Goal: Information Seeking & Learning: Learn about a topic

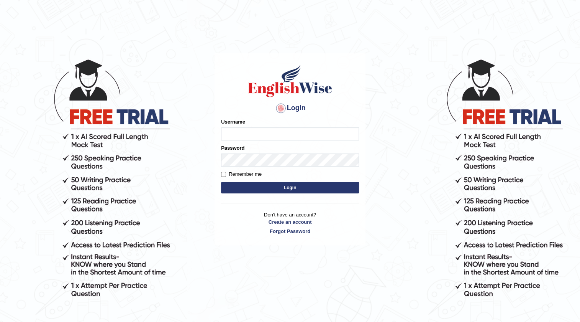
type input "Amanjot96"
click at [238, 186] on button "Login" at bounding box center [290, 188] width 138 height 12
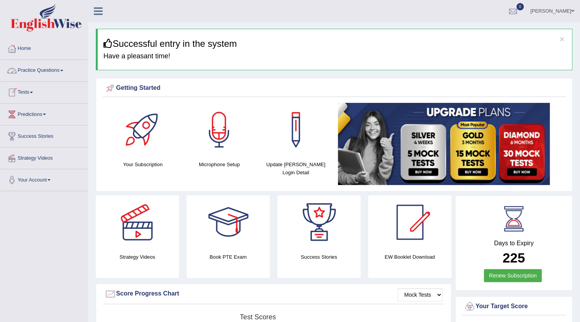
click at [51, 69] on link "Practice Questions" at bounding box center [43, 69] width 87 height 19
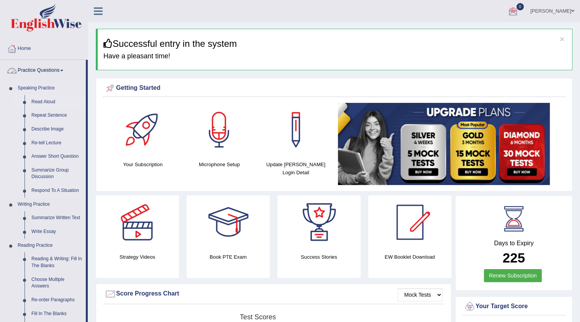
click at [45, 101] on link "Read Aloud" at bounding box center [57, 102] width 58 height 14
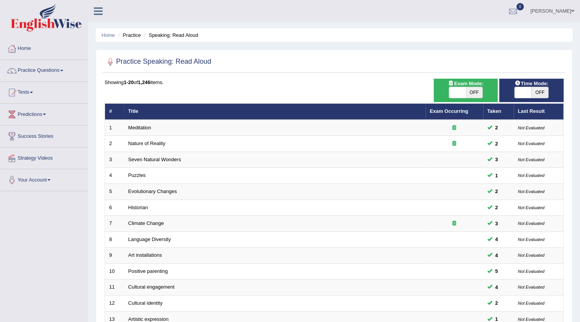
click at [462, 94] on span at bounding box center [457, 92] width 17 height 11
click at [470, 94] on span "OFF" at bounding box center [474, 92] width 17 height 11
checkbox input "true"
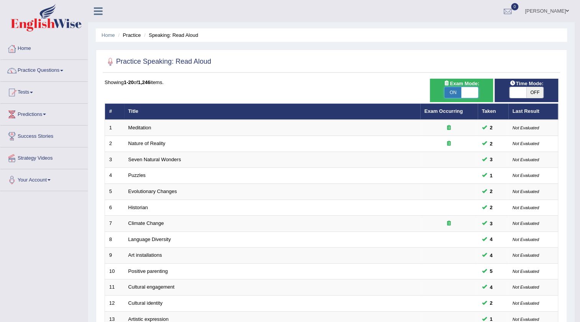
click at [540, 92] on body "Toggle navigation Home Practice Questions Speaking Practice Read Aloud Repeat S…" at bounding box center [290, 161] width 580 height 322
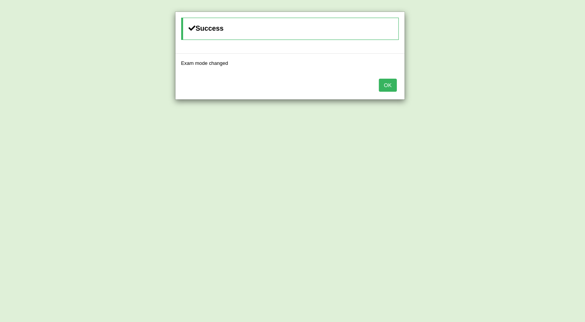
click at [392, 86] on button "OK" at bounding box center [388, 85] width 18 height 13
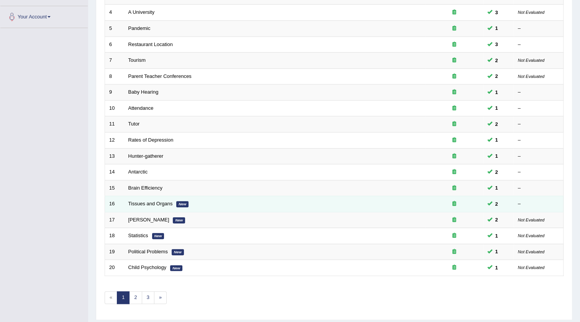
scroll to position [185, 0]
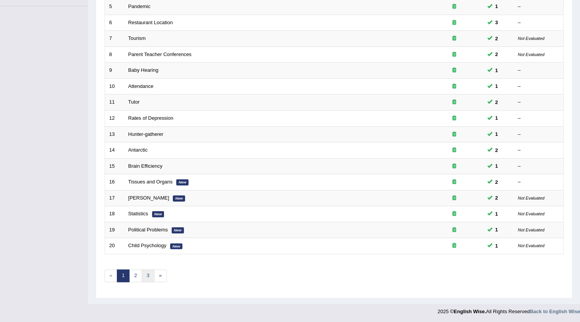
click at [146, 277] on link "3" at bounding box center [148, 275] width 13 height 13
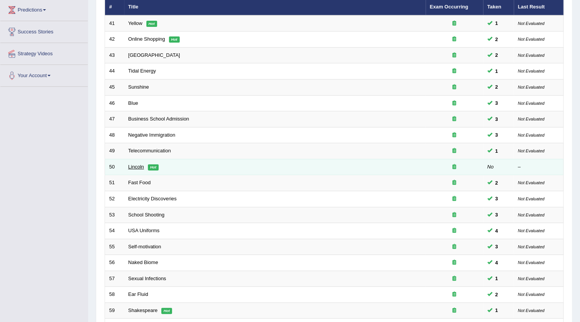
click at [132, 166] on link "Lincoln" at bounding box center [136, 167] width 16 height 6
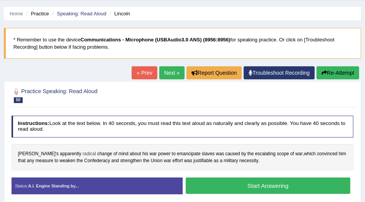
scroll to position [22, 0]
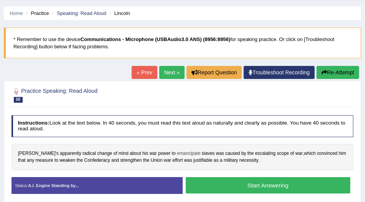
click at [177, 152] on span "emancipate" at bounding box center [188, 153] width 23 height 7
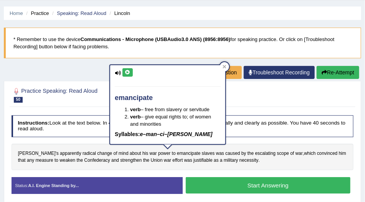
click at [126, 71] on icon at bounding box center [128, 72] width 6 height 5
click at [223, 67] on icon at bounding box center [224, 66] width 3 height 3
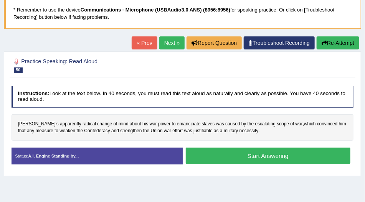
scroll to position [44, 0]
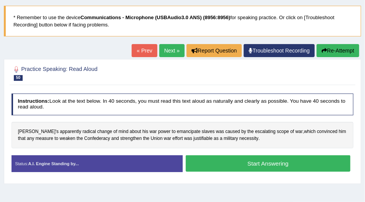
click at [225, 161] on button "Start Answering" at bounding box center [268, 163] width 164 height 16
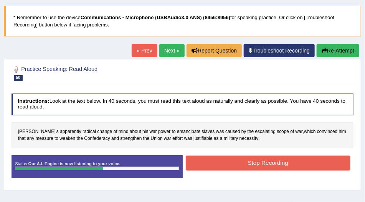
click at [238, 162] on button "Stop Recording" at bounding box center [268, 163] width 164 height 15
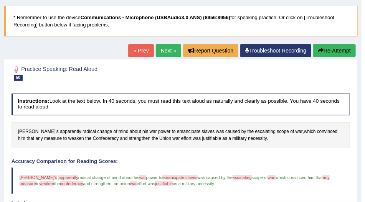
click at [325, 48] on button "Re-Attempt" at bounding box center [334, 50] width 43 height 13
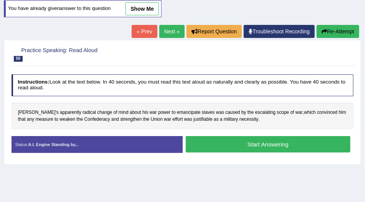
click at [266, 145] on button "Start Answering" at bounding box center [268, 144] width 164 height 16
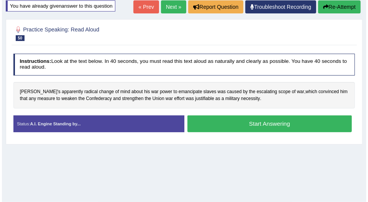
scroll to position [85, 0]
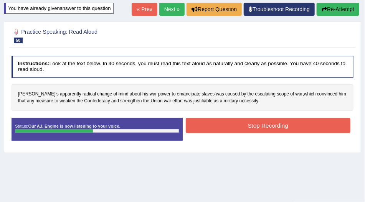
click at [264, 130] on button "Stop Recording" at bounding box center [268, 125] width 164 height 15
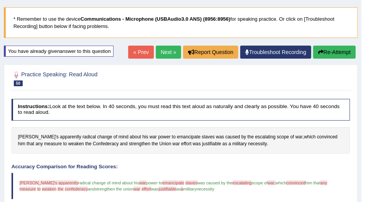
scroll to position [41, 0]
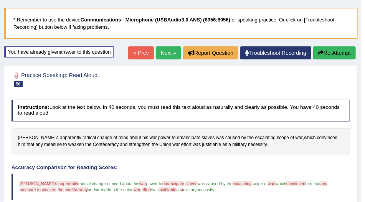
click at [161, 49] on link "Next »" at bounding box center [168, 52] width 25 height 13
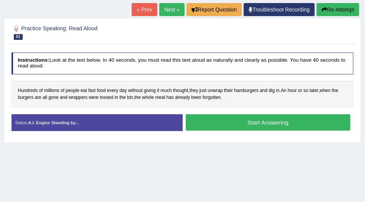
click at [249, 119] on button "Start Answering" at bounding box center [268, 122] width 164 height 16
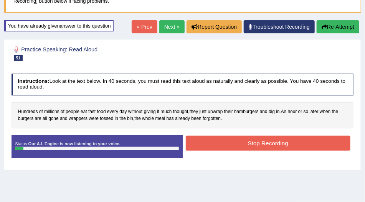
scroll to position [66, 0]
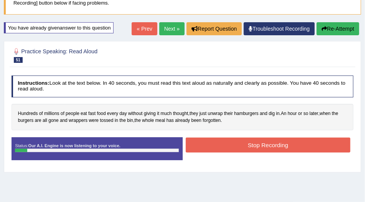
click at [342, 28] on button "Re-Attempt" at bounding box center [337, 28] width 43 height 13
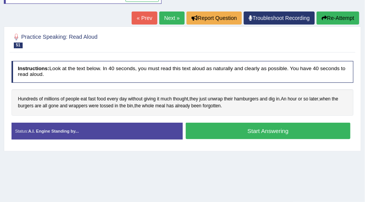
click at [241, 126] on button "Start Answering" at bounding box center [268, 131] width 164 height 16
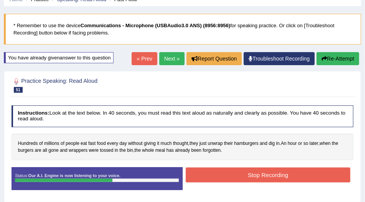
scroll to position [35, 0]
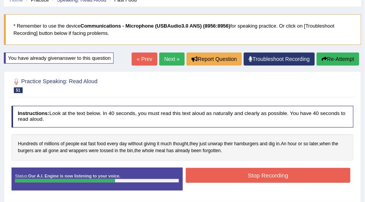
click at [335, 60] on button "Re-Attempt" at bounding box center [337, 59] width 43 height 13
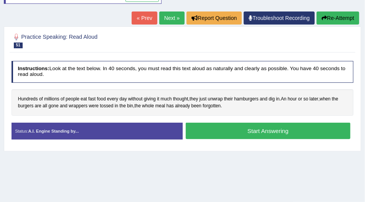
click at [227, 125] on button "Start Answering" at bounding box center [268, 131] width 164 height 16
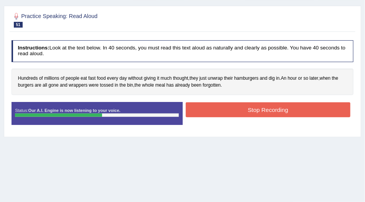
click at [223, 106] on button "Stop Recording" at bounding box center [268, 109] width 164 height 15
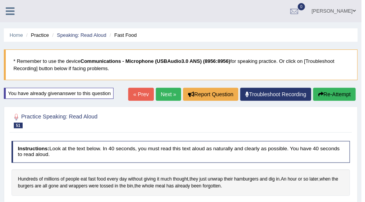
click at [166, 97] on link "Next »" at bounding box center [168, 94] width 25 height 13
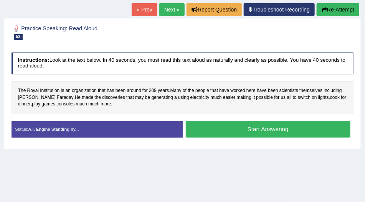
click at [253, 128] on button "Start Answering" at bounding box center [268, 129] width 164 height 16
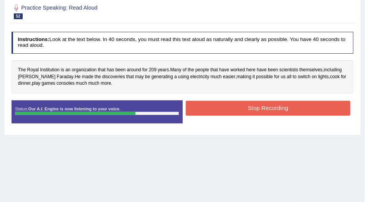
click at [256, 102] on button "Stop Recording" at bounding box center [268, 108] width 164 height 15
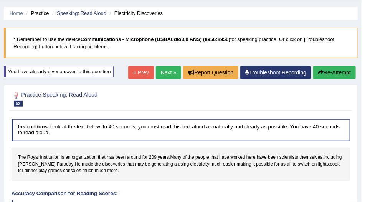
scroll to position [22, 0]
click at [159, 72] on link "Next »" at bounding box center [168, 72] width 25 height 13
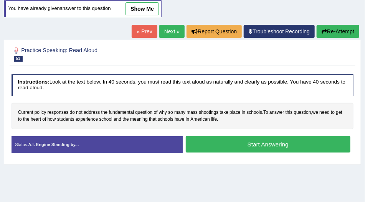
click at [261, 142] on button "Start Answering" at bounding box center [268, 144] width 164 height 16
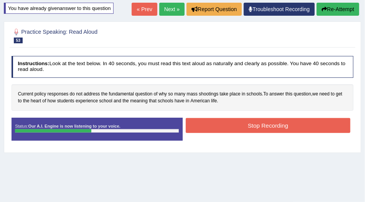
click at [269, 122] on button "Stop Recording" at bounding box center [268, 125] width 164 height 15
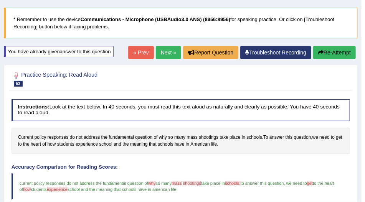
scroll to position [41, 0]
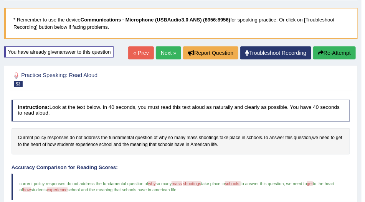
click at [169, 48] on link "Next »" at bounding box center [168, 52] width 25 height 13
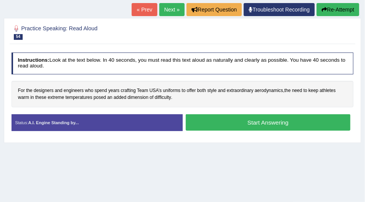
click at [228, 116] on button "Start Answering" at bounding box center [268, 122] width 164 height 16
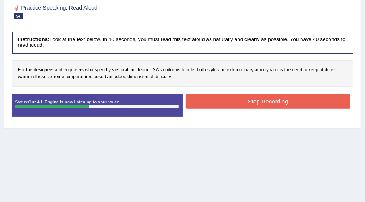
click at [222, 99] on button "Stop Recording" at bounding box center [268, 101] width 164 height 15
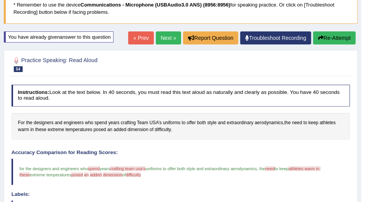
scroll to position [44, 0]
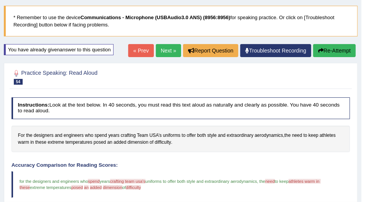
click at [336, 53] on button "Re-Attempt" at bounding box center [334, 50] width 43 height 13
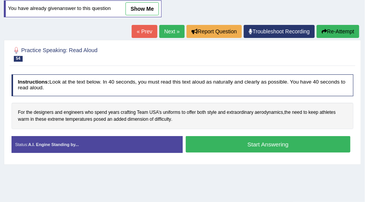
scroll to position [87, 0]
click at [248, 140] on button "Start Answering" at bounding box center [268, 144] width 164 height 16
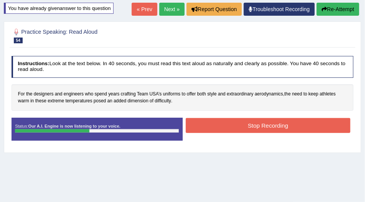
click at [251, 123] on button "Stop Recording" at bounding box center [268, 125] width 164 height 15
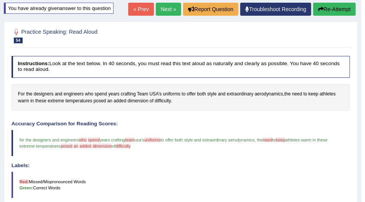
click at [157, 10] on link "Next »" at bounding box center [168, 9] width 25 height 13
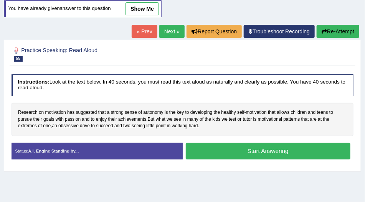
click at [266, 154] on button "Start Answering" at bounding box center [268, 151] width 164 height 16
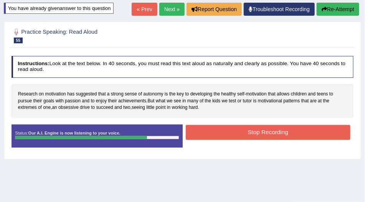
click at [263, 131] on button "Stop Recording" at bounding box center [268, 132] width 164 height 15
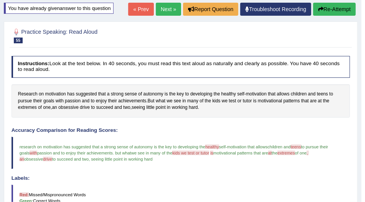
click at [322, 9] on button "Re-Attempt" at bounding box center [334, 9] width 43 height 13
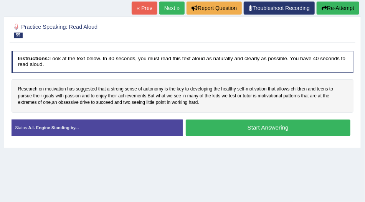
click at [243, 129] on button "Start Answering" at bounding box center [268, 128] width 164 height 16
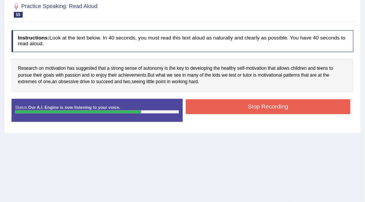
click at [243, 109] on button "Stop Recording" at bounding box center [268, 106] width 164 height 15
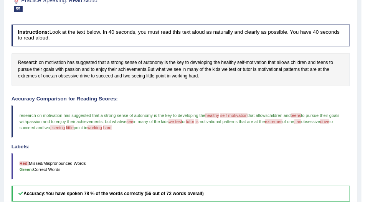
scroll to position [89, 0]
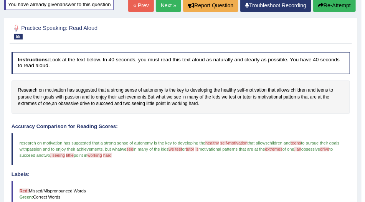
click at [177, 5] on link "Next »" at bounding box center [168, 5] width 25 height 13
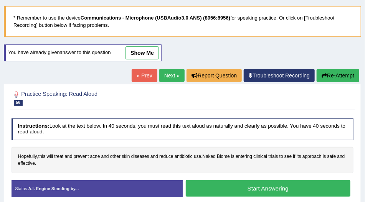
scroll to position [44, 0]
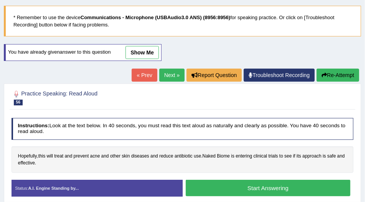
click at [269, 182] on button "Start Answering" at bounding box center [268, 188] width 164 height 16
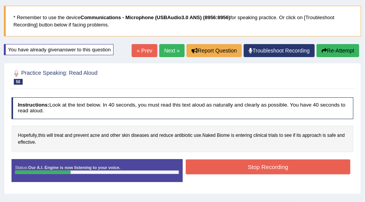
click at [257, 163] on button "Stop Recording" at bounding box center [268, 166] width 164 height 15
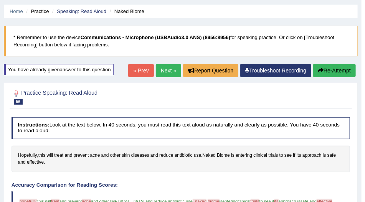
scroll to position [22, 0]
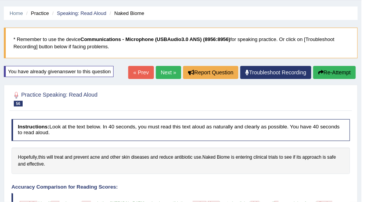
click at [336, 69] on button "Re-Attempt" at bounding box center [334, 72] width 43 height 13
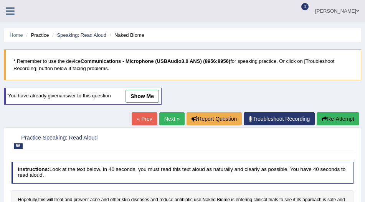
scroll to position [109, 0]
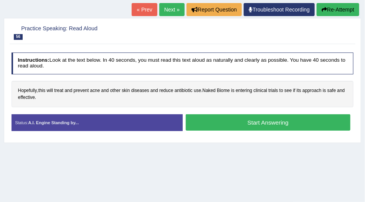
click at [286, 120] on button "Start Answering" at bounding box center [268, 122] width 164 height 16
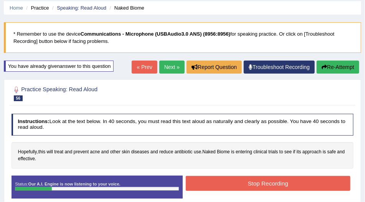
scroll to position [0, 0]
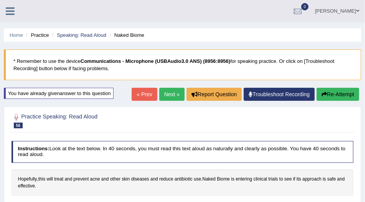
click at [351, 90] on button "Re-Attempt" at bounding box center [337, 94] width 43 height 13
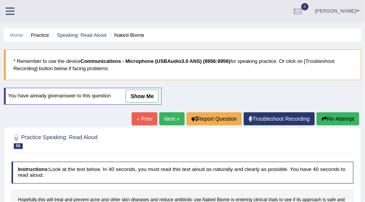
click at [346, 115] on button "Re-Attempt" at bounding box center [337, 118] width 43 height 13
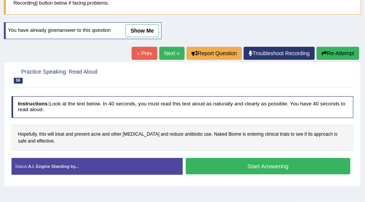
scroll to position [66, 0]
click at [230, 164] on button "Start Answering" at bounding box center [268, 166] width 164 height 16
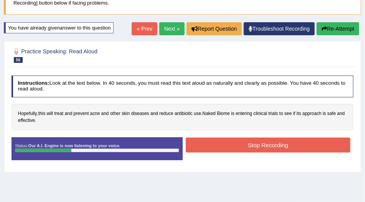
click at [225, 141] on button "Stop Recording" at bounding box center [268, 145] width 164 height 15
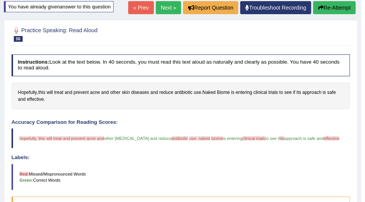
scroll to position [44, 0]
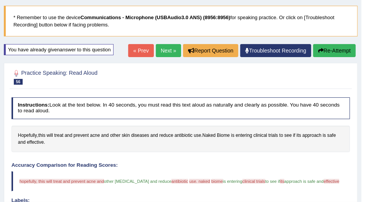
click at [322, 51] on button "Re-Attempt" at bounding box center [334, 50] width 43 height 13
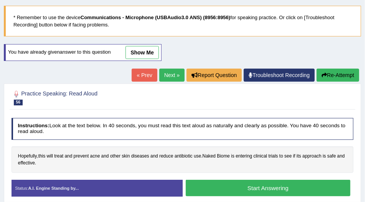
click at [231, 190] on button "Start Answering" at bounding box center [268, 188] width 164 height 16
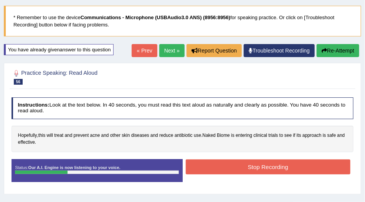
click at [354, 51] on button "Re-Attempt" at bounding box center [337, 50] width 43 height 13
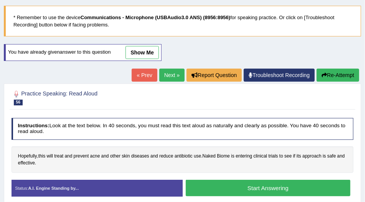
click at [233, 187] on button "Start Answering" at bounding box center [268, 188] width 164 height 16
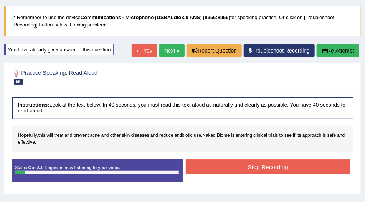
click at [335, 53] on button "Re-Attempt" at bounding box center [337, 50] width 43 height 13
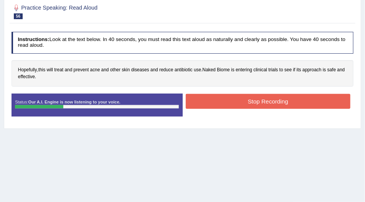
click at [294, 96] on button "Stop Recording" at bounding box center [268, 101] width 164 height 15
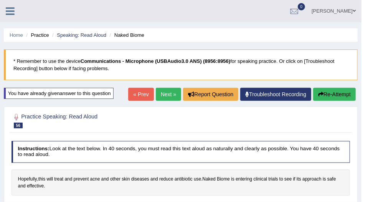
click at [168, 90] on link "Next »" at bounding box center [168, 94] width 25 height 13
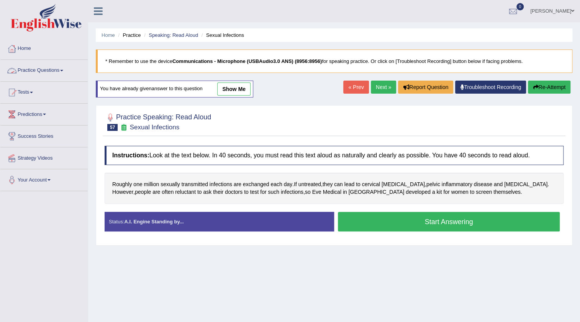
click at [33, 68] on link "Practice Questions" at bounding box center [43, 69] width 87 height 19
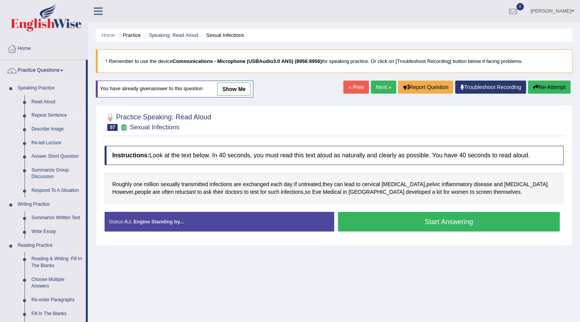
click at [53, 118] on link "Repeat Sentence" at bounding box center [57, 115] width 58 height 14
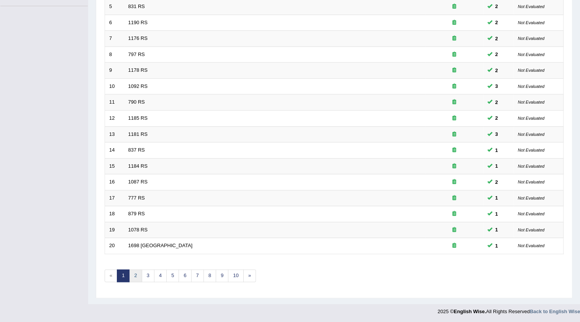
click at [135, 276] on link "2" at bounding box center [135, 275] width 13 height 13
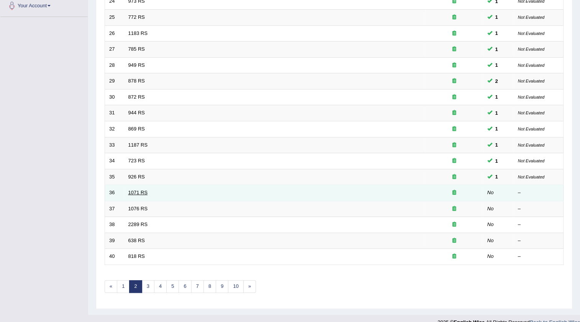
click at [143, 191] on link "1071 RS" at bounding box center [138, 192] width 20 height 6
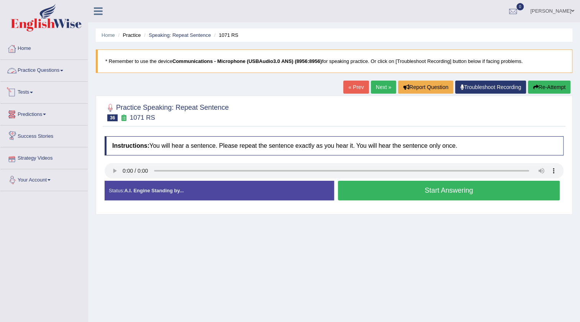
click at [39, 67] on link "Practice Questions" at bounding box center [43, 69] width 87 height 19
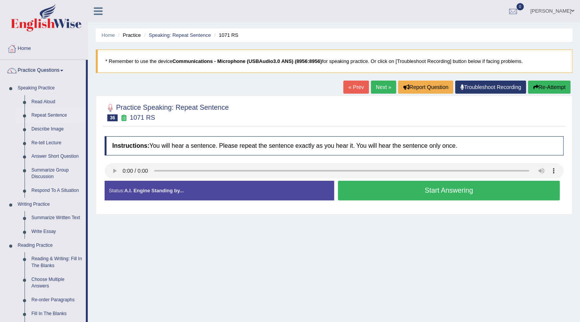
click at [46, 116] on link "Repeat Sentence" at bounding box center [57, 115] width 58 height 14
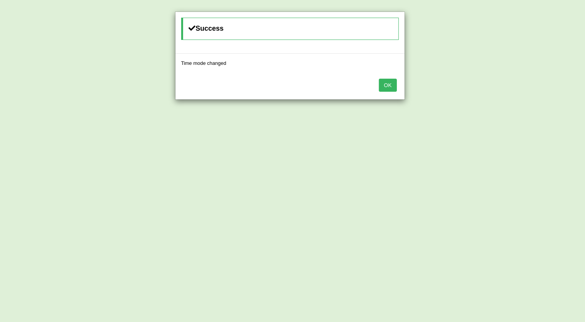
click at [387, 87] on button "OK" at bounding box center [388, 85] width 18 height 13
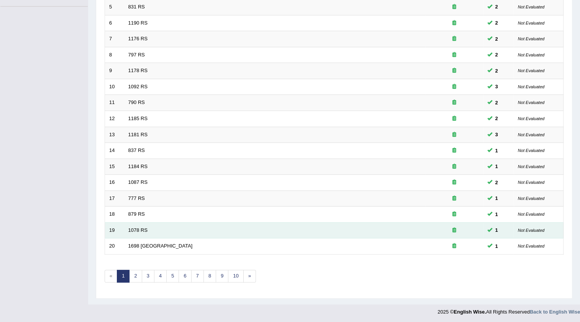
scroll to position [185, 0]
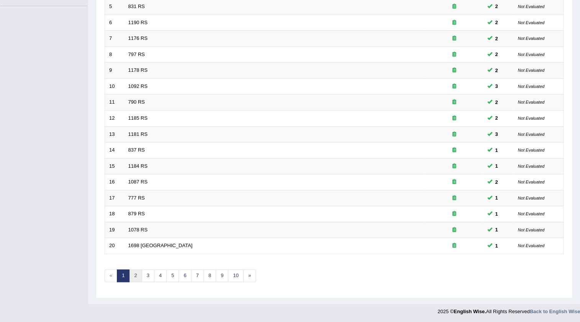
click at [133, 274] on link "2" at bounding box center [135, 275] width 13 height 13
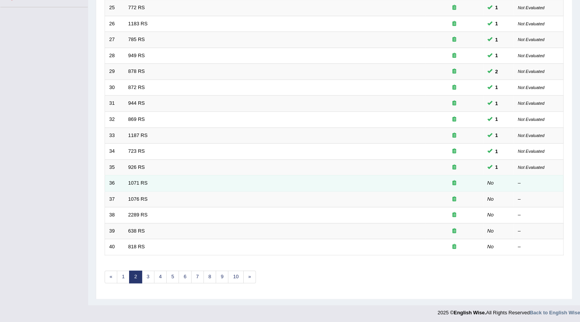
scroll to position [185, 0]
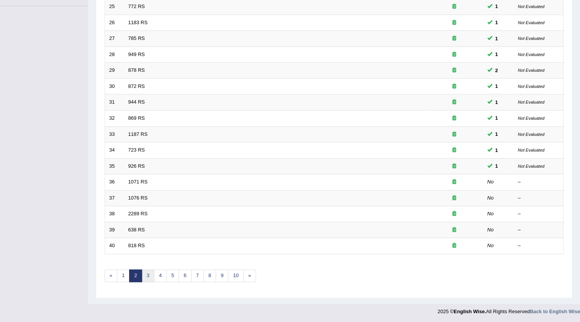
click at [148, 270] on link "3" at bounding box center [148, 275] width 13 height 13
click at [132, 271] on link "2" at bounding box center [135, 275] width 13 height 13
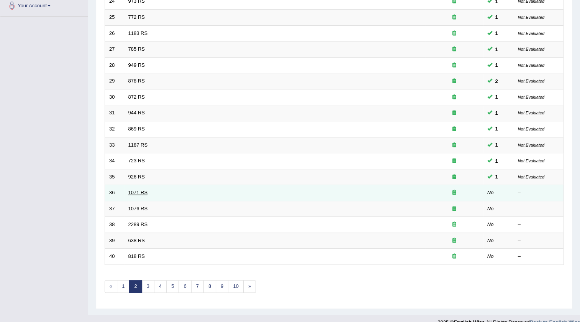
click at [141, 191] on link "1071 RS" at bounding box center [138, 192] width 20 height 6
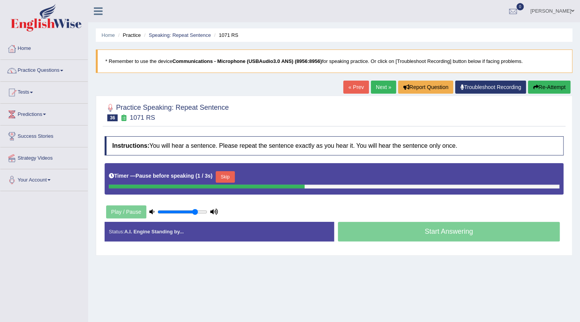
click at [228, 178] on button "Skip" at bounding box center [225, 177] width 19 height 12
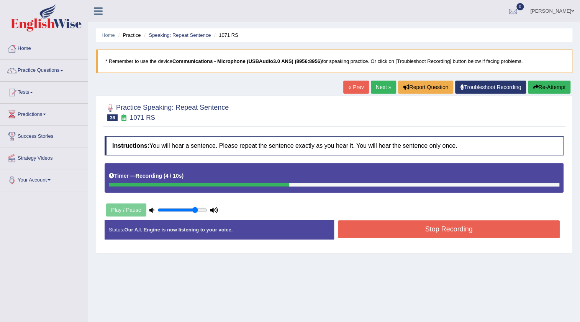
click at [401, 231] on button "Stop Recording" at bounding box center [449, 229] width 222 height 18
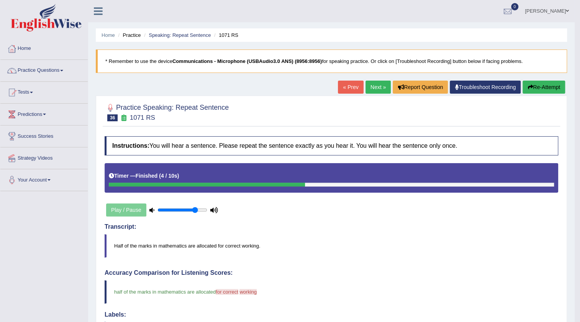
click at [366, 87] on link "Next »" at bounding box center [378, 86] width 25 height 13
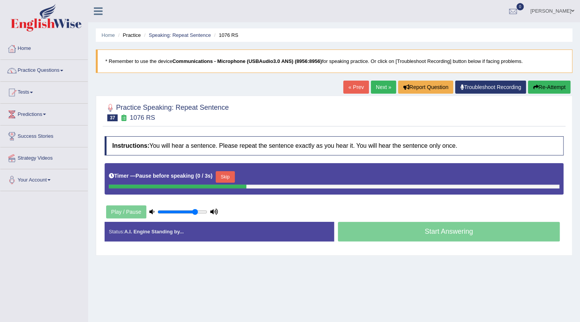
click at [234, 180] on button "Skip" at bounding box center [225, 177] width 19 height 12
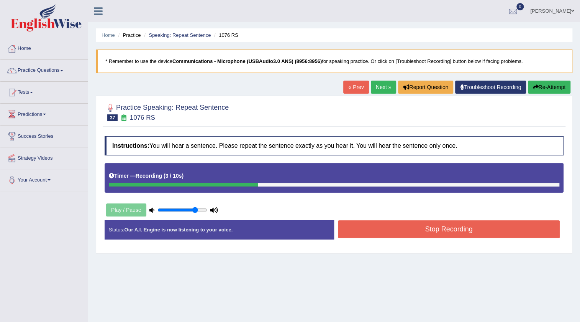
click at [436, 229] on button "Stop Recording" at bounding box center [449, 229] width 222 height 18
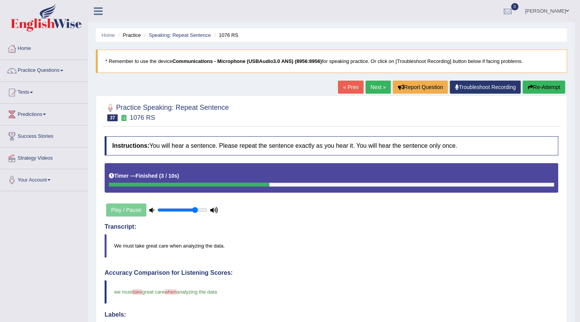
click at [377, 87] on link "Next »" at bounding box center [378, 86] width 25 height 13
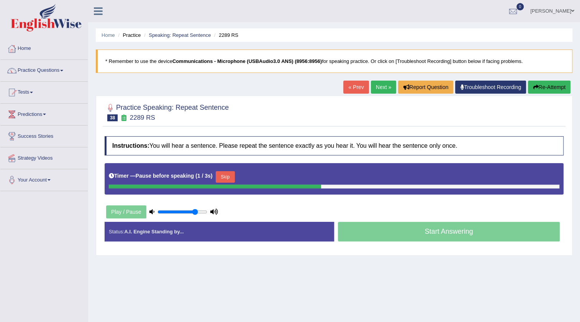
click at [230, 176] on button "Skip" at bounding box center [225, 177] width 19 height 12
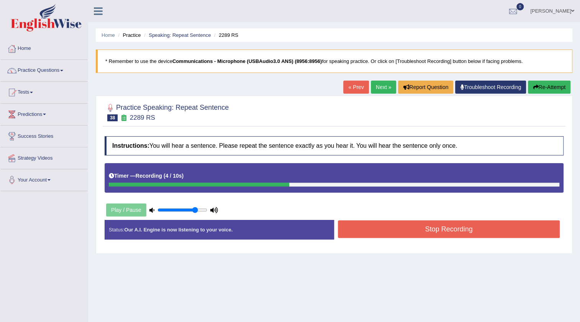
click at [371, 226] on button "Stop Recording" at bounding box center [449, 229] width 222 height 18
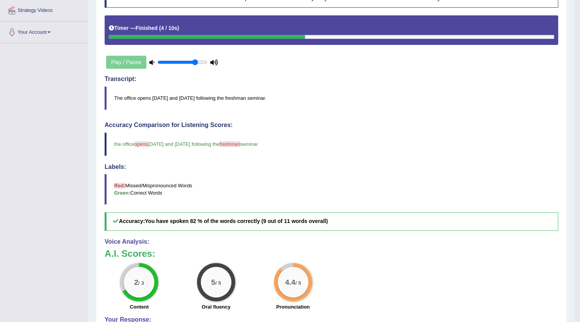
scroll to position [69, 0]
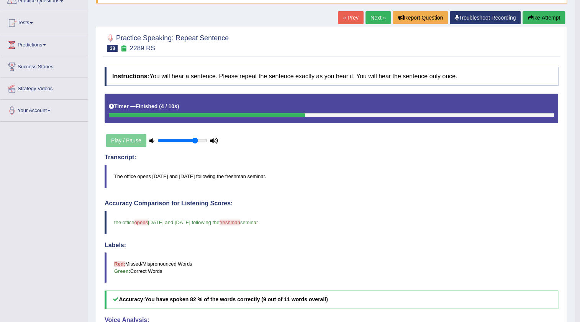
click at [378, 18] on link "Next »" at bounding box center [378, 17] width 25 height 13
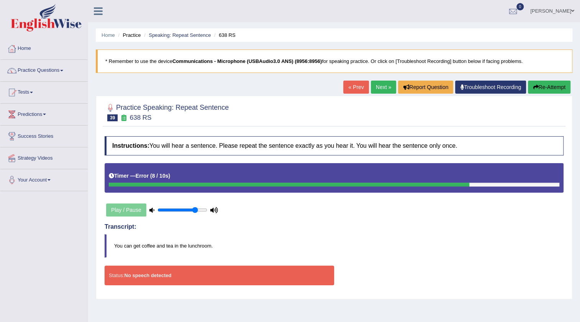
click at [537, 84] on button "Re-Attempt" at bounding box center [549, 86] width 43 height 13
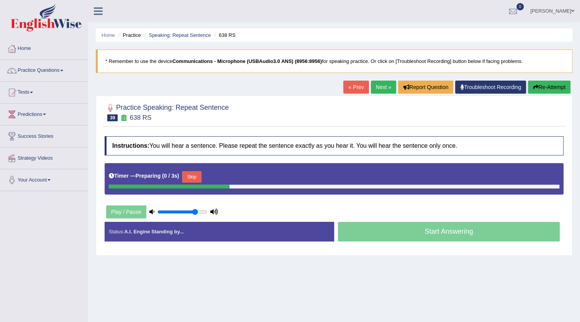
click at [195, 172] on button "Skip" at bounding box center [191, 177] width 19 height 12
click at [224, 177] on button "Skip" at bounding box center [225, 177] width 19 height 12
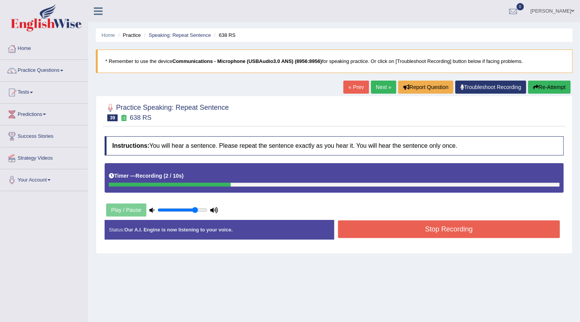
click at [428, 231] on button "Stop Recording" at bounding box center [449, 229] width 222 height 18
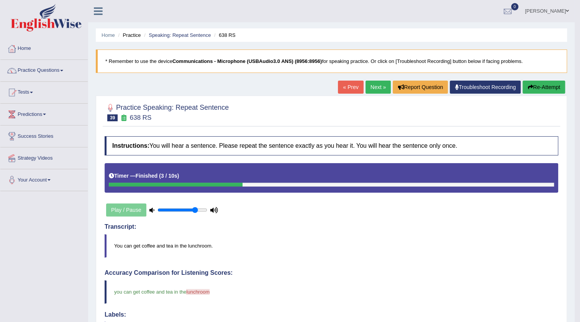
click at [373, 85] on link "Next »" at bounding box center [378, 86] width 25 height 13
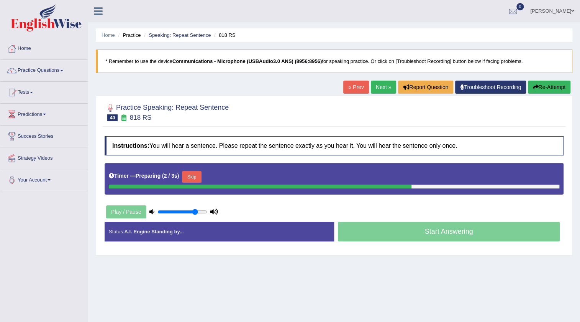
click at [196, 178] on button "Skip" at bounding box center [191, 177] width 19 height 12
click at [228, 177] on button "Skip" at bounding box center [225, 177] width 19 height 12
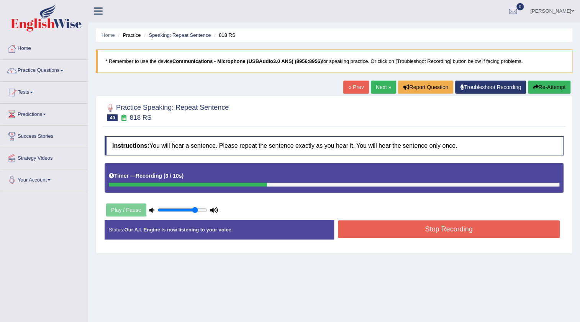
click at [378, 228] on button "Stop Recording" at bounding box center [449, 229] width 222 height 18
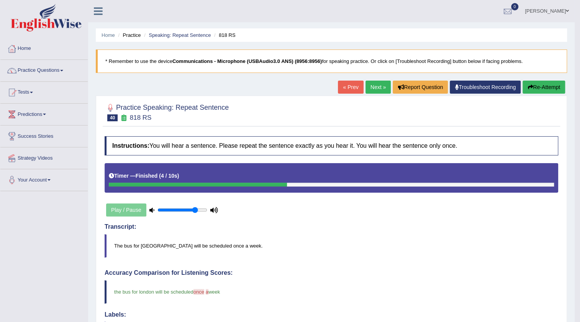
click at [368, 87] on link "Next »" at bounding box center [378, 86] width 25 height 13
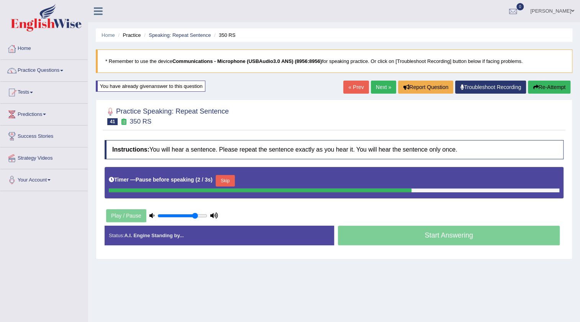
click at [235, 181] on button "Skip" at bounding box center [225, 181] width 19 height 12
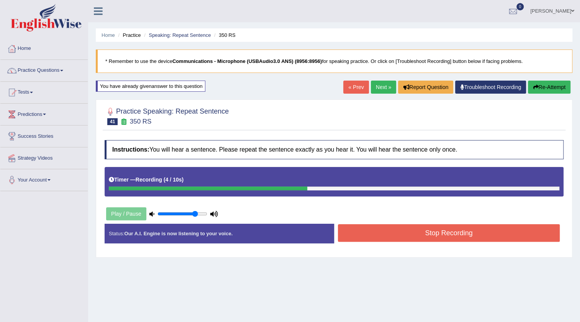
click at [360, 227] on button "Stop Recording" at bounding box center [449, 233] width 222 height 18
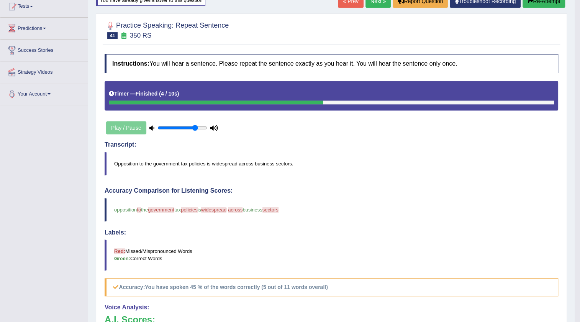
scroll to position [69, 0]
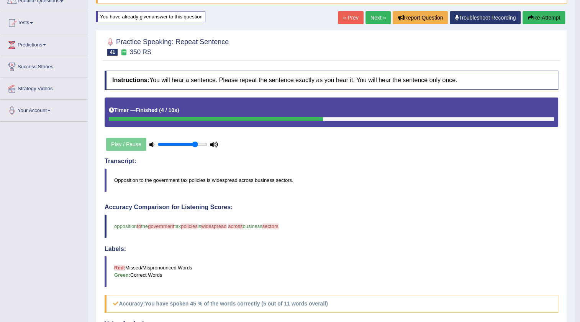
click at [374, 20] on link "Next »" at bounding box center [378, 17] width 25 height 13
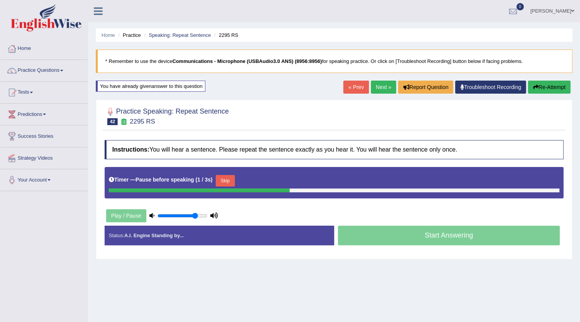
click at [233, 180] on button "Skip" at bounding box center [225, 181] width 19 height 12
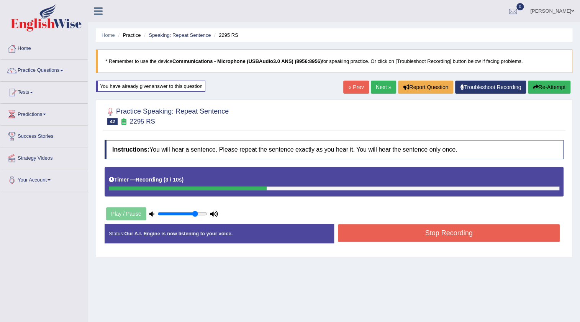
click at [363, 233] on button "Stop Recording" at bounding box center [449, 233] width 222 height 18
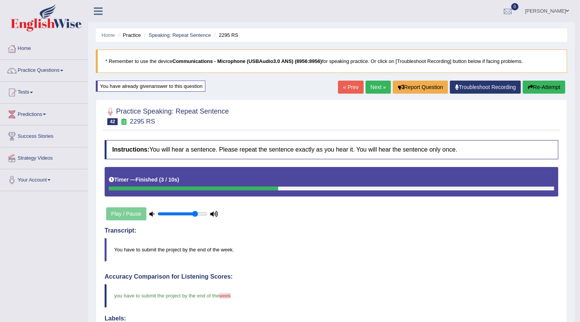
click at [373, 86] on link "Next »" at bounding box center [378, 86] width 25 height 13
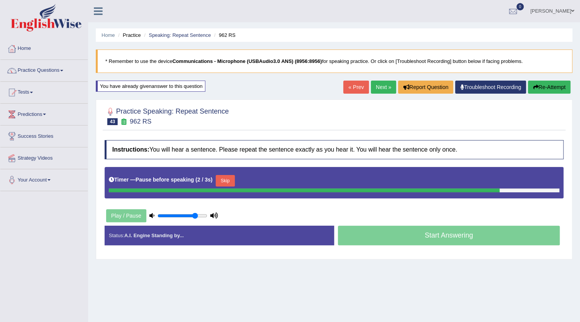
click at [537, 84] on button "Re-Attempt" at bounding box center [549, 86] width 43 height 13
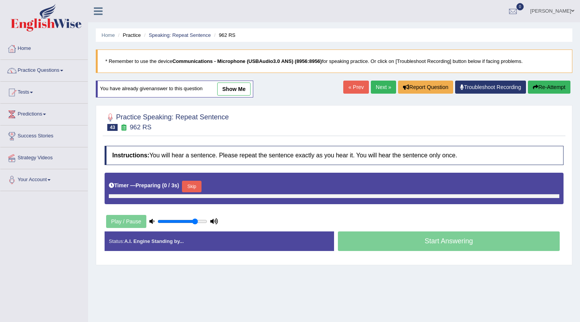
click at [191, 181] on button "Skip" at bounding box center [191, 187] width 19 height 12
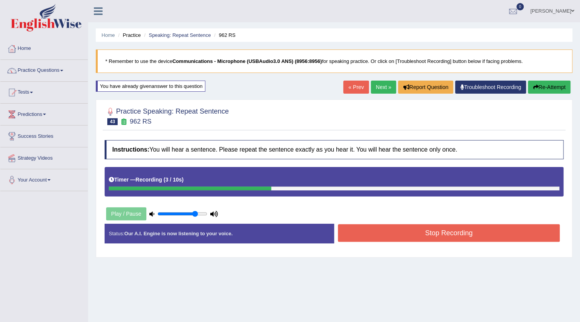
click at [427, 229] on button "Stop Recording" at bounding box center [449, 233] width 222 height 18
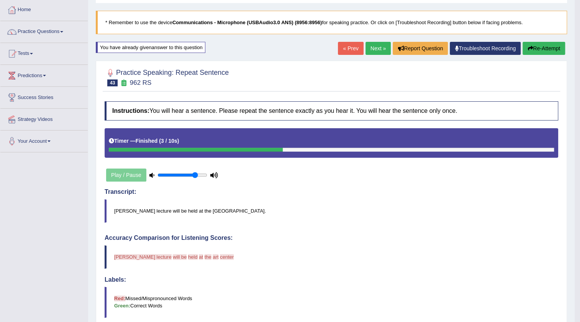
scroll to position [34, 0]
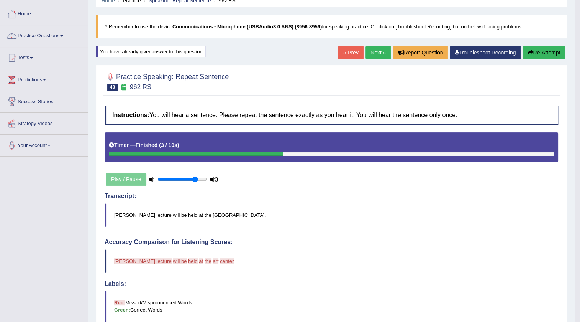
click at [370, 50] on link "Next »" at bounding box center [378, 52] width 25 height 13
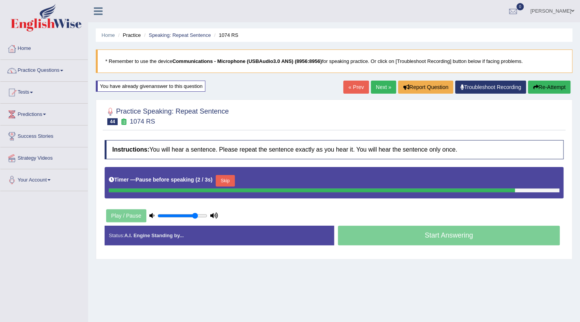
click at [234, 177] on button "Skip" at bounding box center [225, 181] width 19 height 12
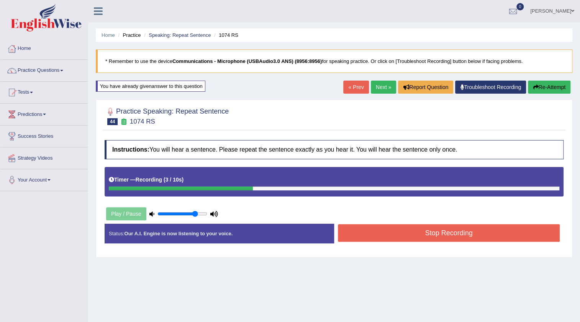
click at [405, 232] on button "Stop Recording" at bounding box center [449, 233] width 222 height 18
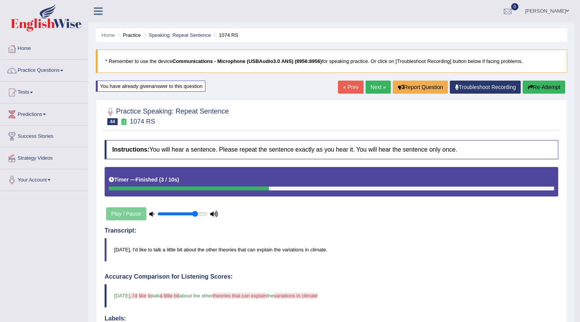
click at [379, 84] on link "Next »" at bounding box center [378, 86] width 25 height 13
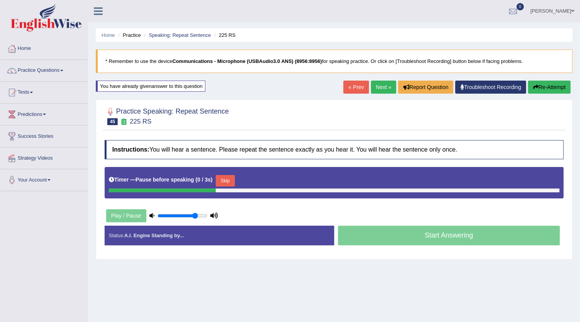
click at [227, 178] on button "Skip" at bounding box center [225, 181] width 19 height 12
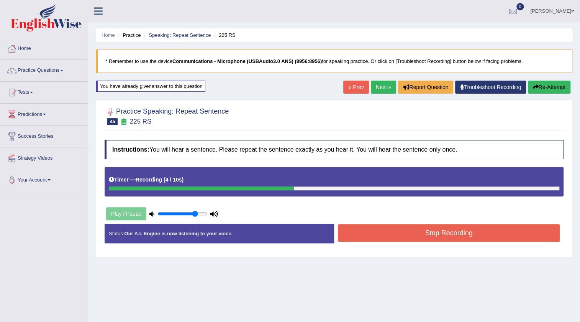
click at [362, 233] on button "Stop Recording" at bounding box center [449, 233] width 222 height 18
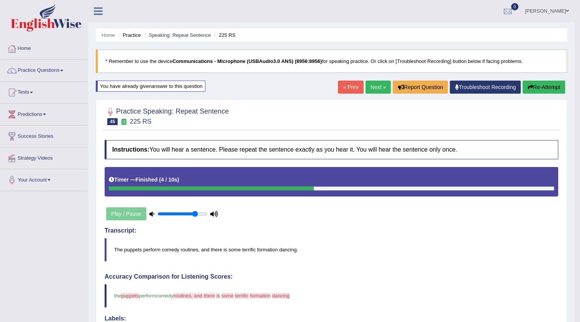
click at [371, 85] on link "Next »" at bounding box center [378, 86] width 25 height 13
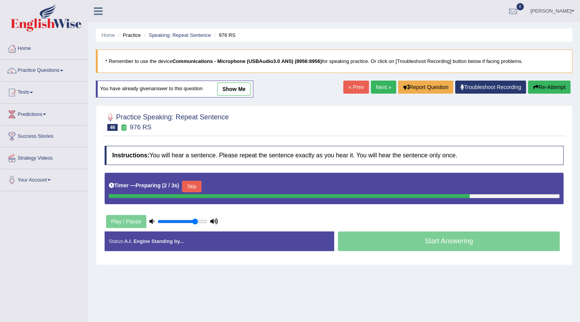
click at [196, 189] on button "Skip" at bounding box center [191, 187] width 19 height 12
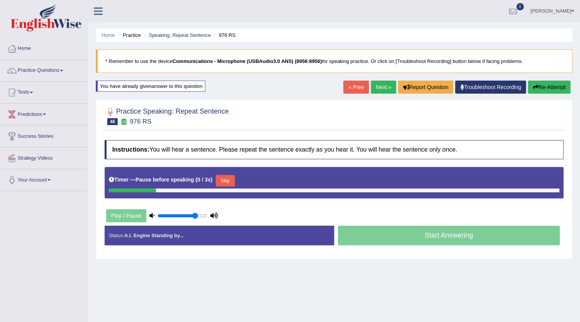
click at [229, 179] on button "Skip" at bounding box center [225, 181] width 19 height 12
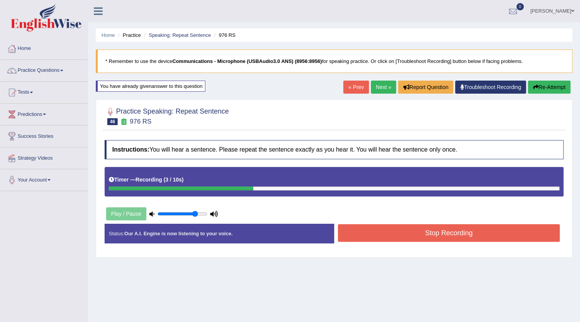
click at [408, 227] on button "Stop Recording" at bounding box center [449, 233] width 222 height 18
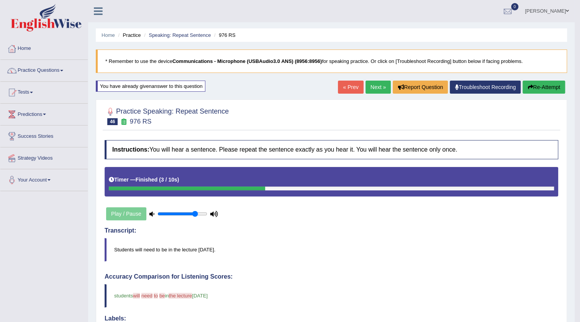
click at [370, 83] on link "Next »" at bounding box center [378, 86] width 25 height 13
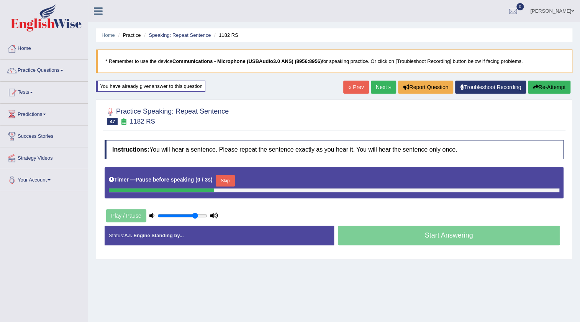
click at [228, 180] on button "Skip" at bounding box center [225, 181] width 19 height 12
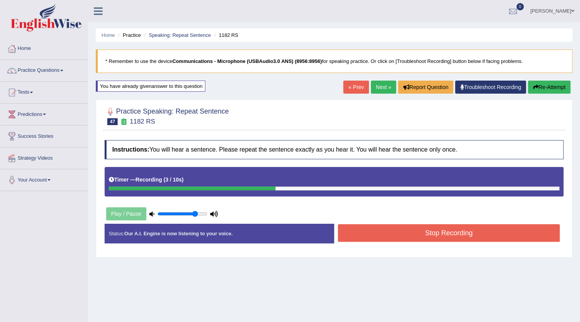
click at [414, 235] on button "Stop Recording" at bounding box center [449, 233] width 222 height 18
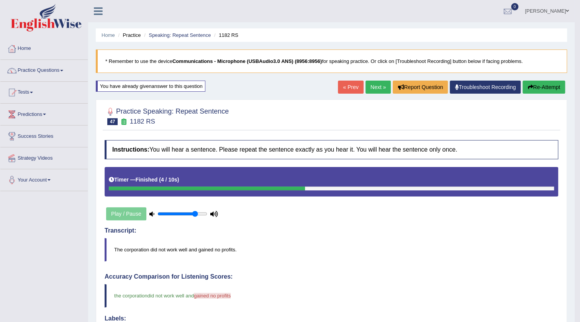
click at [377, 89] on link "Next »" at bounding box center [378, 86] width 25 height 13
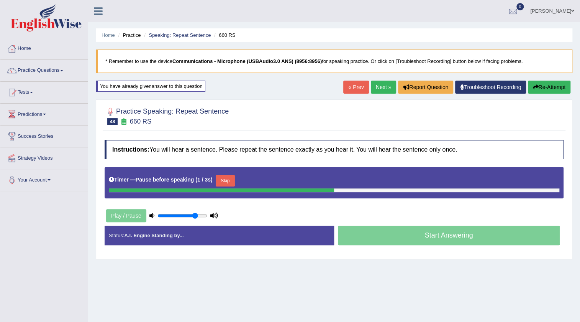
click at [232, 179] on button "Skip" at bounding box center [225, 181] width 19 height 12
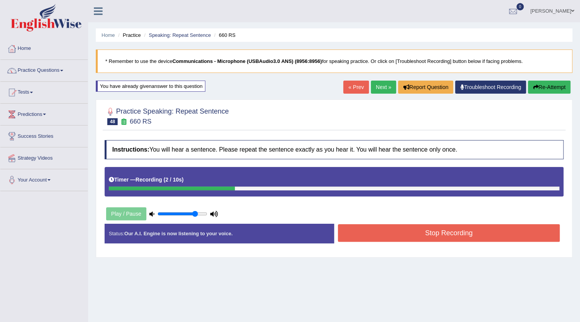
click at [355, 233] on button "Stop Recording" at bounding box center [449, 233] width 222 height 18
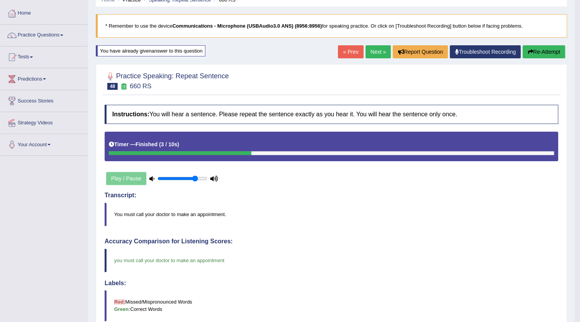
scroll to position [34, 0]
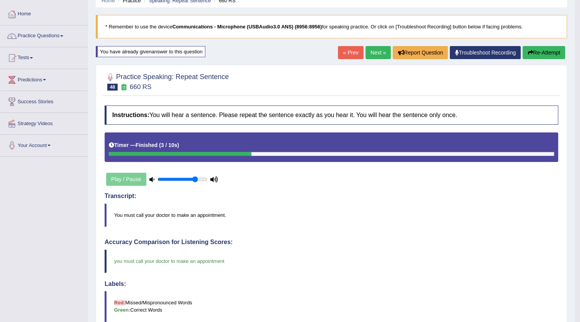
click at [378, 52] on link "Next »" at bounding box center [378, 52] width 25 height 13
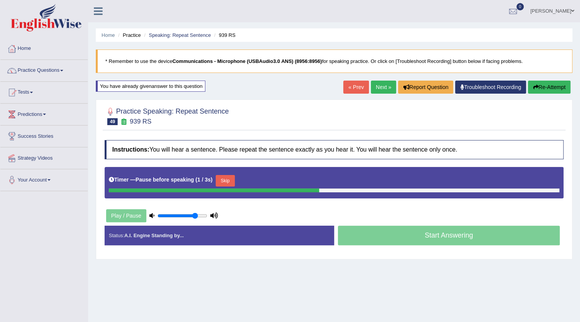
click at [226, 179] on button "Skip" at bounding box center [225, 181] width 19 height 12
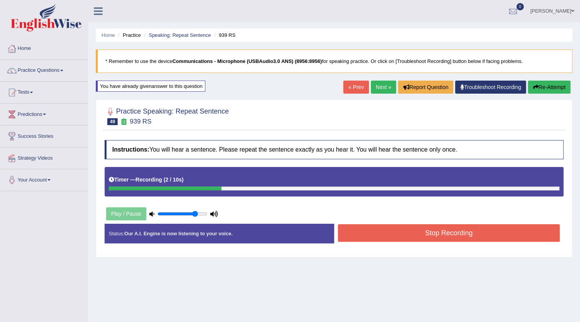
click at [555, 85] on button "Re-Attempt" at bounding box center [549, 86] width 43 height 13
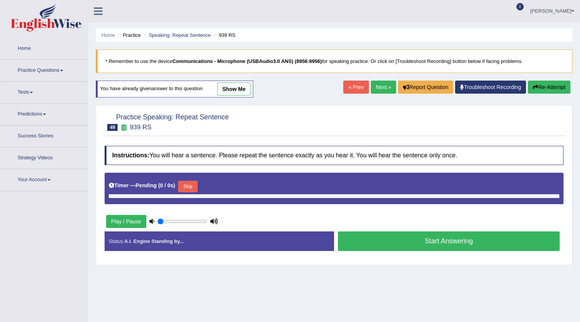
type input "0.8"
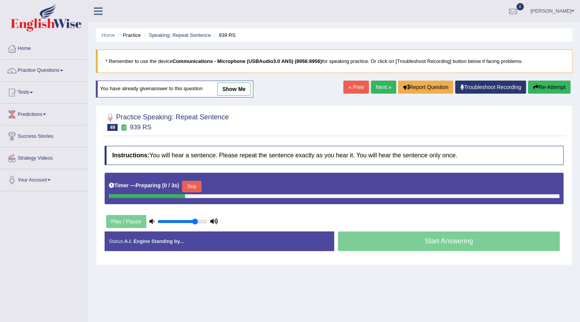
click at [200, 185] on button "Skip" at bounding box center [191, 187] width 19 height 12
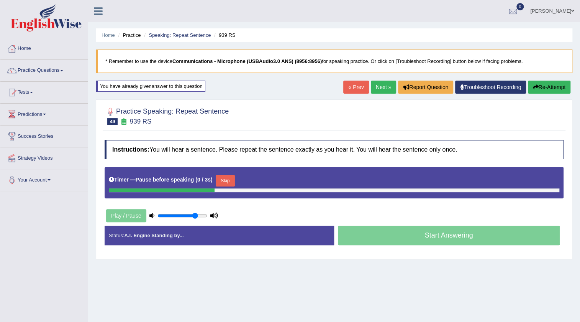
click at [235, 181] on button "Skip" at bounding box center [225, 181] width 19 height 12
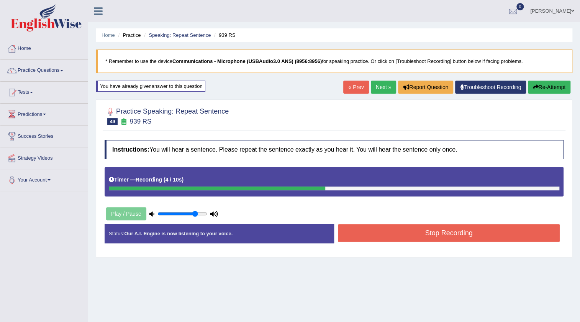
click at [365, 231] on button "Stop Recording" at bounding box center [449, 233] width 222 height 18
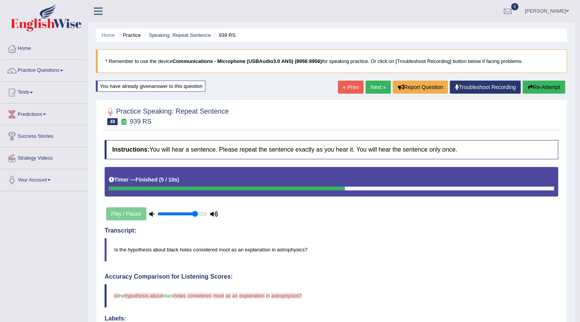
click at [369, 82] on link "Next »" at bounding box center [378, 86] width 25 height 13
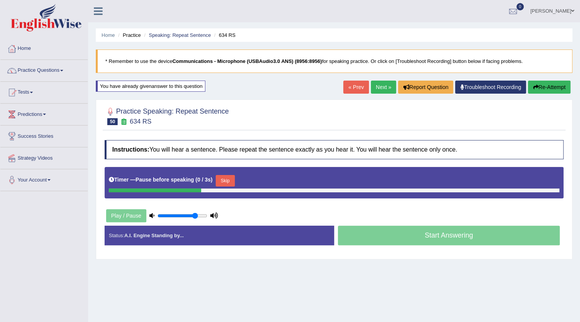
click at [220, 179] on button "Skip" at bounding box center [225, 181] width 19 height 12
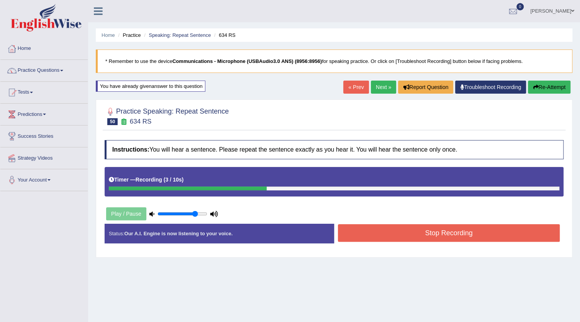
click at [351, 232] on button "Stop Recording" at bounding box center [449, 233] width 222 height 18
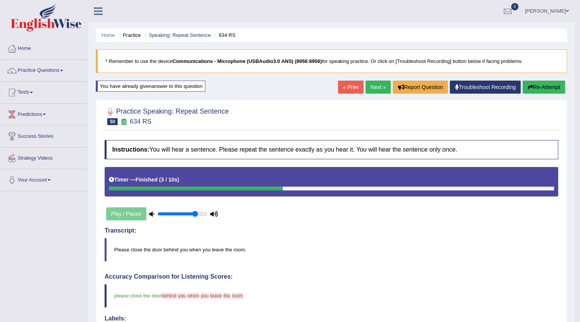
click at [552, 88] on button "Re-Attempt" at bounding box center [544, 86] width 43 height 13
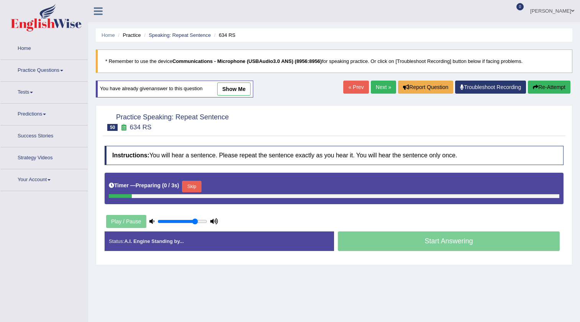
click at [196, 181] on button "Skip" at bounding box center [191, 187] width 19 height 12
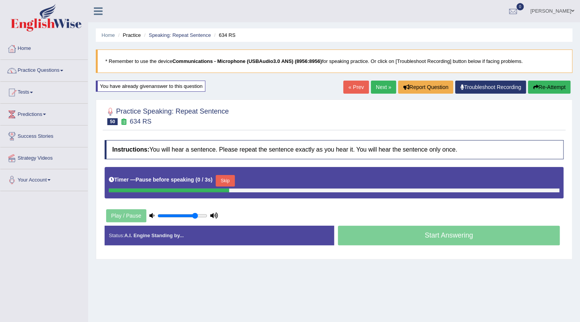
click at [221, 180] on button "Skip" at bounding box center [225, 181] width 19 height 12
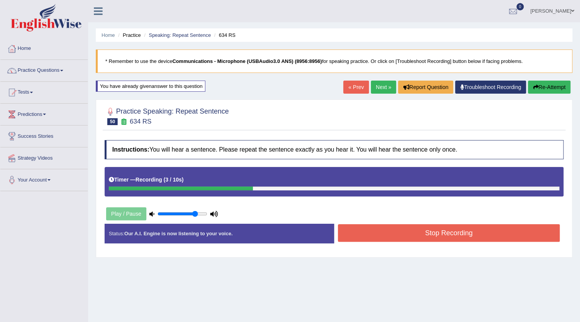
click at [365, 237] on button "Stop Recording" at bounding box center [449, 233] width 222 height 18
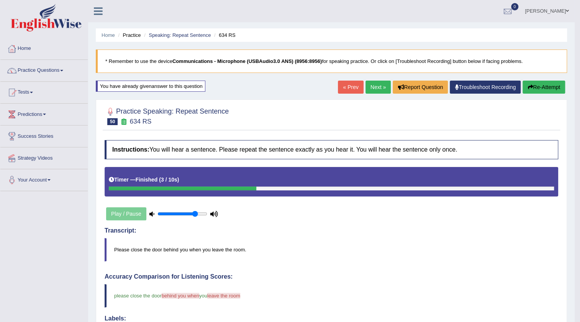
click at [366, 84] on link "Next »" at bounding box center [378, 86] width 25 height 13
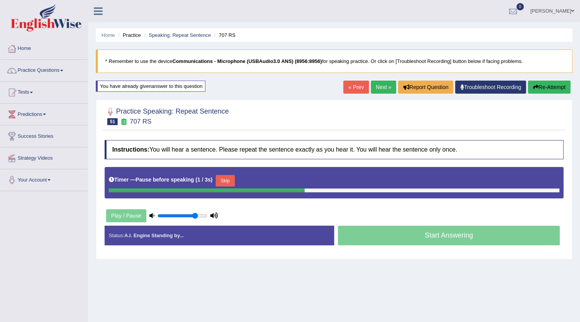
click at [228, 180] on button "Skip" at bounding box center [225, 181] width 19 height 12
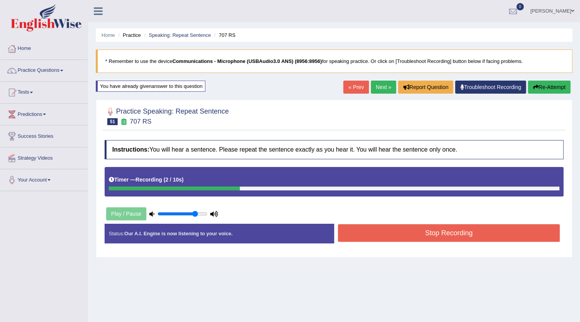
click at [350, 229] on button "Stop Recording" at bounding box center [449, 233] width 222 height 18
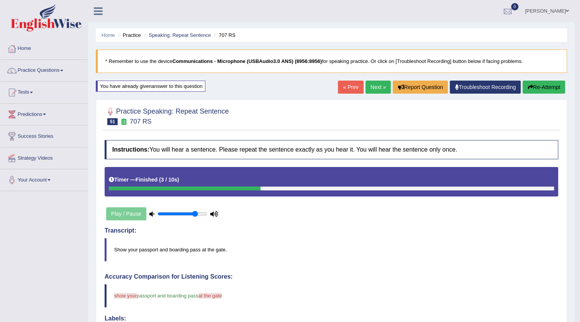
click at [368, 85] on link "Next »" at bounding box center [378, 86] width 25 height 13
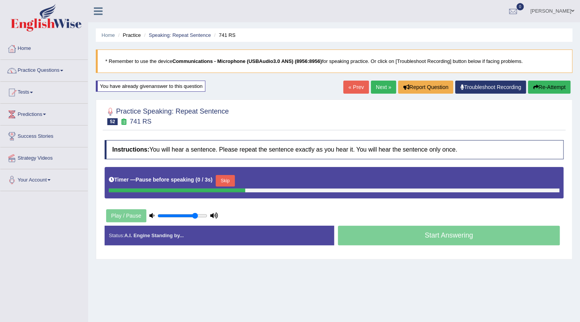
click at [225, 180] on button "Skip" at bounding box center [225, 181] width 19 height 12
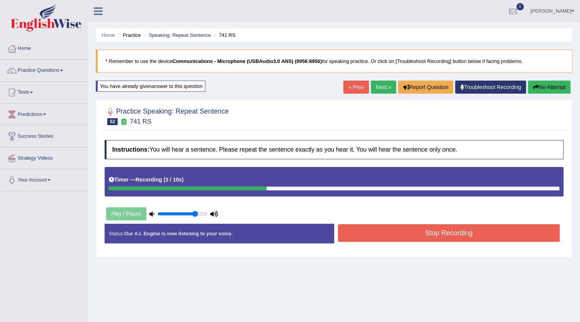
click at [366, 235] on button "Stop Recording" at bounding box center [449, 233] width 222 height 18
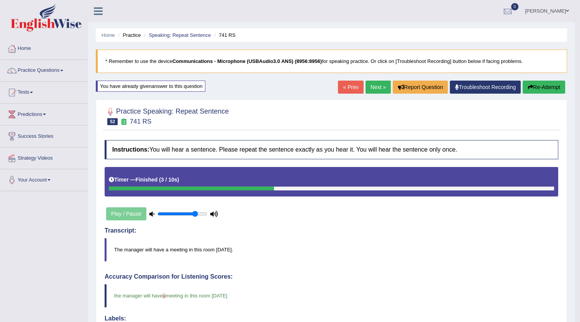
click at [373, 84] on link "Next »" at bounding box center [378, 86] width 25 height 13
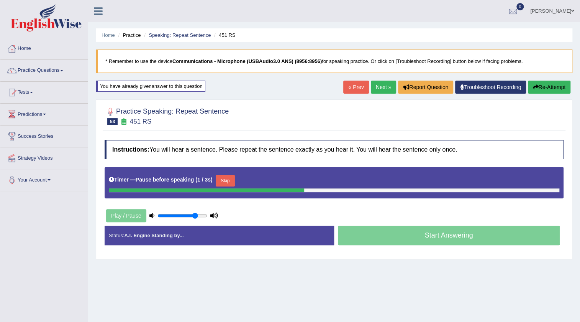
click at [223, 180] on button "Skip" at bounding box center [225, 181] width 19 height 12
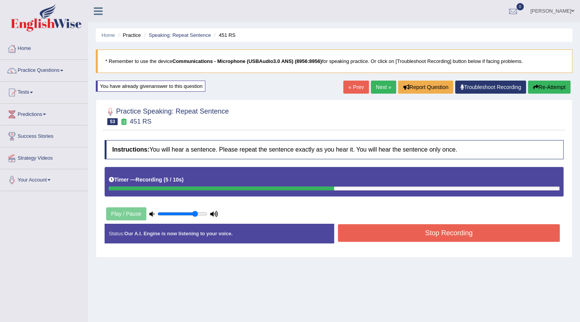
click at [369, 230] on button "Stop Recording" at bounding box center [449, 233] width 222 height 18
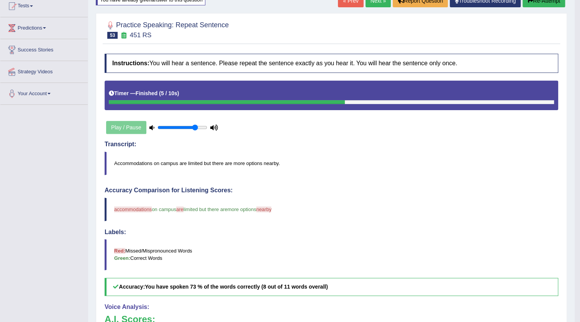
scroll to position [23, 0]
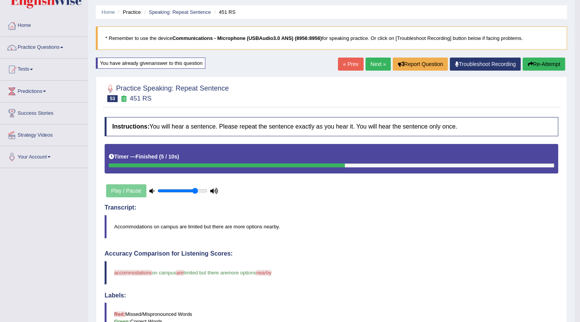
click at [374, 61] on link "Next »" at bounding box center [378, 64] width 25 height 13
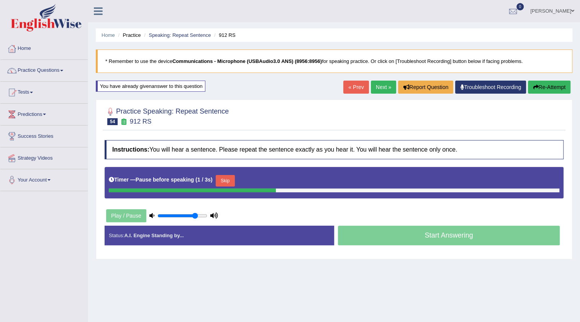
click at [227, 182] on button "Skip" at bounding box center [225, 181] width 19 height 12
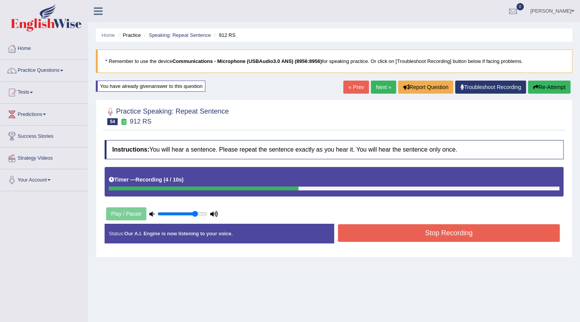
click at [386, 230] on button "Stop Recording" at bounding box center [449, 233] width 222 height 18
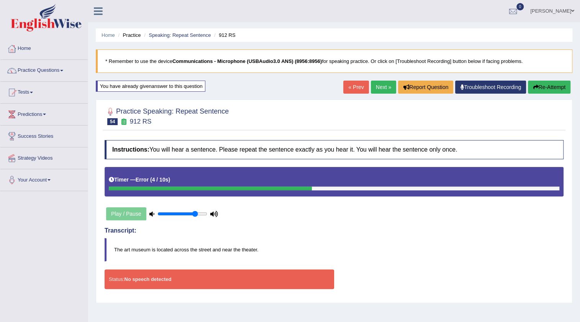
click at [550, 85] on button "Re-Attempt" at bounding box center [549, 86] width 43 height 13
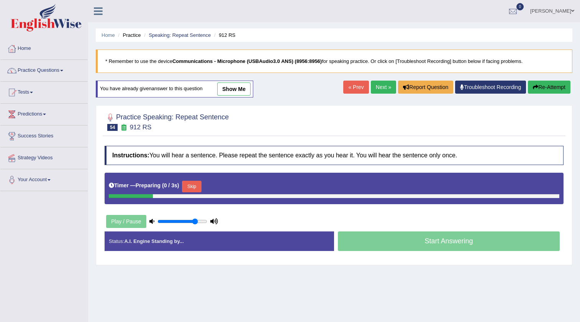
click at [197, 184] on button "Skip" at bounding box center [191, 187] width 19 height 12
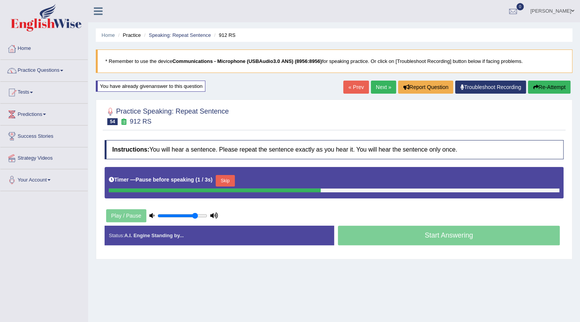
click at [227, 178] on button "Skip" at bounding box center [225, 181] width 19 height 12
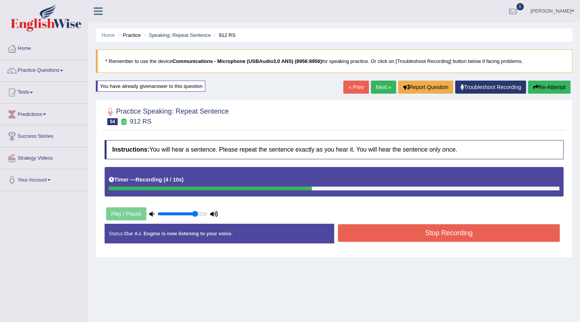
click at [356, 237] on button "Stop Recording" at bounding box center [449, 233] width 222 height 18
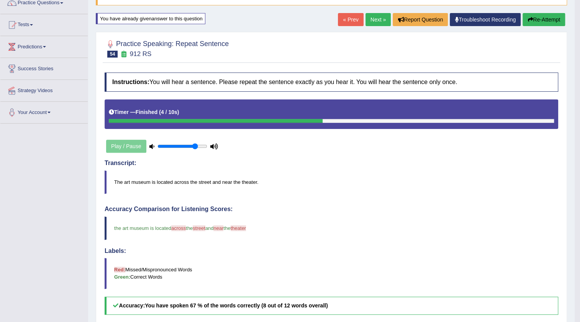
scroll to position [34, 0]
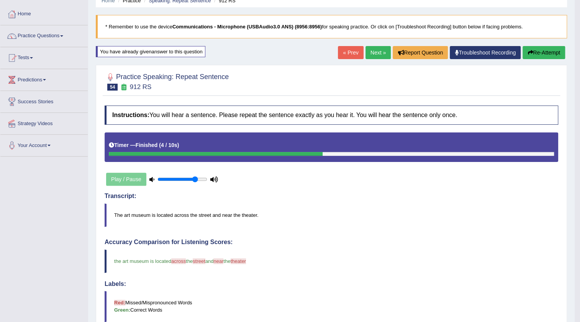
click at [373, 53] on link "Next »" at bounding box center [378, 52] width 25 height 13
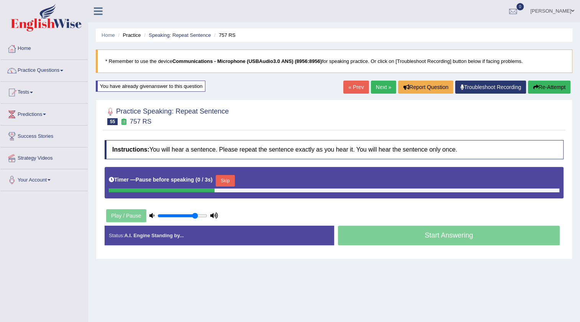
click at [226, 180] on button "Skip" at bounding box center [225, 181] width 19 height 12
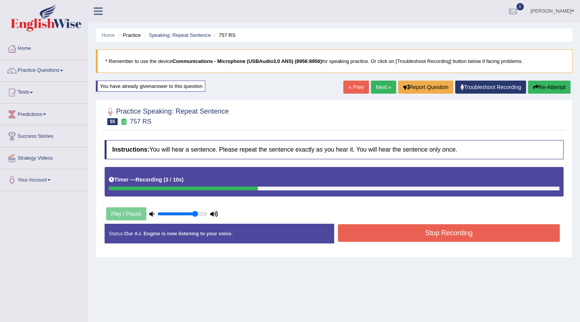
click at [396, 230] on button "Stop Recording" at bounding box center [449, 233] width 222 height 18
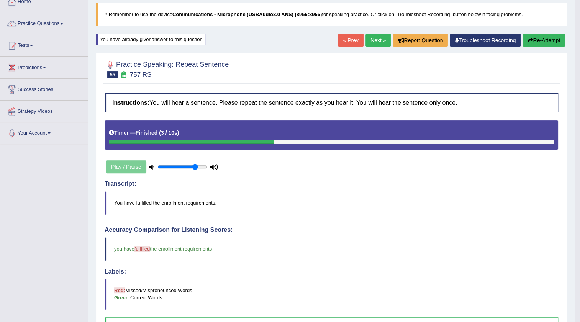
scroll to position [34, 0]
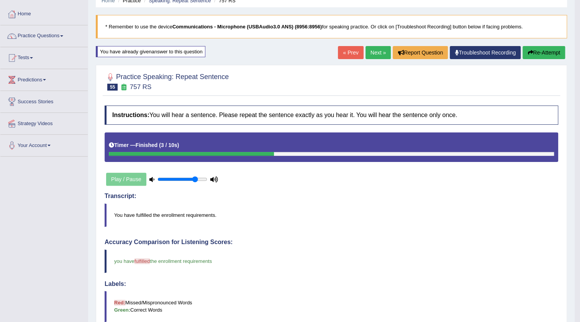
click at [379, 50] on link "Next »" at bounding box center [378, 52] width 25 height 13
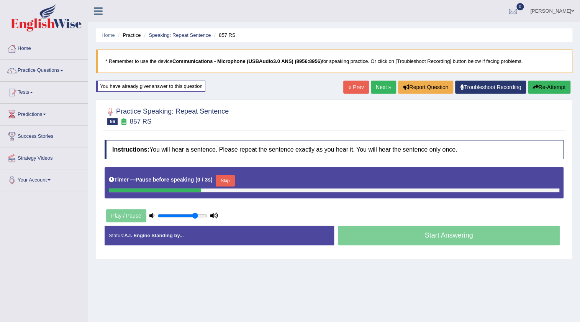
click at [226, 182] on button "Skip" at bounding box center [225, 181] width 19 height 12
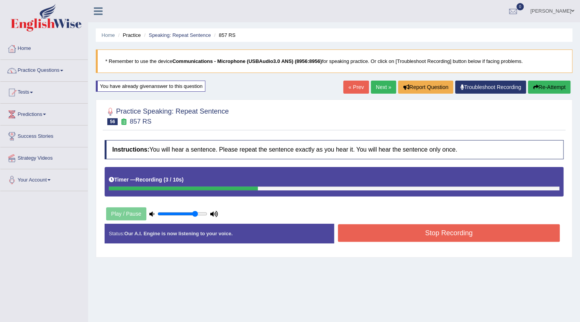
click at [361, 238] on button "Stop Recording" at bounding box center [449, 233] width 222 height 18
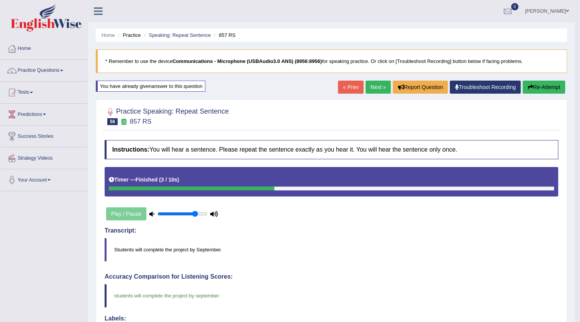
click at [376, 88] on link "Next »" at bounding box center [378, 86] width 25 height 13
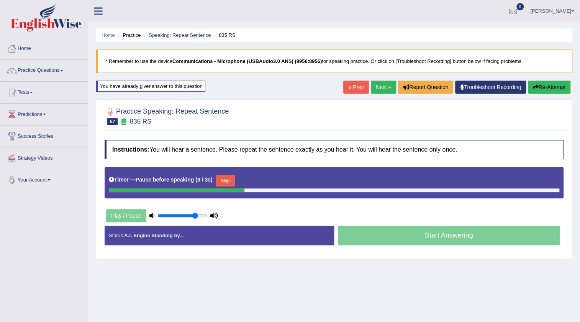
click at [226, 180] on button "Skip" at bounding box center [225, 181] width 19 height 12
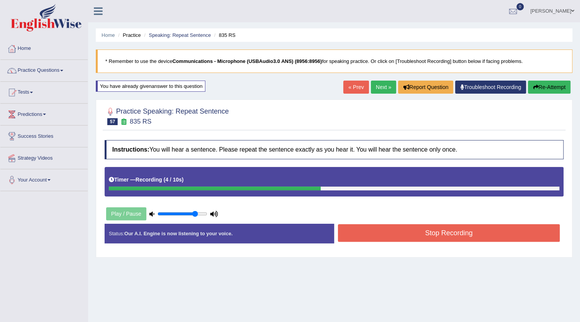
click at [348, 234] on button "Stop Recording" at bounding box center [449, 233] width 222 height 18
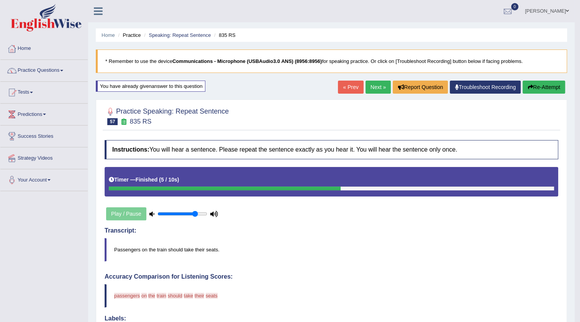
click at [368, 88] on link "Next »" at bounding box center [378, 86] width 25 height 13
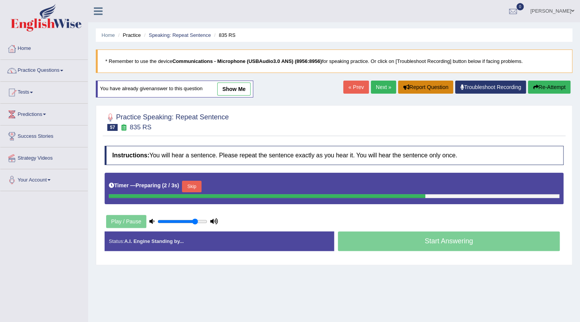
click at [426, 84] on button "Report Question" at bounding box center [425, 86] width 55 height 13
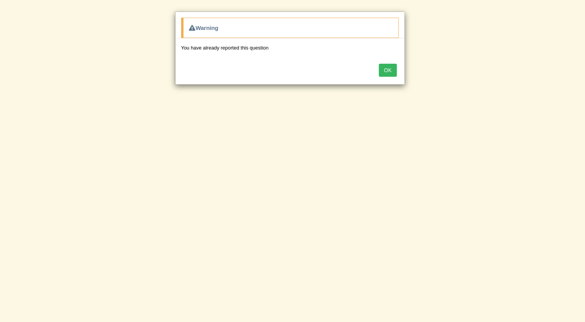
click at [385, 71] on button "OK" at bounding box center [388, 70] width 18 height 13
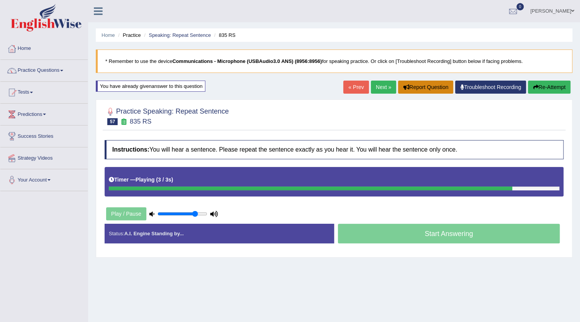
click at [406, 87] on button "Report Question" at bounding box center [425, 86] width 55 height 13
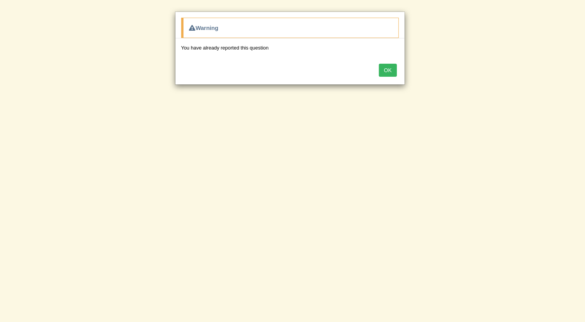
click at [392, 71] on button "OK" at bounding box center [388, 70] width 18 height 13
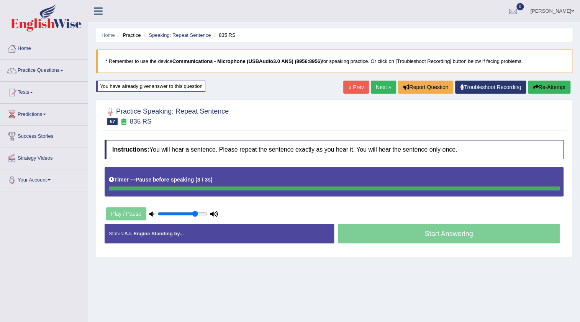
click at [381, 83] on link "Next »" at bounding box center [383, 86] width 25 height 13
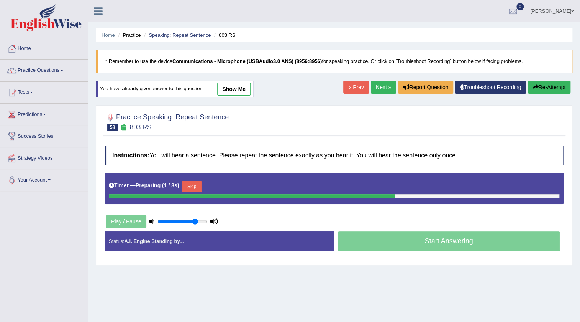
click at [201, 189] on button "Skip" at bounding box center [191, 187] width 19 height 12
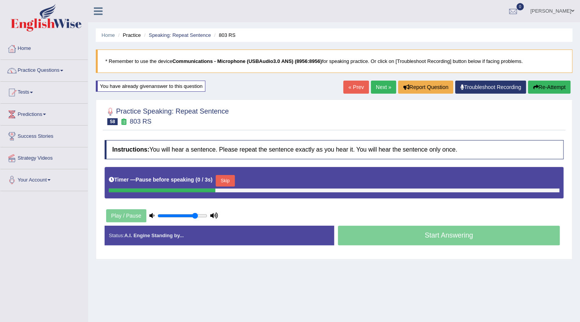
click at [230, 176] on button "Skip" at bounding box center [225, 181] width 19 height 12
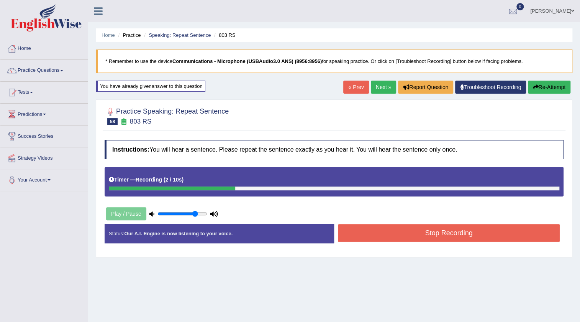
click at [370, 234] on button "Stop Recording" at bounding box center [449, 233] width 222 height 18
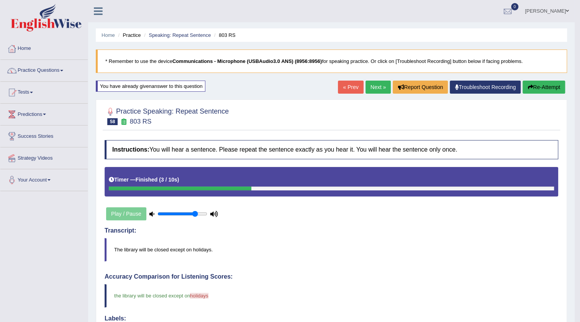
click at [366, 88] on link "Next »" at bounding box center [378, 86] width 25 height 13
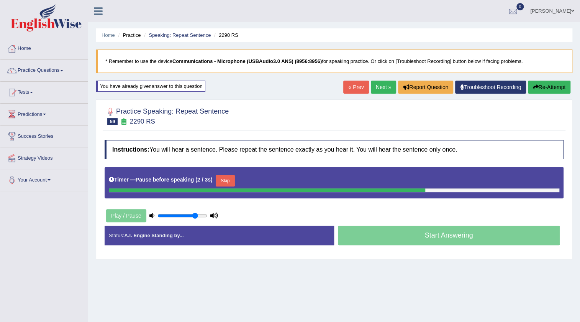
click at [225, 180] on button "Skip" at bounding box center [225, 181] width 19 height 12
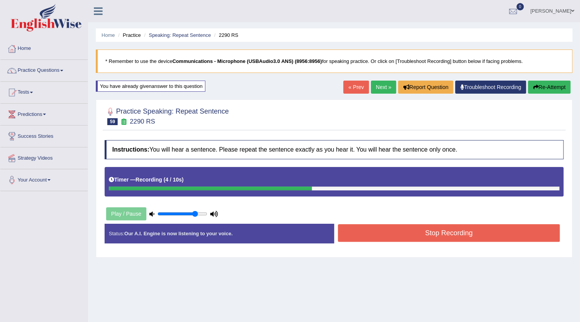
click at [357, 227] on button "Stop Recording" at bounding box center [449, 233] width 222 height 18
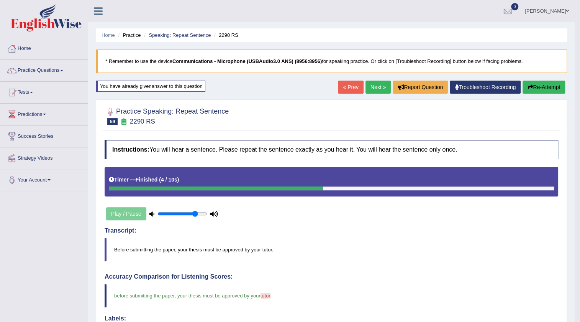
click at [370, 84] on link "Next »" at bounding box center [378, 86] width 25 height 13
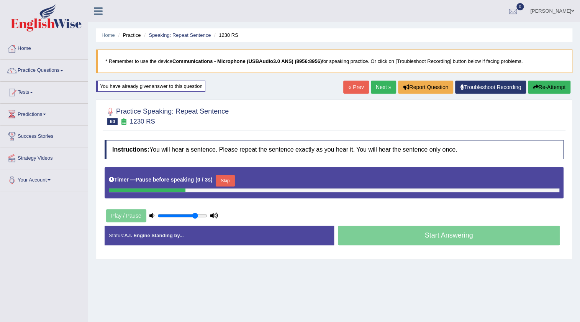
click at [230, 180] on button "Skip" at bounding box center [225, 181] width 19 height 12
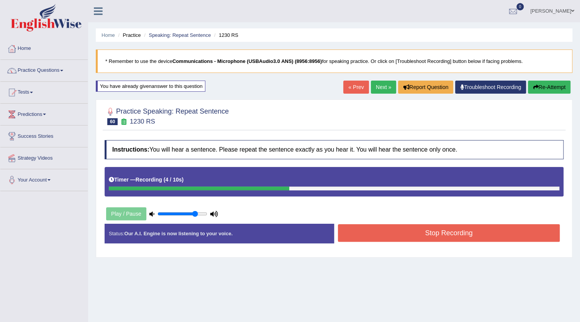
click at [371, 238] on button "Stop Recording" at bounding box center [449, 233] width 222 height 18
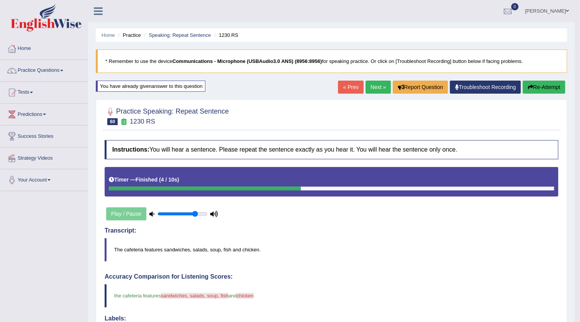
click at [379, 89] on link "Next »" at bounding box center [378, 86] width 25 height 13
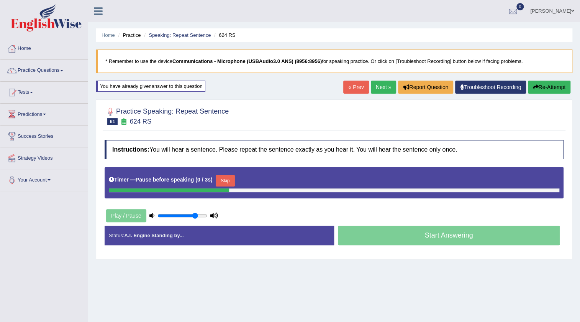
click at [222, 181] on button "Skip" at bounding box center [225, 181] width 19 height 12
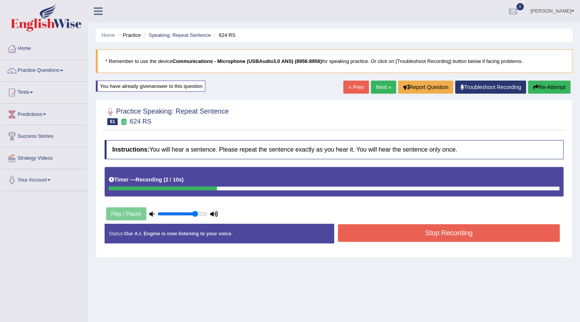
click at [372, 234] on button "Stop Recording" at bounding box center [449, 233] width 222 height 18
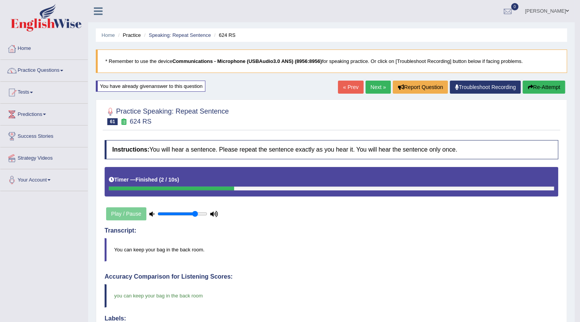
click at [375, 91] on link "Next »" at bounding box center [378, 86] width 25 height 13
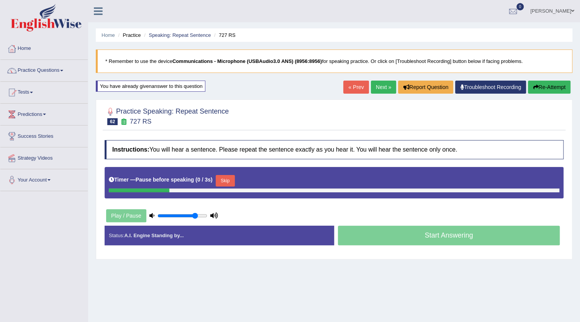
click at [230, 178] on button "Skip" at bounding box center [225, 181] width 19 height 12
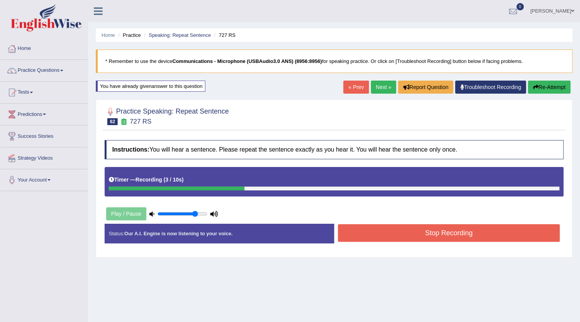
click at [559, 84] on button "Re-Attempt" at bounding box center [549, 86] width 43 height 13
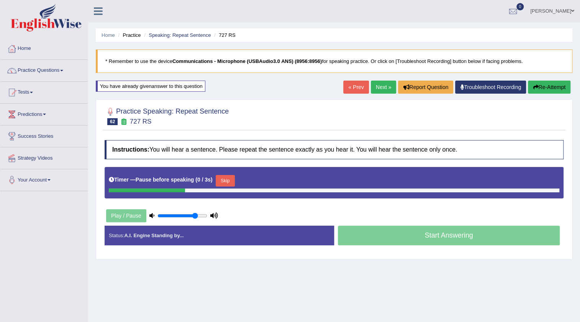
click at [220, 180] on button "Skip" at bounding box center [225, 181] width 19 height 12
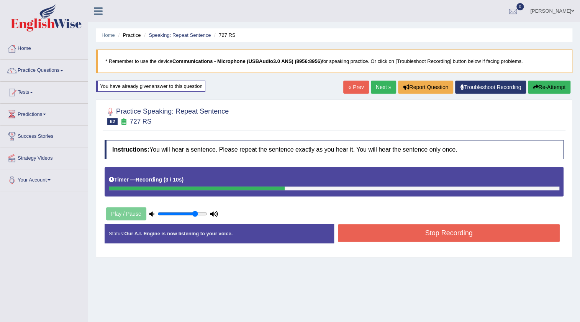
click at [368, 228] on button "Stop Recording" at bounding box center [449, 233] width 222 height 18
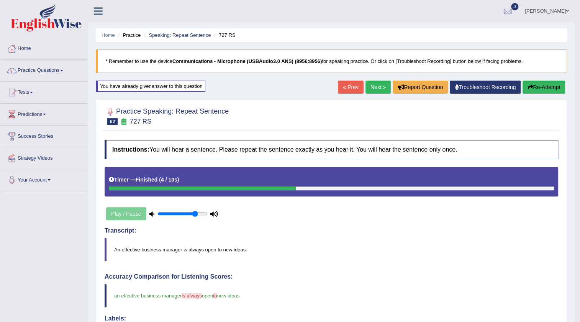
click at [377, 89] on link "Next »" at bounding box center [378, 86] width 25 height 13
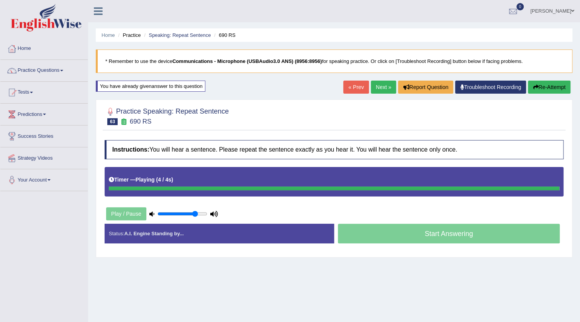
drag, startPoint x: 205, startPoint y: 196, endPoint x: 196, endPoint y: 198, distance: 8.9
click at [196, 198] on div "Instructions: You will hear a sentence. Please repeat the sentence exactly as y…" at bounding box center [334, 194] width 463 height 117
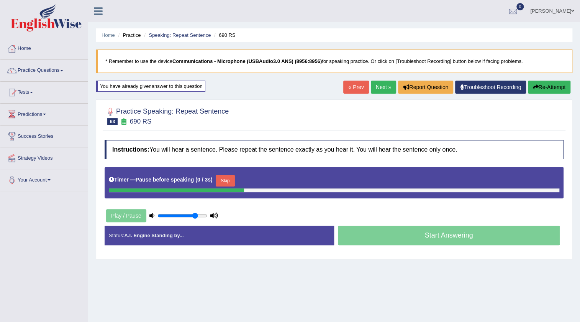
click at [226, 183] on button "Skip" at bounding box center [225, 181] width 19 height 12
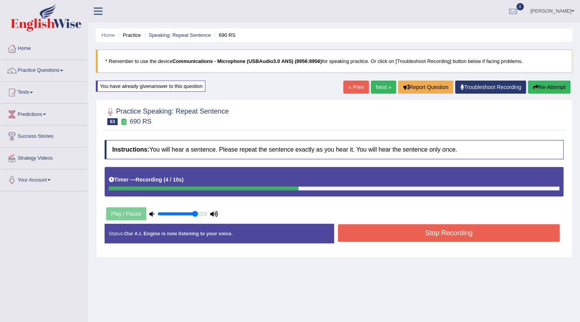
click at [380, 231] on button "Stop Recording" at bounding box center [449, 233] width 222 height 18
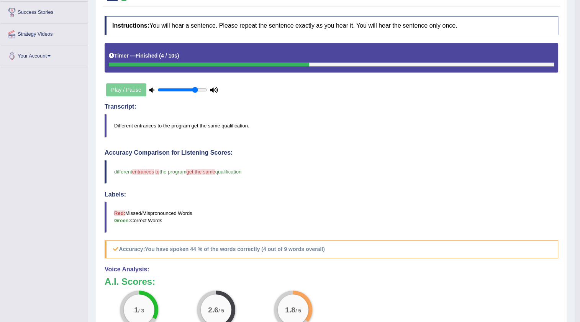
scroll to position [69, 0]
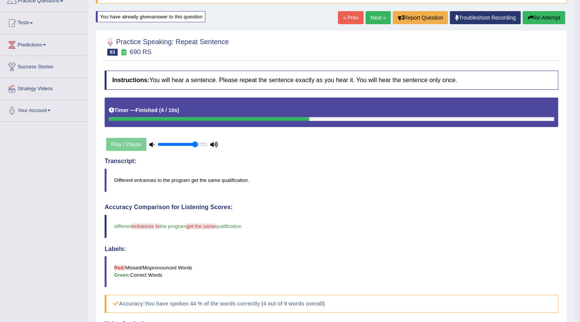
click at [375, 20] on link "Next »" at bounding box center [378, 17] width 25 height 13
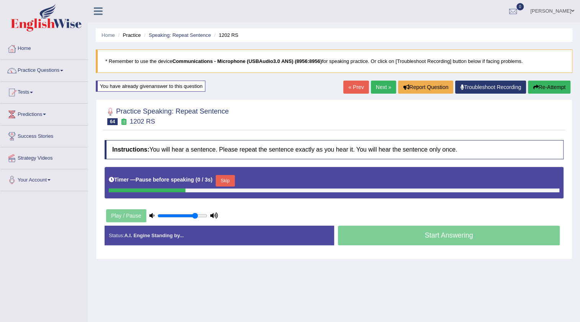
click at [226, 181] on button "Skip" at bounding box center [225, 181] width 19 height 12
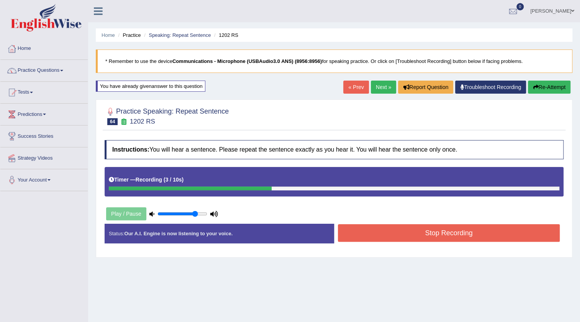
click at [374, 235] on button "Stop Recording" at bounding box center [449, 233] width 222 height 18
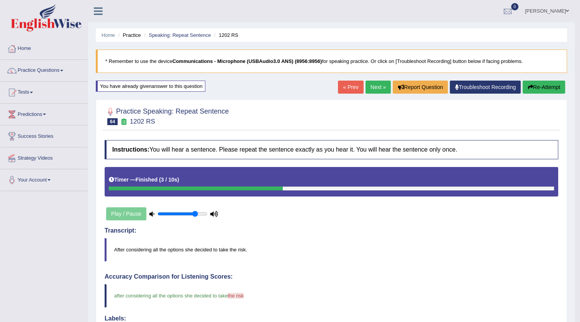
click at [375, 80] on div "Home Practice Speaking: Repeat Sentence 1202 RS * Remember to use the device Co…" at bounding box center [331, 267] width 487 height 535
click at [375, 84] on link "Next »" at bounding box center [378, 86] width 25 height 13
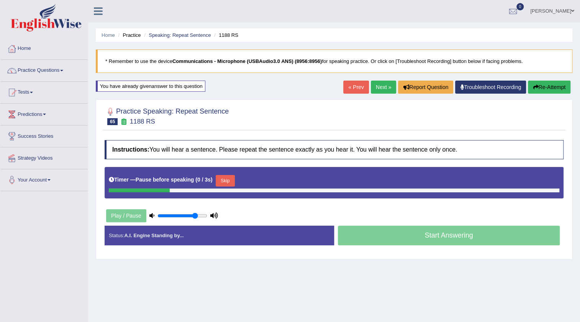
click at [223, 183] on button "Skip" at bounding box center [225, 181] width 19 height 12
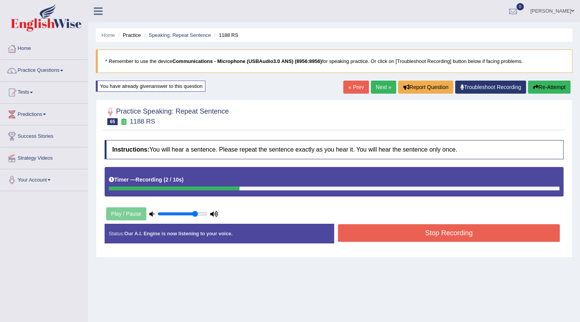
click at [348, 228] on button "Stop Recording" at bounding box center [449, 233] width 222 height 18
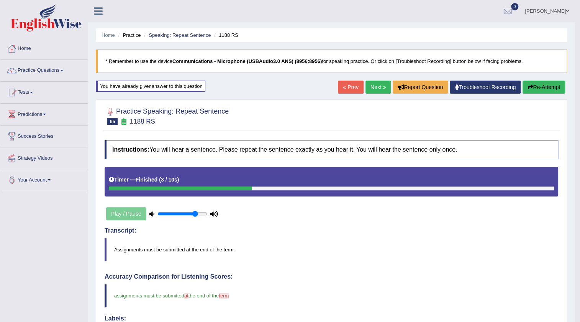
click at [370, 86] on link "Next »" at bounding box center [378, 86] width 25 height 13
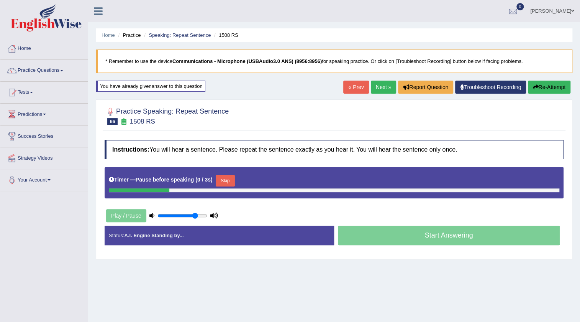
click at [223, 179] on button "Skip" at bounding box center [225, 181] width 19 height 12
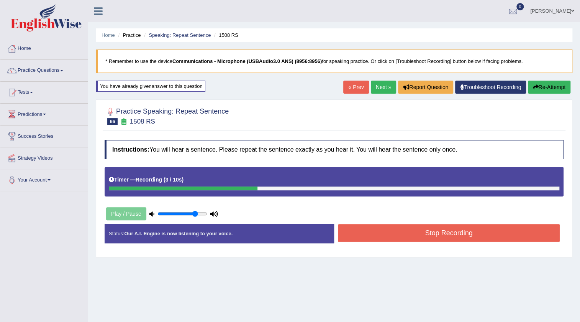
click at [364, 230] on button "Stop Recording" at bounding box center [449, 233] width 222 height 18
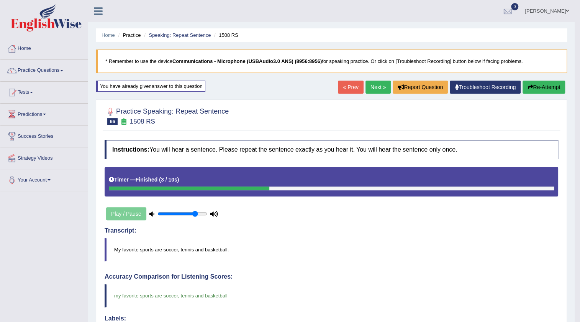
click at [381, 84] on link "Next »" at bounding box center [378, 86] width 25 height 13
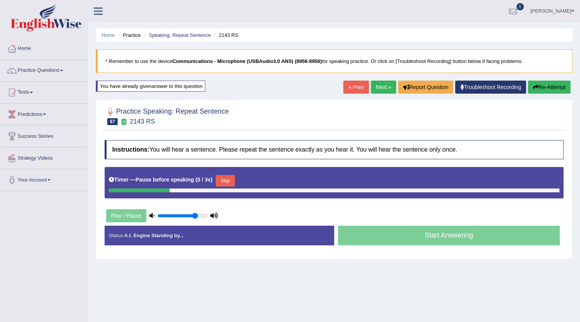
click at [228, 180] on button "Skip" at bounding box center [225, 181] width 19 height 12
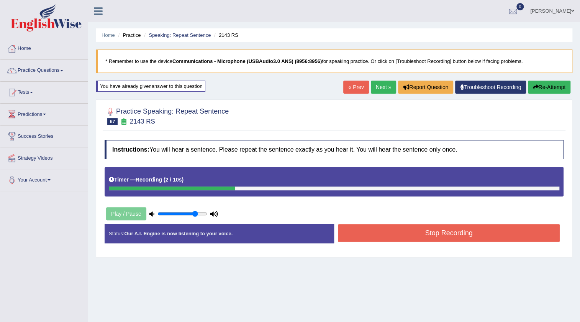
click at [360, 226] on button "Stop Recording" at bounding box center [449, 233] width 222 height 18
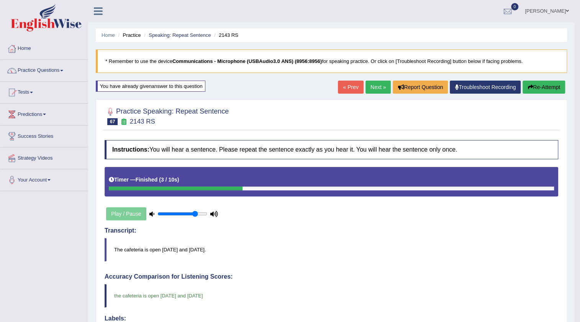
click at [371, 90] on link "Next »" at bounding box center [378, 86] width 25 height 13
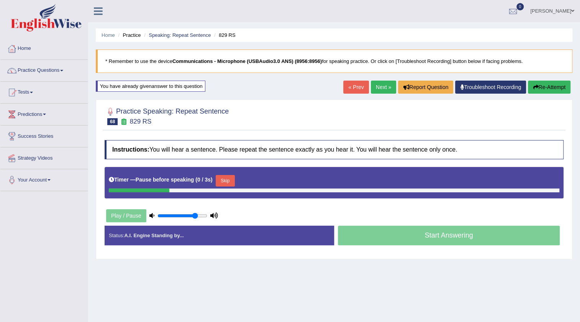
click at [222, 180] on button "Skip" at bounding box center [225, 181] width 19 height 12
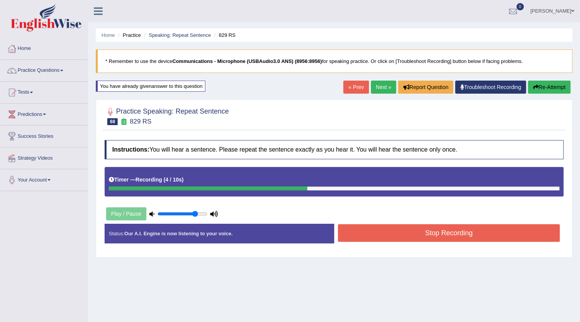
click at [380, 235] on button "Stop Recording" at bounding box center [449, 233] width 222 height 18
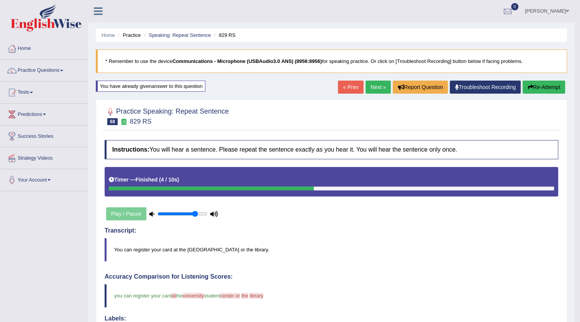
click at [376, 87] on link "Next »" at bounding box center [378, 86] width 25 height 13
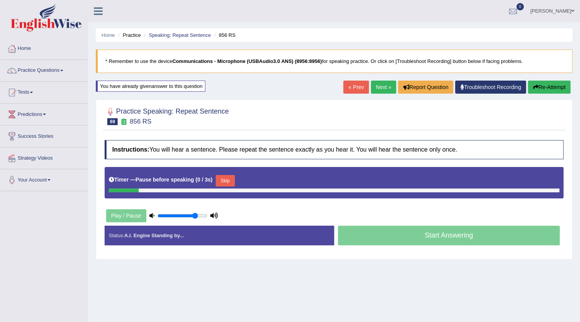
click at [225, 179] on button "Skip" at bounding box center [225, 181] width 19 height 12
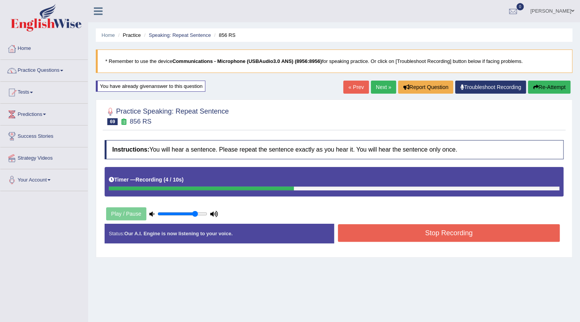
click at [363, 226] on button "Stop Recording" at bounding box center [449, 233] width 222 height 18
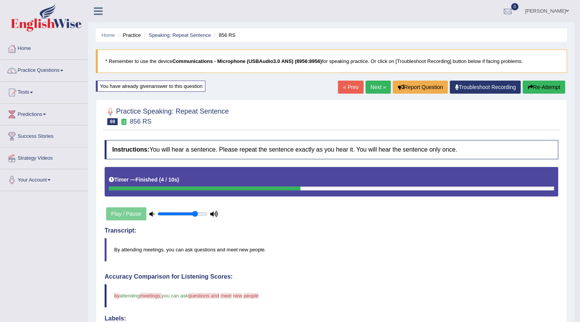
click at [375, 88] on link "Next »" at bounding box center [378, 86] width 25 height 13
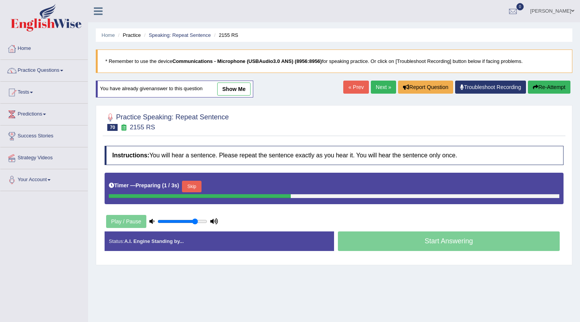
click at [197, 186] on button "Skip" at bounding box center [191, 187] width 19 height 12
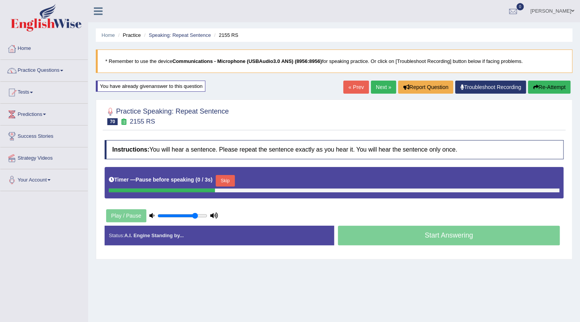
click at [227, 181] on button "Skip" at bounding box center [225, 181] width 19 height 12
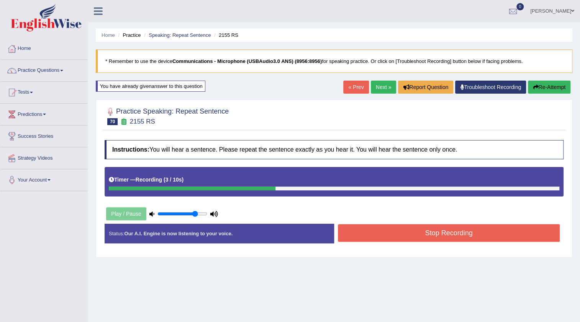
click at [387, 229] on button "Stop Recording" at bounding box center [449, 233] width 222 height 18
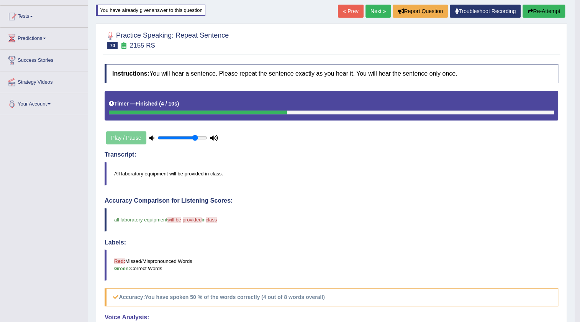
scroll to position [69, 0]
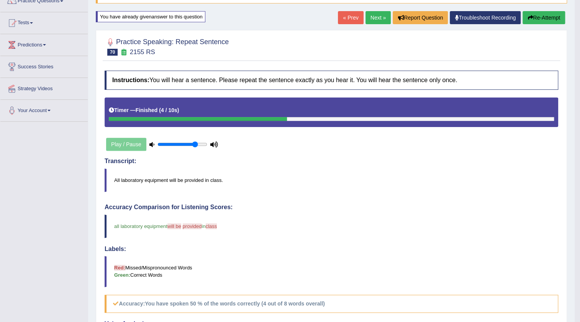
click at [370, 16] on link "Next »" at bounding box center [378, 17] width 25 height 13
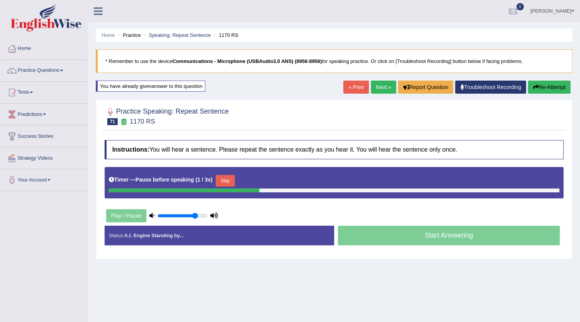
click at [223, 184] on button "Skip" at bounding box center [225, 181] width 19 height 12
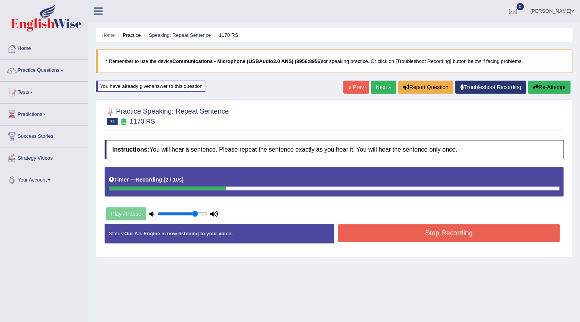
click at [354, 238] on button "Stop Recording" at bounding box center [449, 233] width 222 height 18
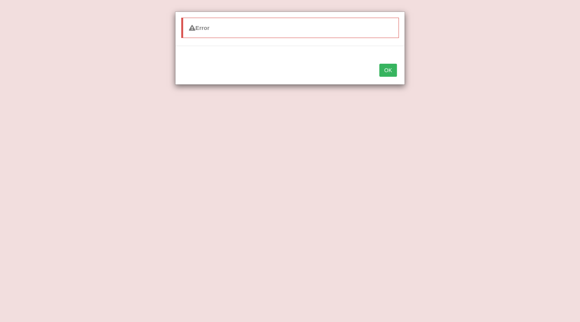
click at [389, 66] on button "OK" at bounding box center [389, 70] width 18 height 13
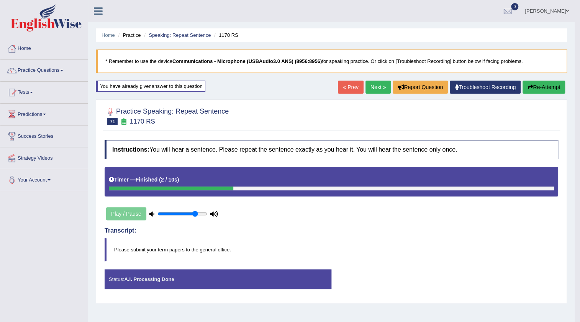
click at [531, 83] on button "Re-Attempt" at bounding box center [544, 86] width 43 height 13
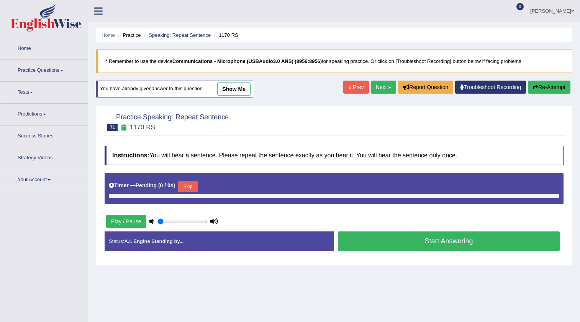
type input "0.8"
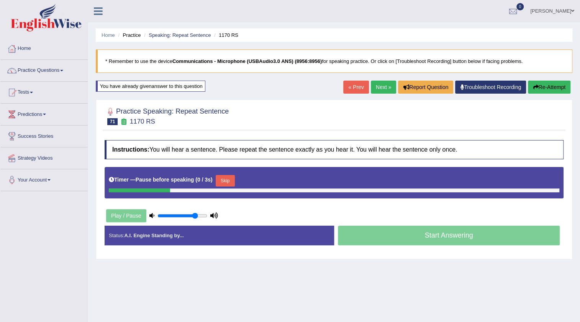
click at [227, 180] on button "Skip" at bounding box center [225, 181] width 19 height 12
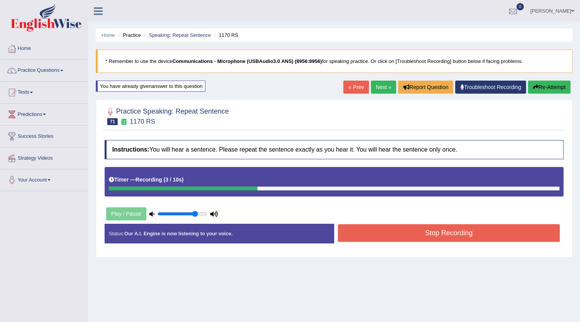
click button "Stop Recording"
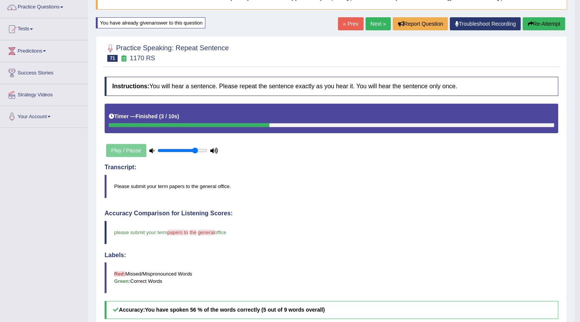
scroll to position [34, 0]
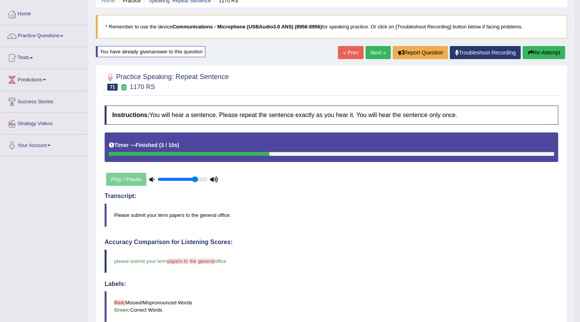
click link "Next »"
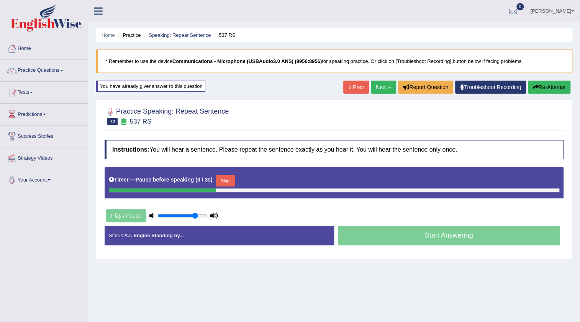
click at [222, 178] on button "Skip" at bounding box center [225, 181] width 19 height 12
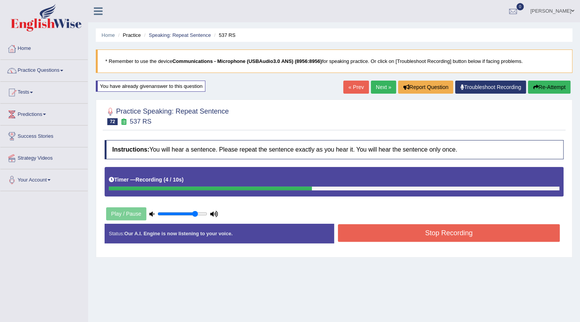
click at [359, 234] on button "Stop Recording" at bounding box center [449, 233] width 222 height 18
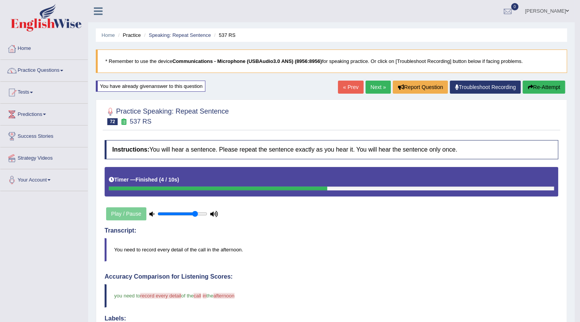
click at [371, 87] on link "Next »" at bounding box center [378, 86] width 25 height 13
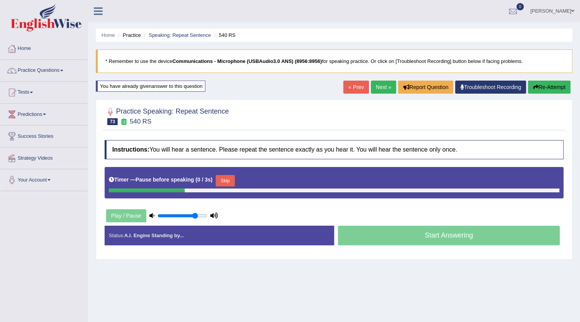
click at [232, 180] on button "Skip" at bounding box center [225, 181] width 19 height 12
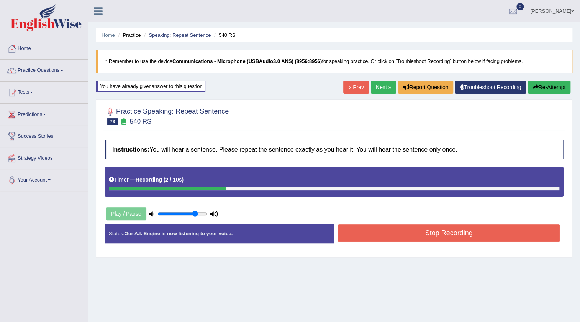
click at [365, 233] on button "Stop Recording" at bounding box center [449, 233] width 222 height 18
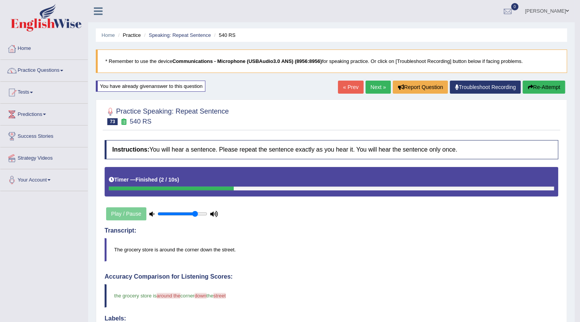
click at [369, 83] on link "Next »" at bounding box center [378, 86] width 25 height 13
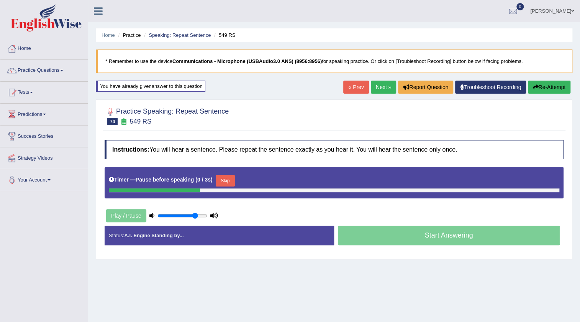
click at [221, 177] on button "Skip" at bounding box center [225, 181] width 19 height 12
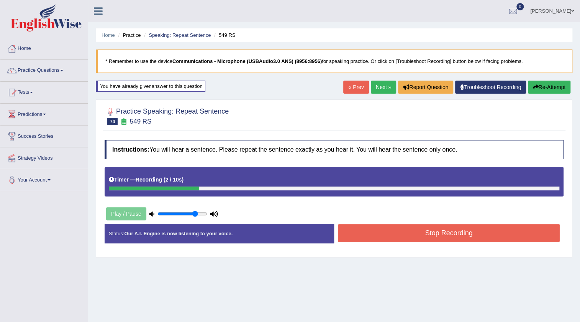
click at [347, 235] on button "Stop Recording" at bounding box center [449, 233] width 222 height 18
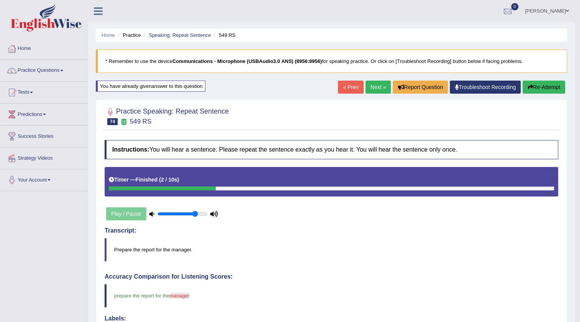
click at [376, 84] on link "Next »" at bounding box center [378, 86] width 25 height 13
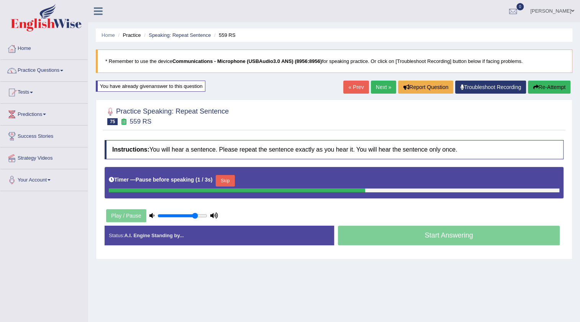
click at [227, 179] on button "Skip" at bounding box center [225, 181] width 19 height 12
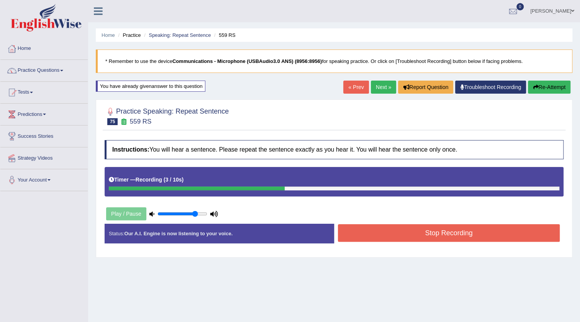
click at [360, 234] on button "Stop Recording" at bounding box center [449, 233] width 222 height 18
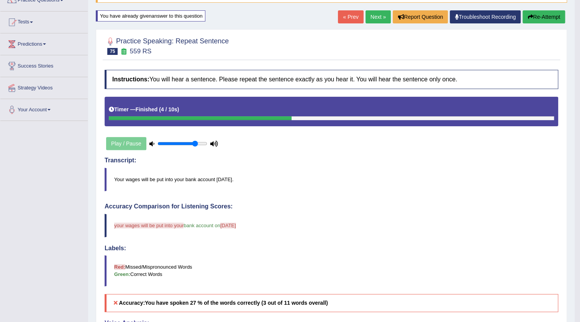
scroll to position [69, 0]
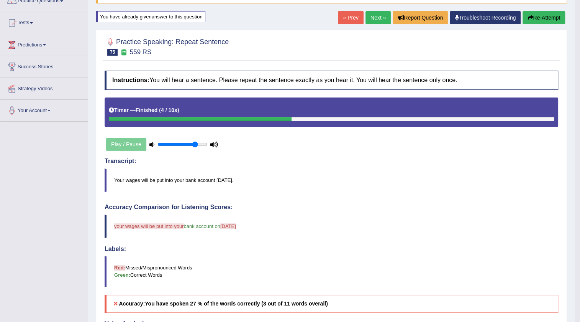
click at [551, 17] on button "Re-Attempt" at bounding box center [544, 17] width 43 height 13
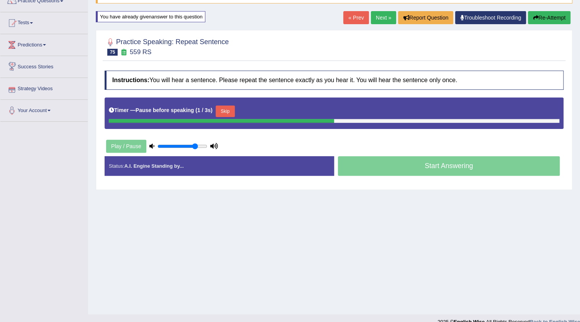
click at [230, 111] on button "Skip" at bounding box center [225, 111] width 19 height 12
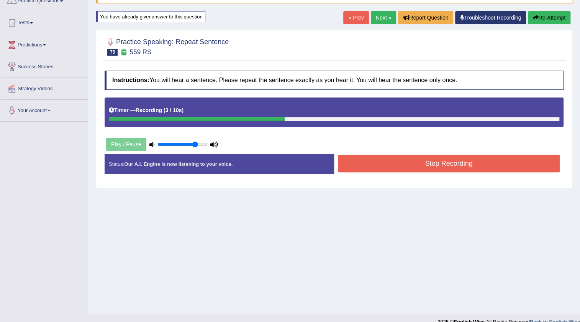
click at [356, 165] on button "Stop Recording" at bounding box center [449, 163] width 222 height 18
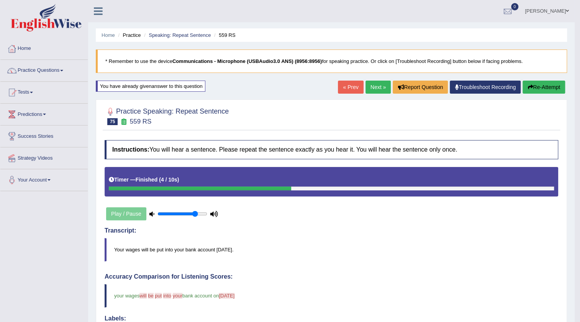
click at [374, 86] on link "Next »" at bounding box center [378, 86] width 25 height 13
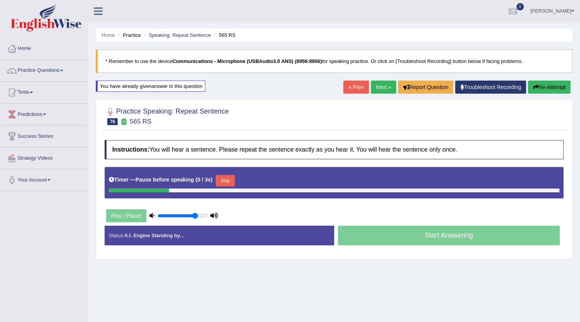
click at [227, 180] on button "Skip" at bounding box center [225, 181] width 19 height 12
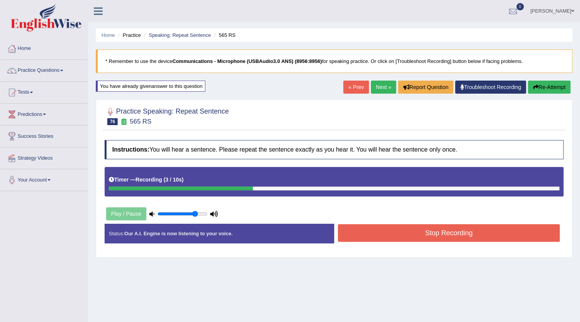
click at [351, 237] on button "Stop Recording" at bounding box center [449, 233] width 222 height 18
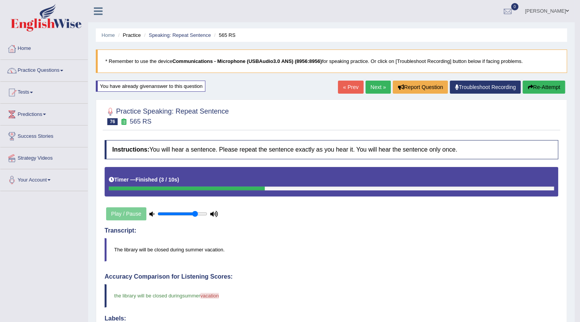
click at [382, 83] on link "Next »" at bounding box center [378, 86] width 25 height 13
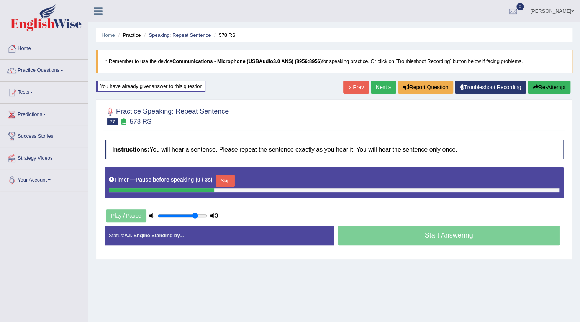
click at [231, 182] on button "Skip" at bounding box center [225, 181] width 19 height 12
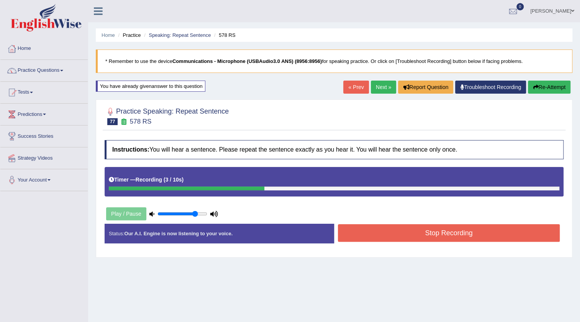
click at [354, 234] on button "Stop Recording" at bounding box center [449, 233] width 222 height 18
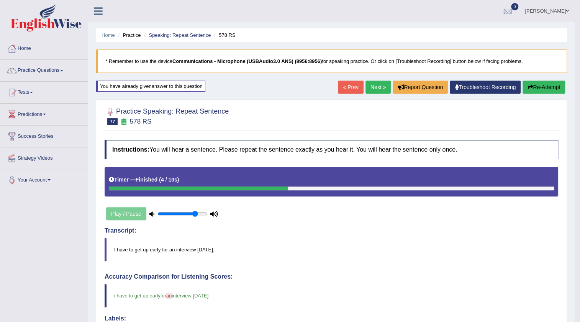
click at [380, 87] on link "Next »" at bounding box center [378, 86] width 25 height 13
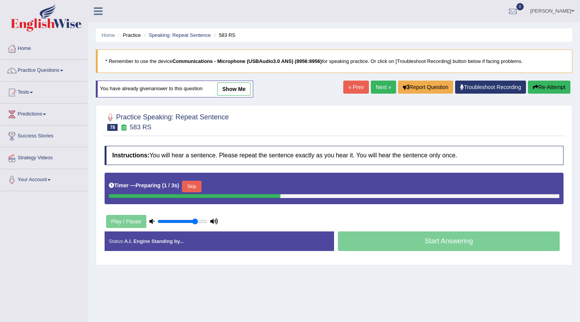
click at [190, 185] on button "Skip" at bounding box center [191, 187] width 19 height 12
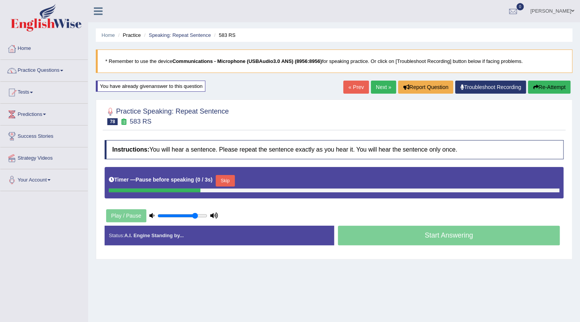
click at [220, 180] on button "Skip" at bounding box center [225, 181] width 19 height 12
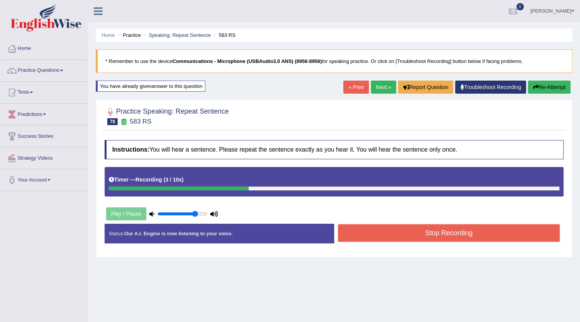
click at [352, 238] on button "Stop Recording" at bounding box center [449, 233] width 222 height 18
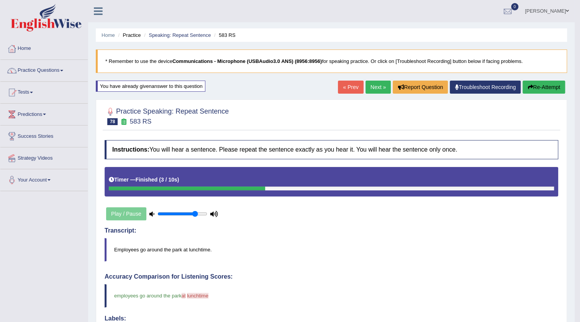
click at [376, 88] on link "Next »" at bounding box center [378, 86] width 25 height 13
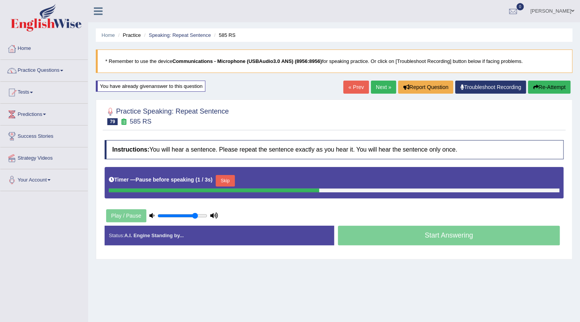
click at [229, 182] on button "Skip" at bounding box center [225, 181] width 19 height 12
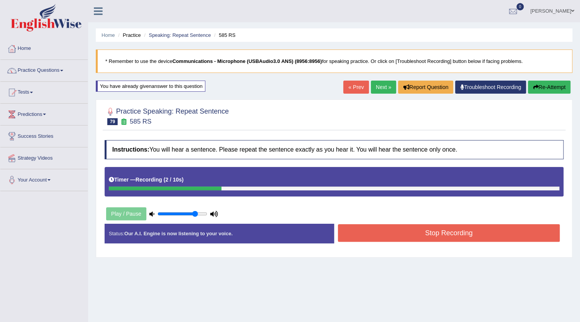
click at [353, 230] on button "Stop Recording" at bounding box center [449, 233] width 222 height 18
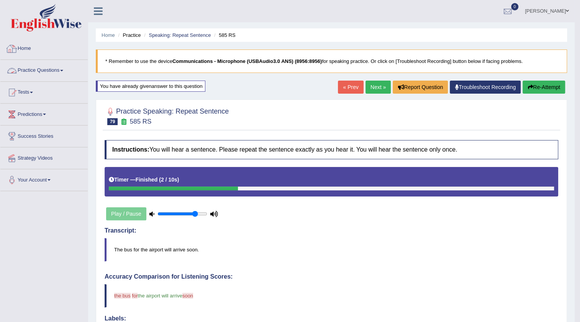
click at [53, 70] on link "Practice Questions" at bounding box center [43, 69] width 87 height 19
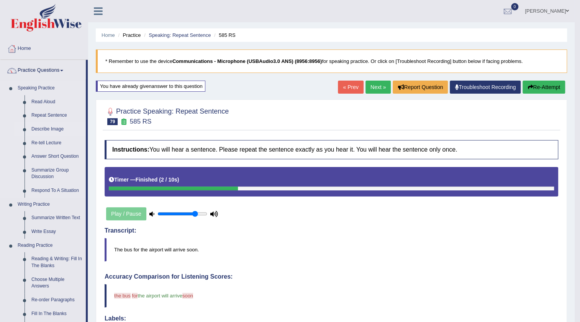
click at [46, 132] on link "Describe Image" at bounding box center [57, 129] width 58 height 14
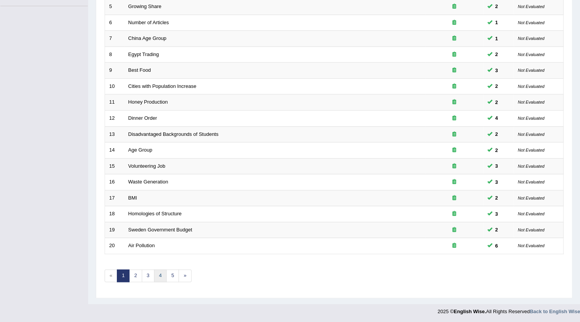
click at [161, 272] on link "4" at bounding box center [160, 275] width 13 height 13
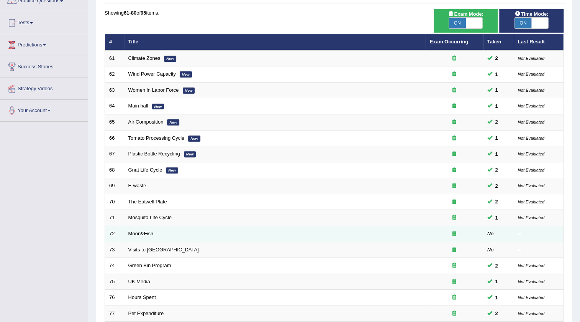
click at [150, 235] on td "Moon&Fish" at bounding box center [275, 233] width 302 height 16
click at [150, 235] on link "Moon&Fish" at bounding box center [140, 233] width 25 height 6
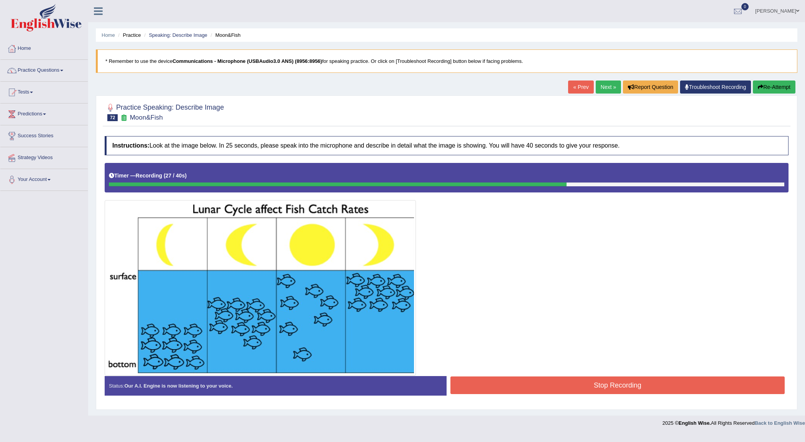
click at [580, 84] on button "Re-Attempt" at bounding box center [774, 86] width 43 height 13
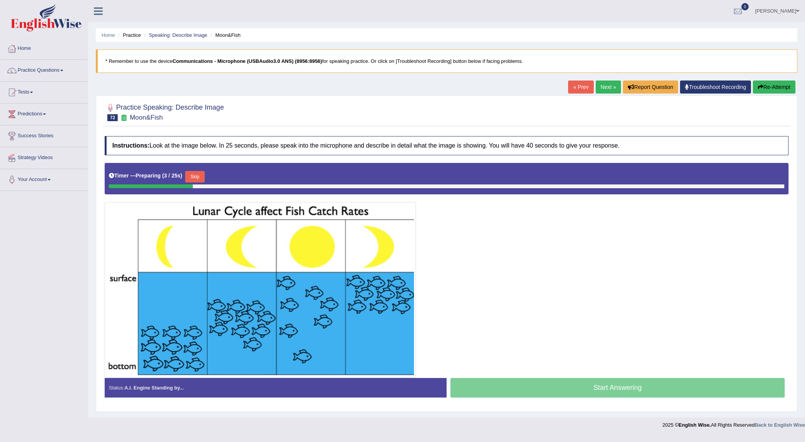
click at [194, 177] on button "Skip" at bounding box center [194, 177] width 19 height 12
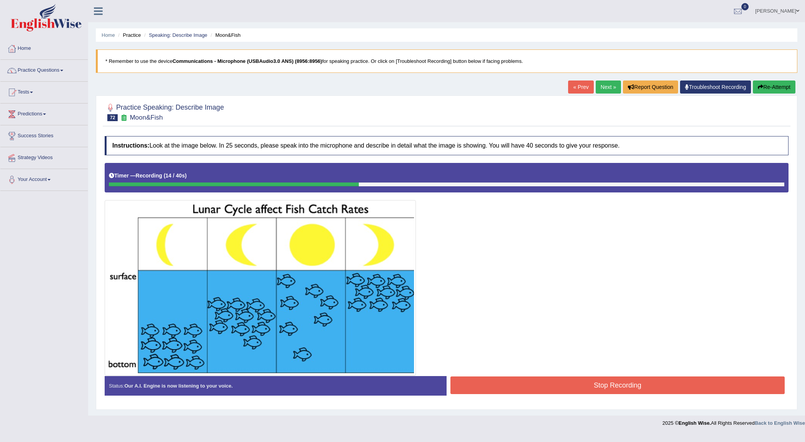
click at [769, 87] on button "Re-Attempt" at bounding box center [774, 86] width 43 height 13
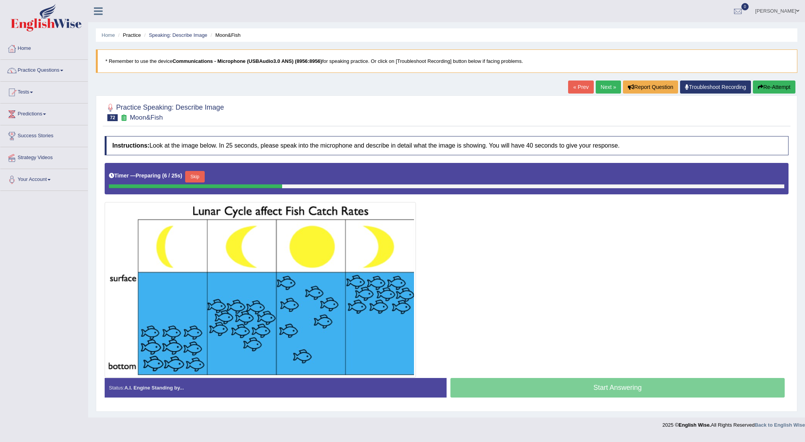
click at [194, 177] on button "Skip" at bounding box center [194, 177] width 19 height 12
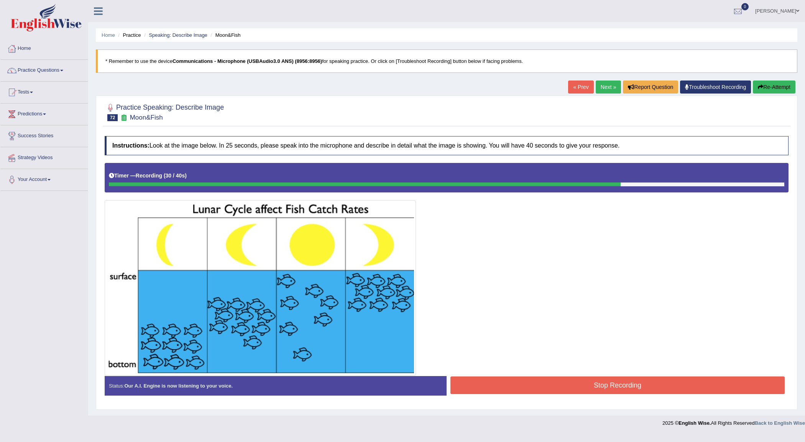
click at [590, 385] on button "Stop Recording" at bounding box center [617, 385] width 334 height 18
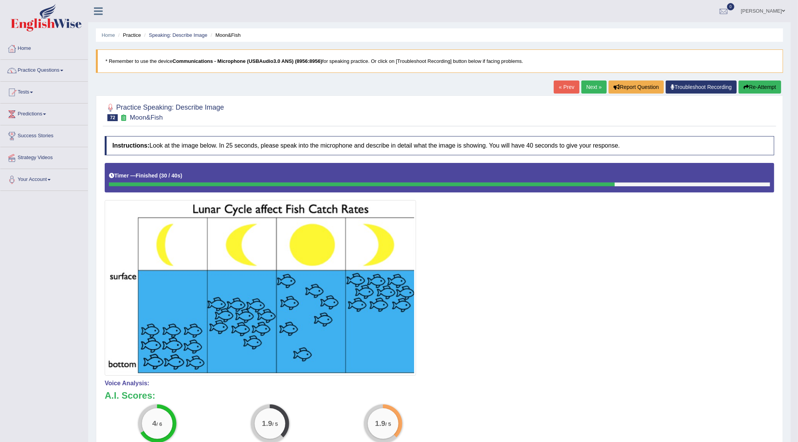
click at [751, 90] on button "Re-Attempt" at bounding box center [759, 86] width 43 height 13
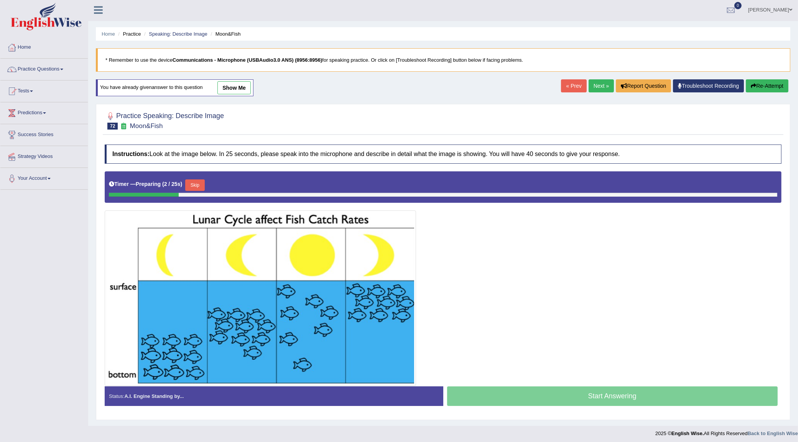
click at [200, 187] on button "Skip" at bounding box center [194, 185] width 19 height 12
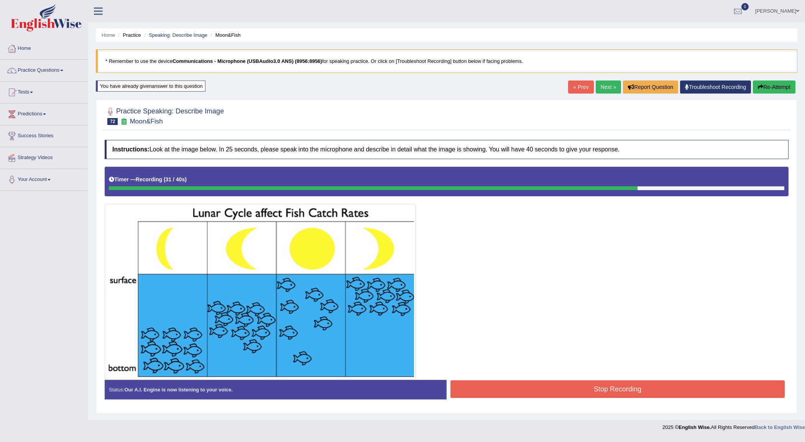
click at [526, 393] on button "Stop Recording" at bounding box center [617, 389] width 334 height 18
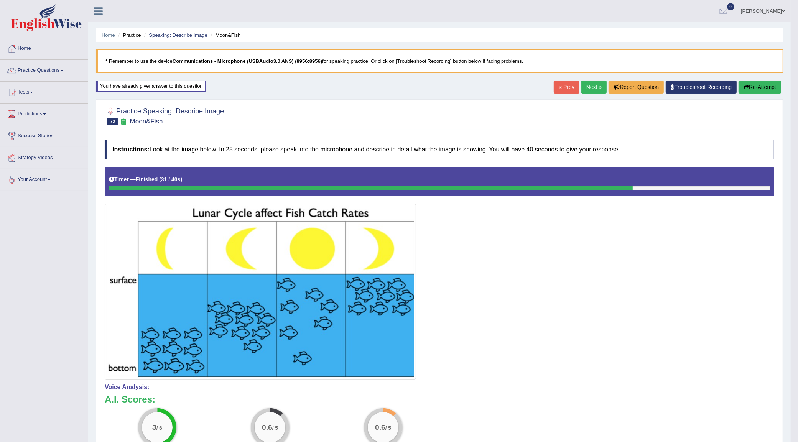
click at [595, 84] on link "Next »" at bounding box center [593, 86] width 25 height 13
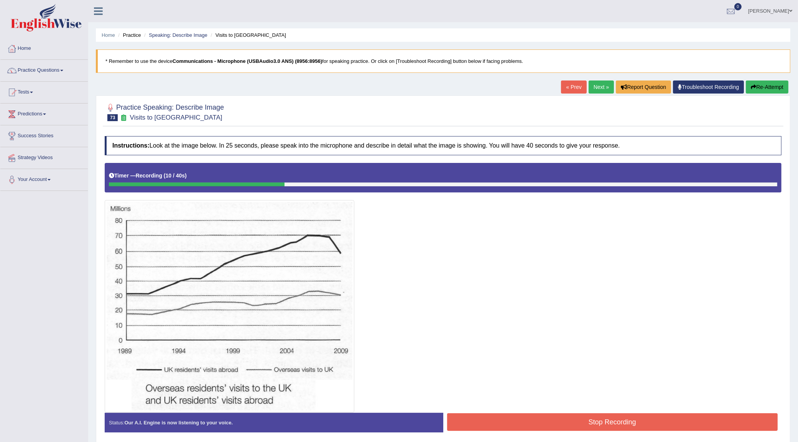
click at [762, 87] on button "Re-Attempt" at bounding box center [767, 86] width 43 height 13
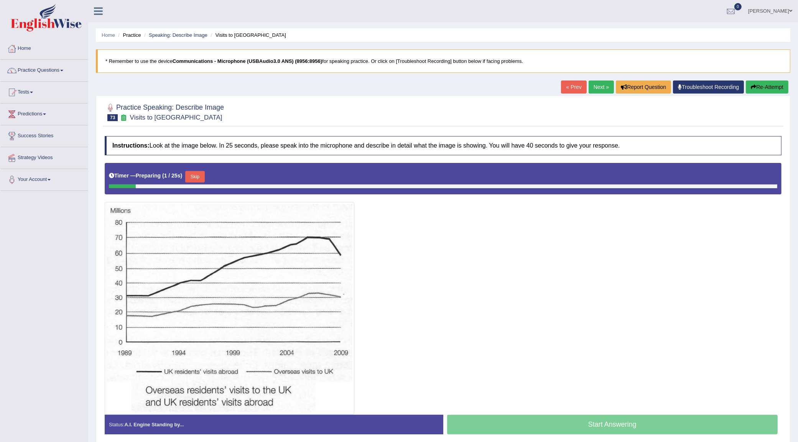
click at [191, 175] on button "Skip" at bounding box center [194, 177] width 19 height 12
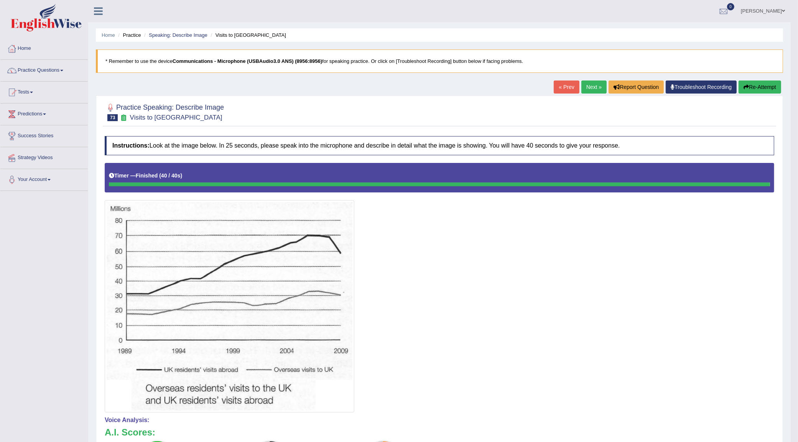
click at [586, 89] on link "Next »" at bounding box center [593, 86] width 25 height 13
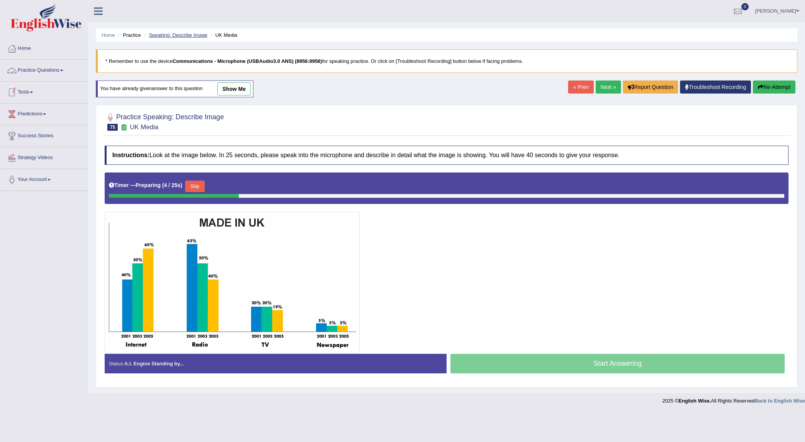
click at [184, 35] on link "Speaking: Describe Image" at bounding box center [178, 35] width 58 height 6
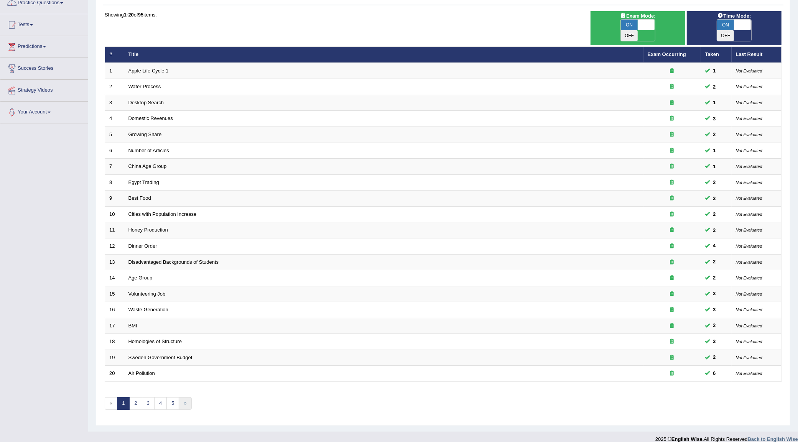
click at [186, 397] on link "»" at bounding box center [185, 403] width 13 height 13
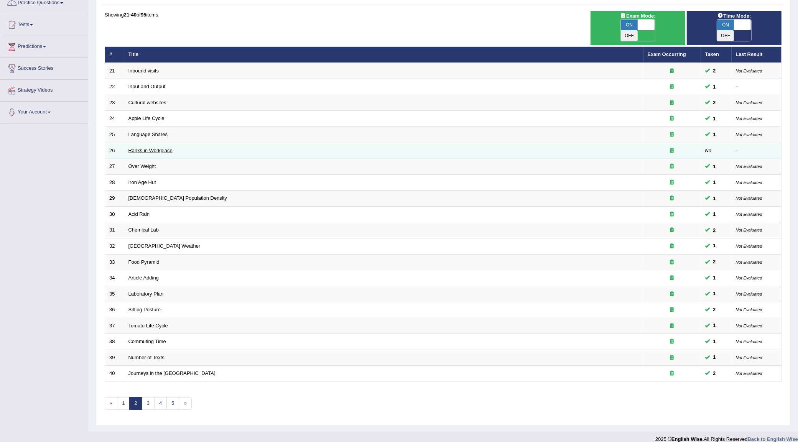
click at [142, 148] on link "Ranks in Workplace" at bounding box center [150, 151] width 44 height 6
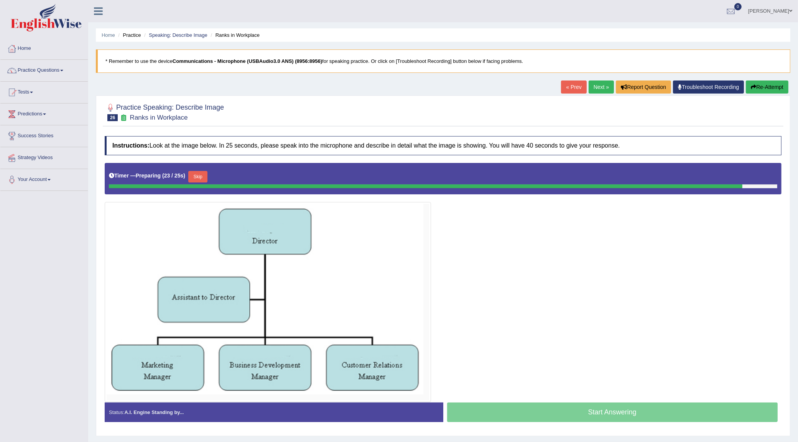
click at [204, 178] on button "Skip" at bounding box center [197, 177] width 19 height 12
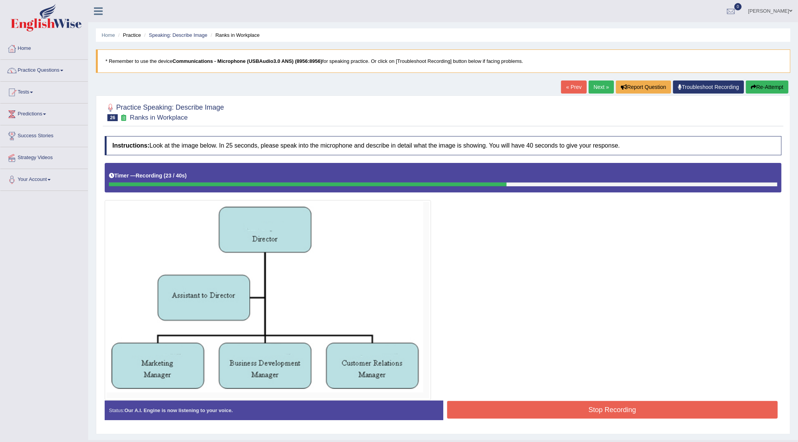
click at [547, 408] on button "Stop Recording" at bounding box center [612, 410] width 331 height 18
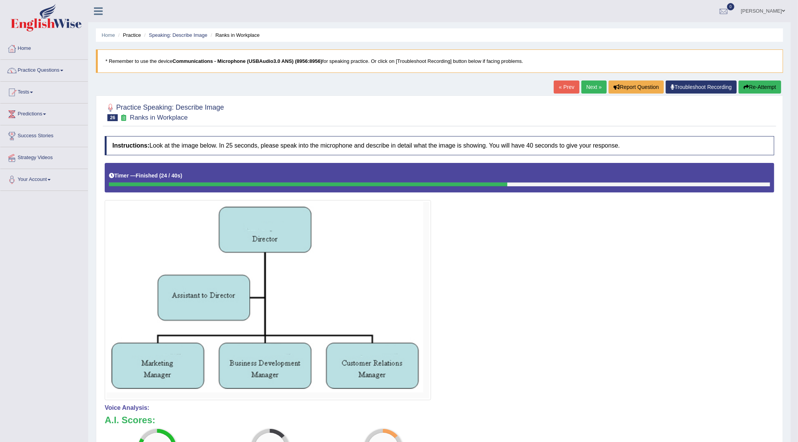
click at [764, 87] on button "Re-Attempt" at bounding box center [759, 86] width 43 height 13
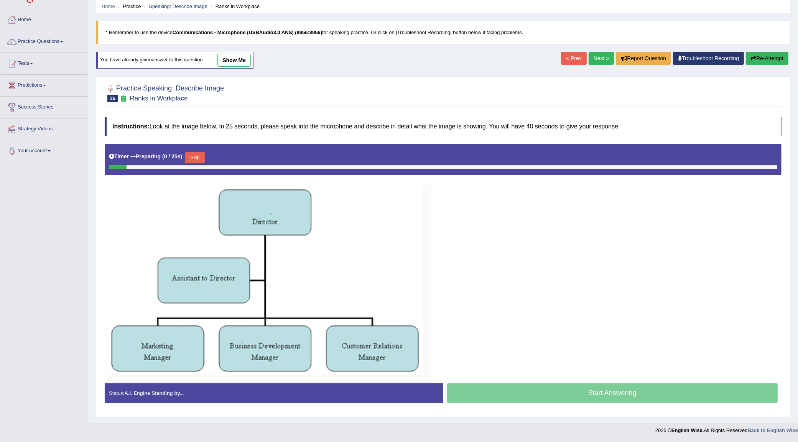
scroll to position [30, 0]
click at [196, 152] on button "Skip" at bounding box center [194, 158] width 19 height 12
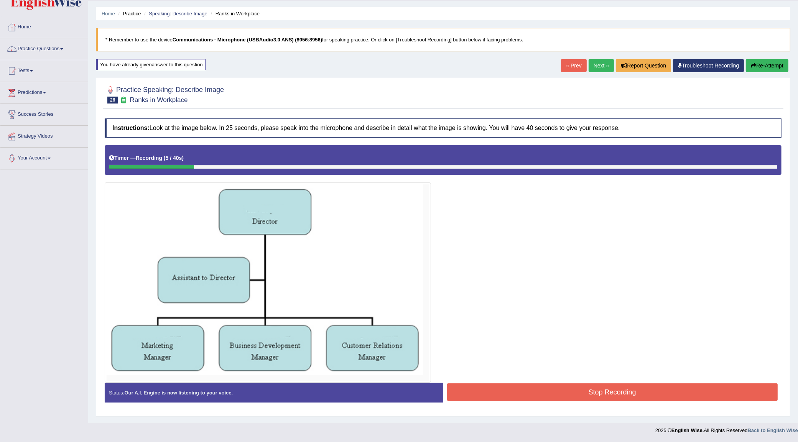
click at [765, 61] on button "Re-Attempt" at bounding box center [767, 65] width 43 height 13
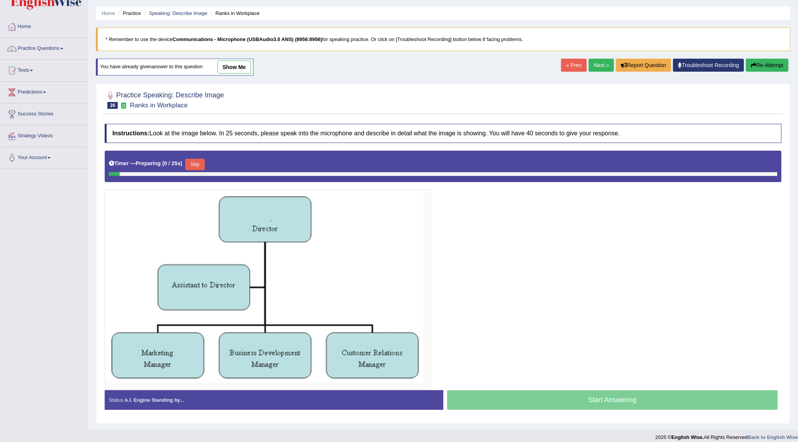
click at [202, 165] on button "Skip" at bounding box center [194, 165] width 19 height 12
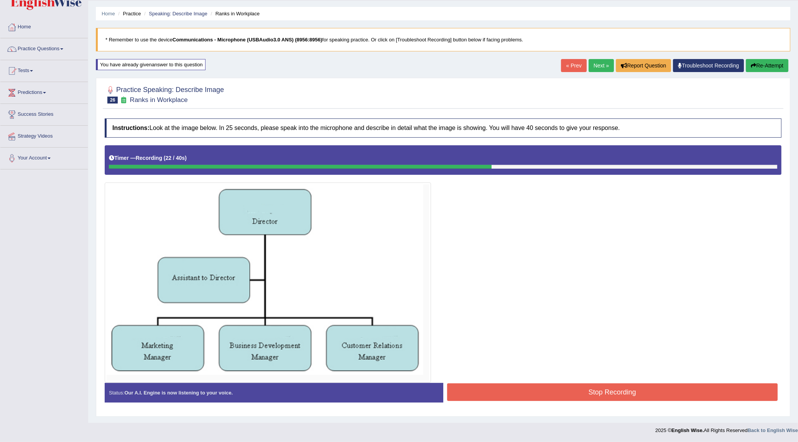
click at [500, 391] on button "Stop Recording" at bounding box center [612, 392] width 331 height 18
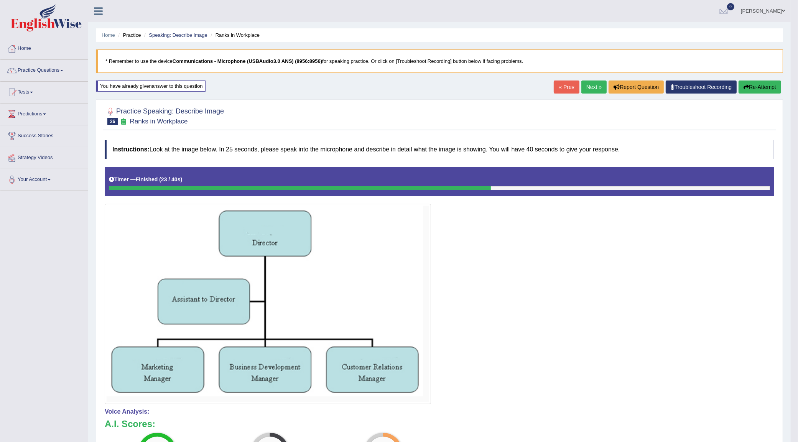
click at [757, 88] on button "Re-Attempt" at bounding box center [759, 86] width 43 height 13
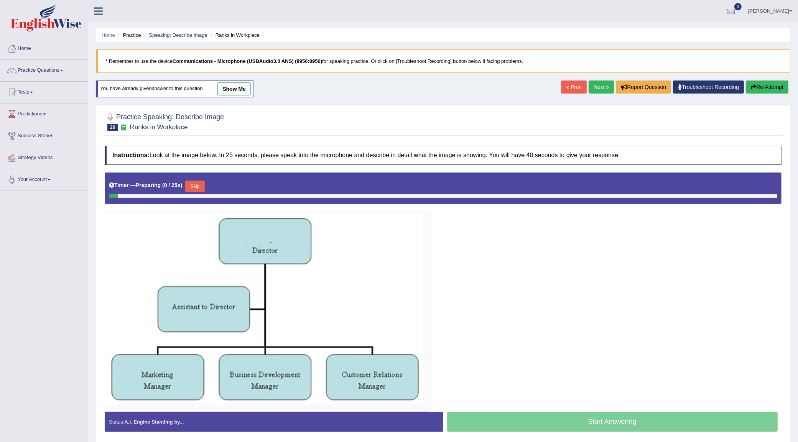
click at [595, 87] on link "Next »" at bounding box center [600, 86] width 25 height 13
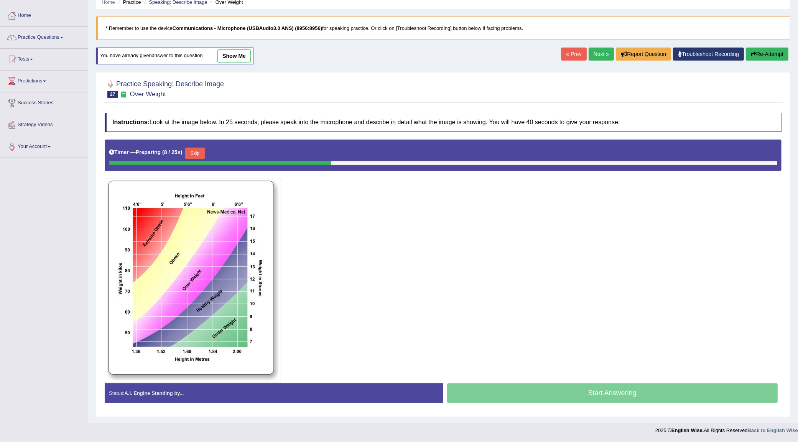
click at [194, 153] on button "Skip" at bounding box center [194, 154] width 19 height 12
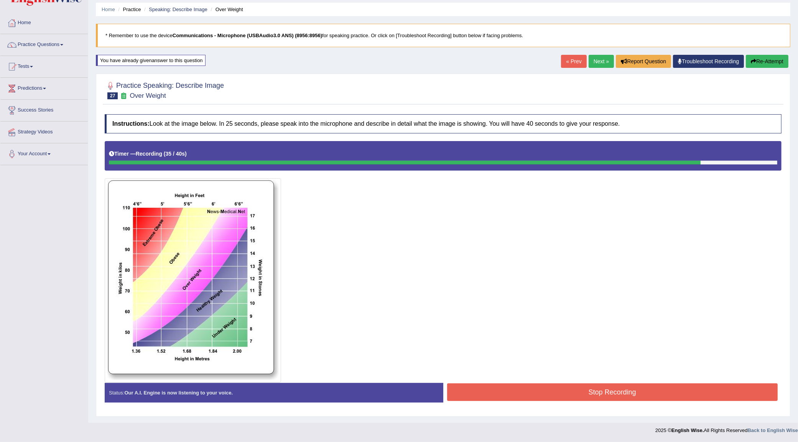
click at [497, 389] on button "Stop Recording" at bounding box center [612, 392] width 331 height 18
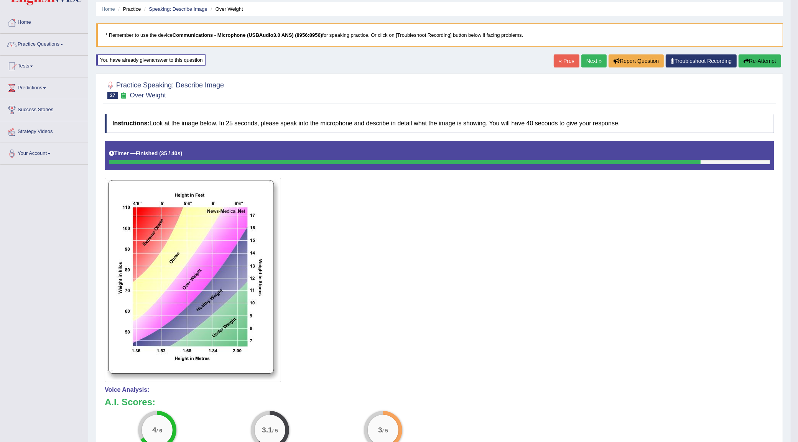
click at [591, 64] on link "Next »" at bounding box center [593, 60] width 25 height 13
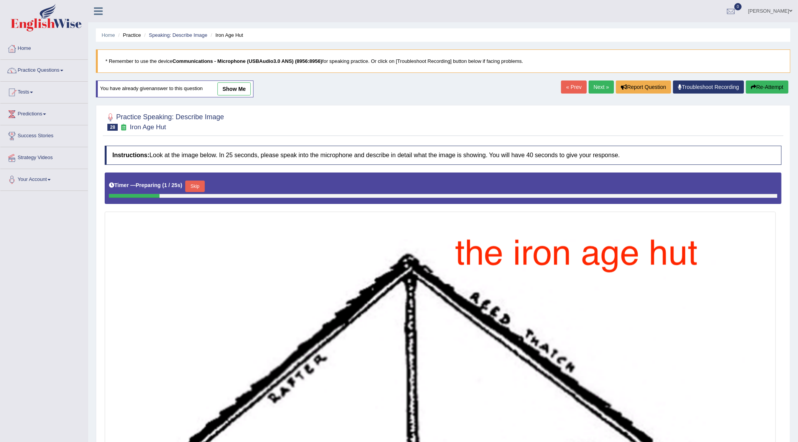
click at [596, 88] on link "Next »" at bounding box center [600, 86] width 25 height 13
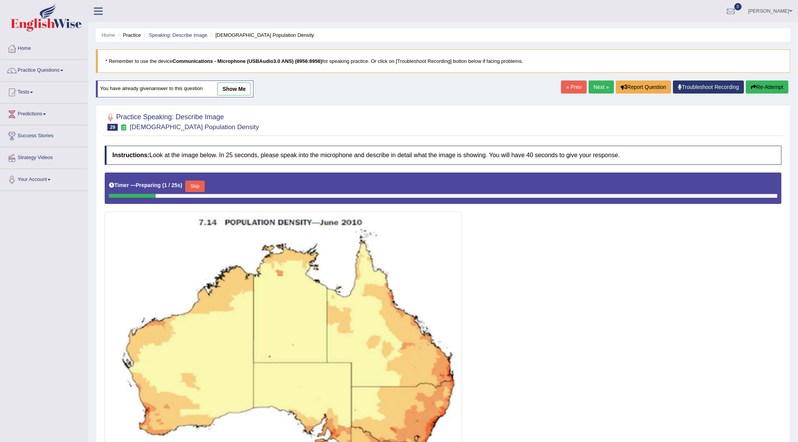
click at [589, 86] on link "Next »" at bounding box center [600, 86] width 25 height 13
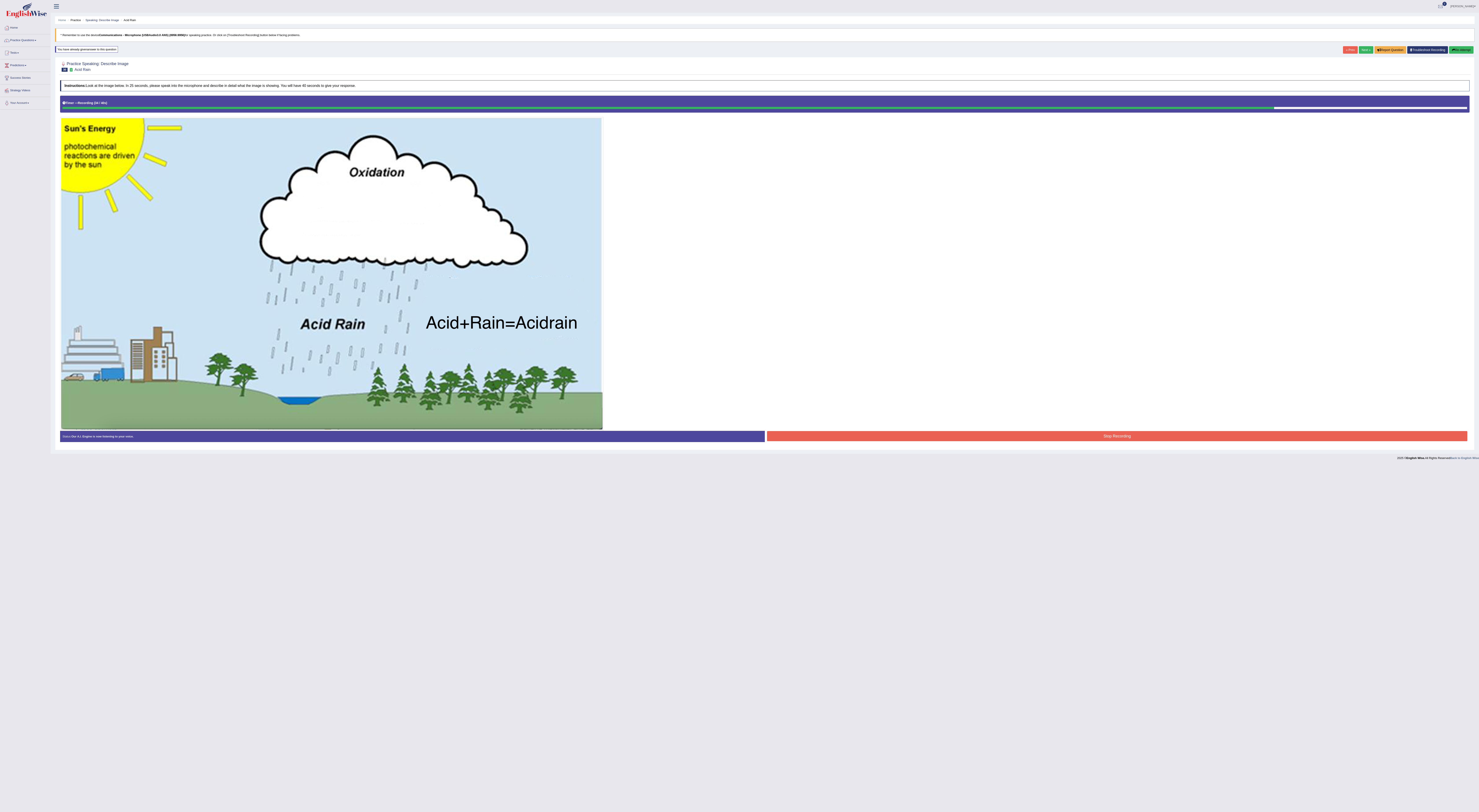
click at [462, 254] on button "Stop Recording" at bounding box center [1117, 436] width 700 height 10
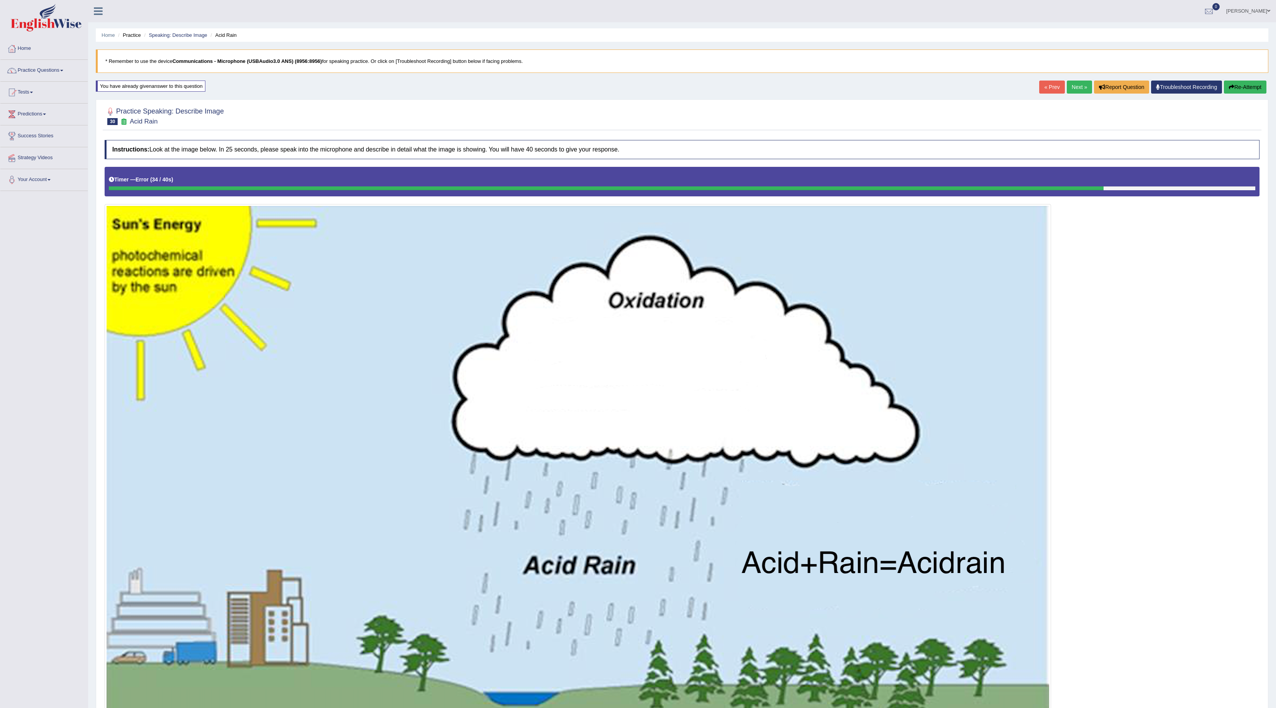
click at [805, 83] on button "Re-Attempt" at bounding box center [1245, 86] width 43 height 13
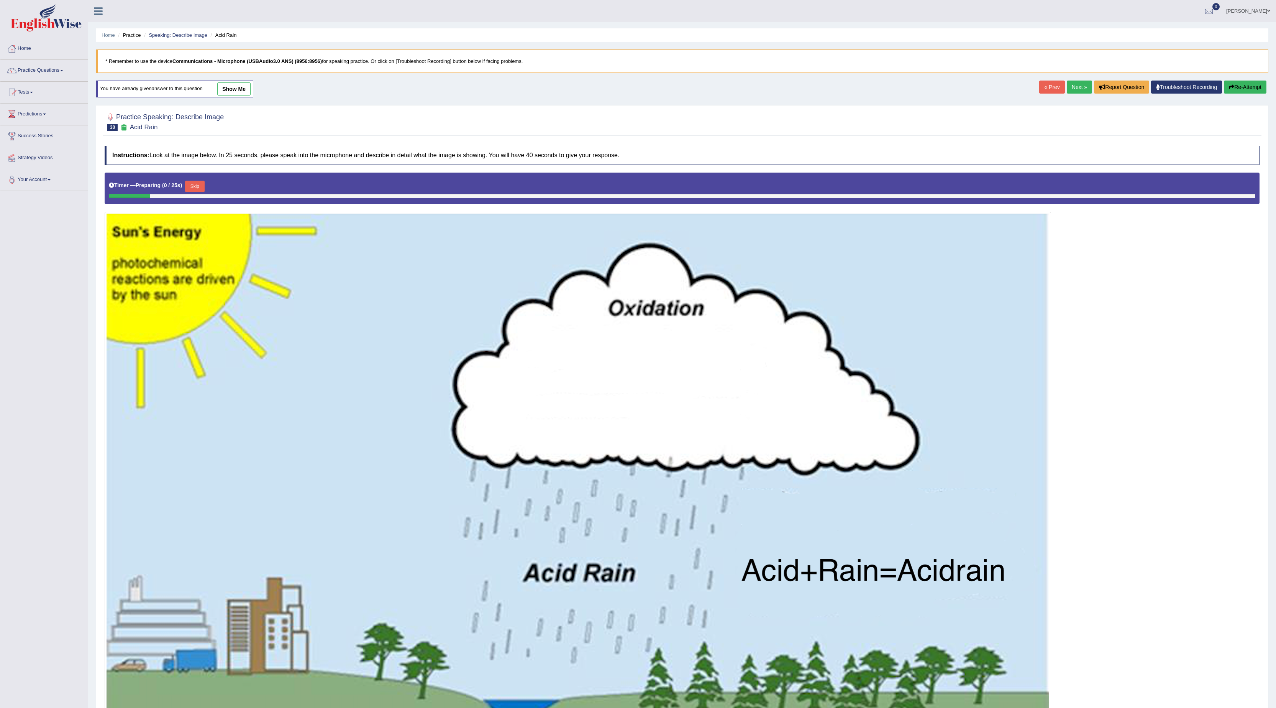
scroll to position [117, 0]
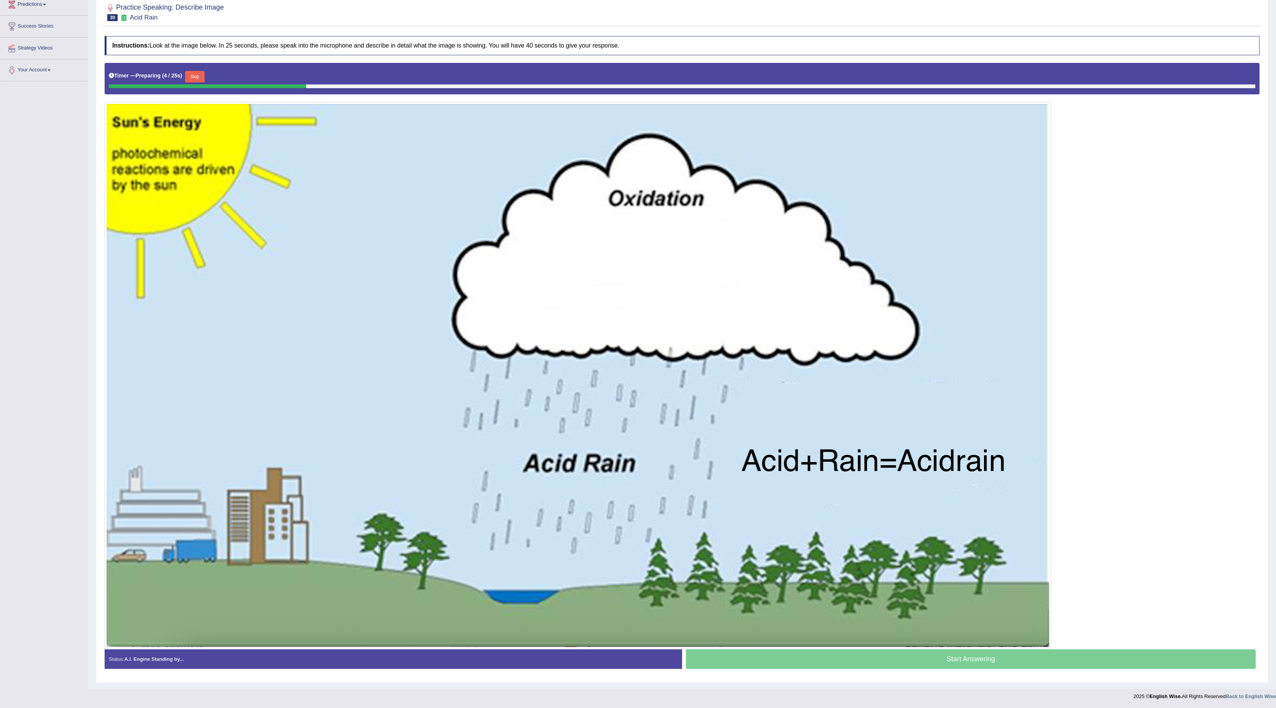
click at [201, 77] on button "Skip" at bounding box center [194, 77] width 19 height 12
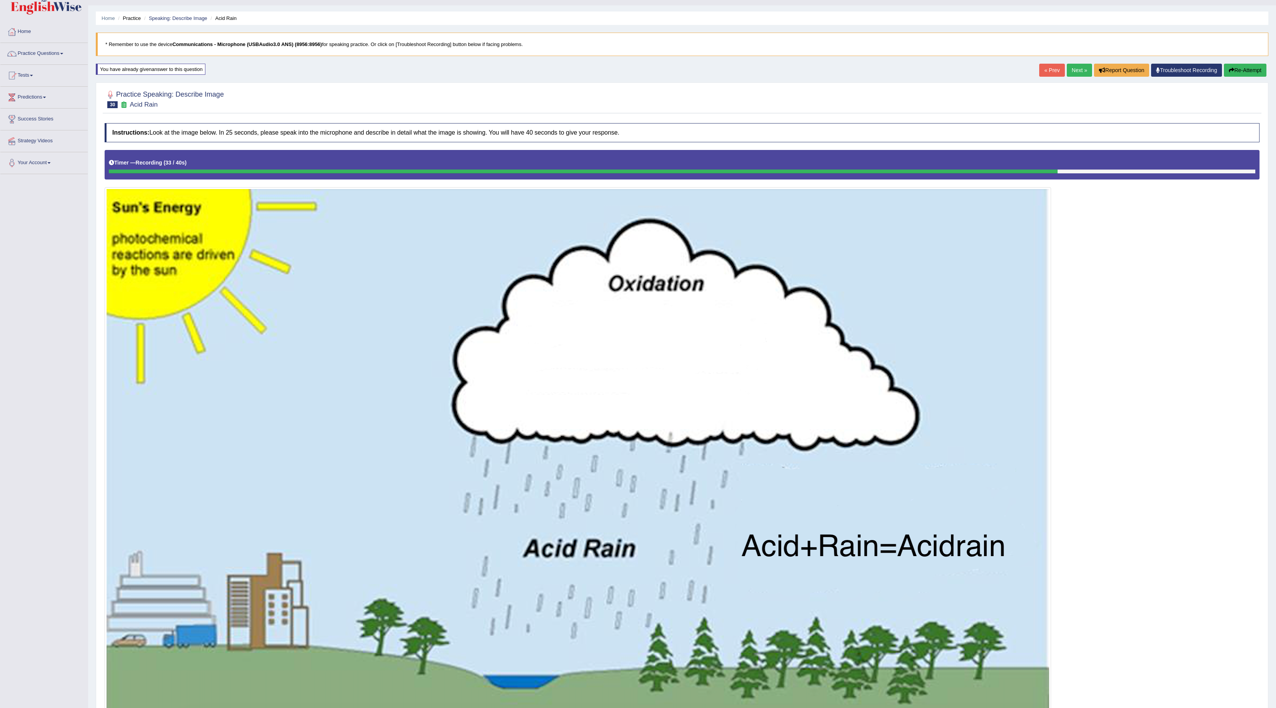
scroll to position [0, 0]
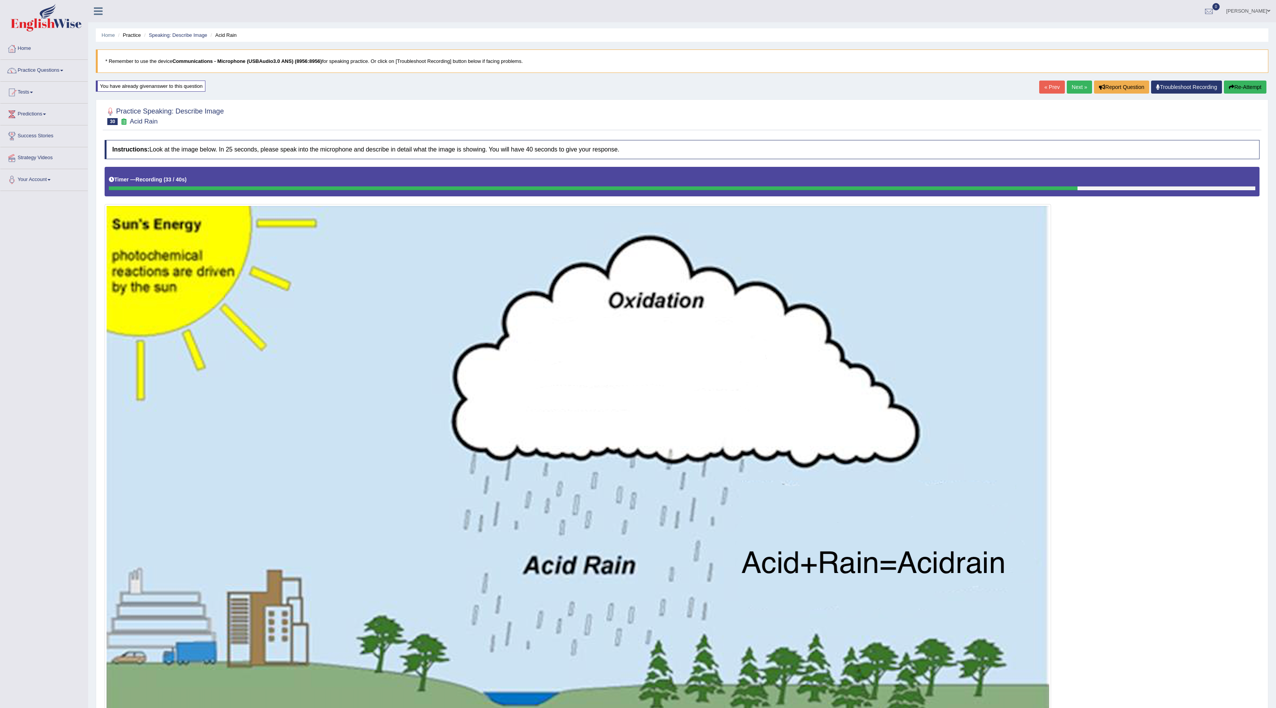
click at [1250, 82] on button "Re-Attempt" at bounding box center [1245, 86] width 43 height 13
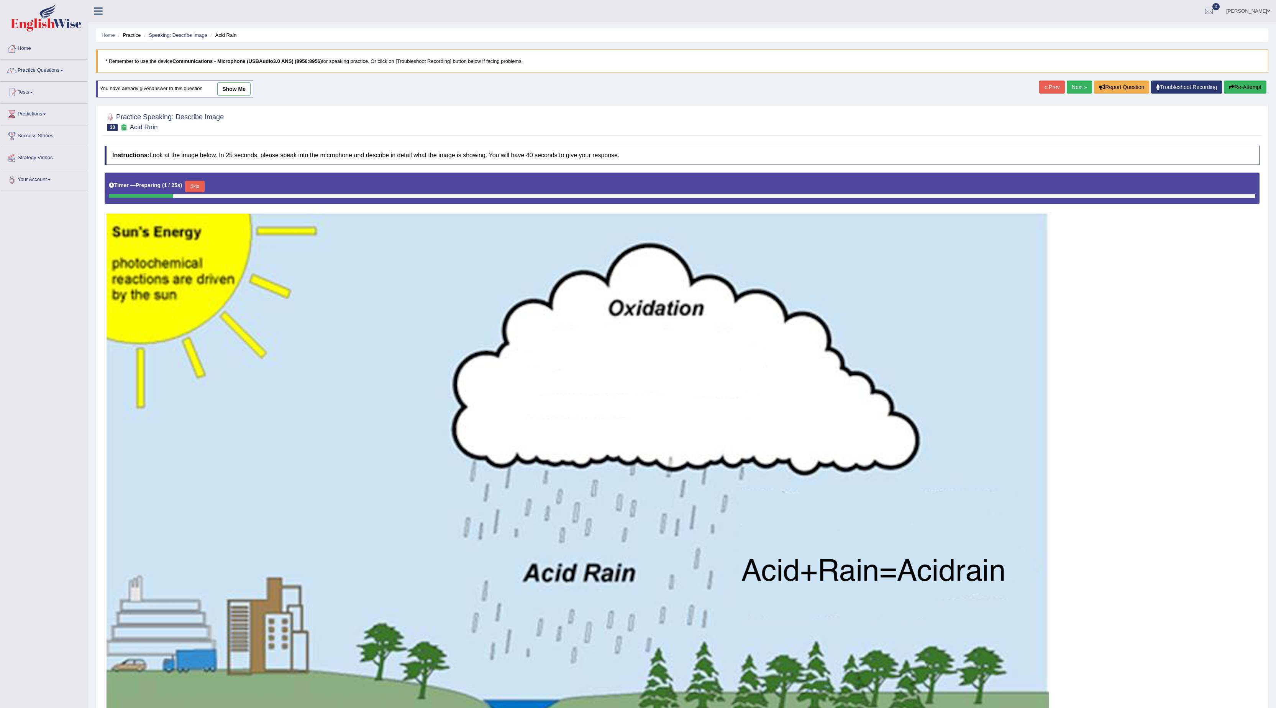
click at [200, 188] on button "Skip" at bounding box center [194, 187] width 19 height 12
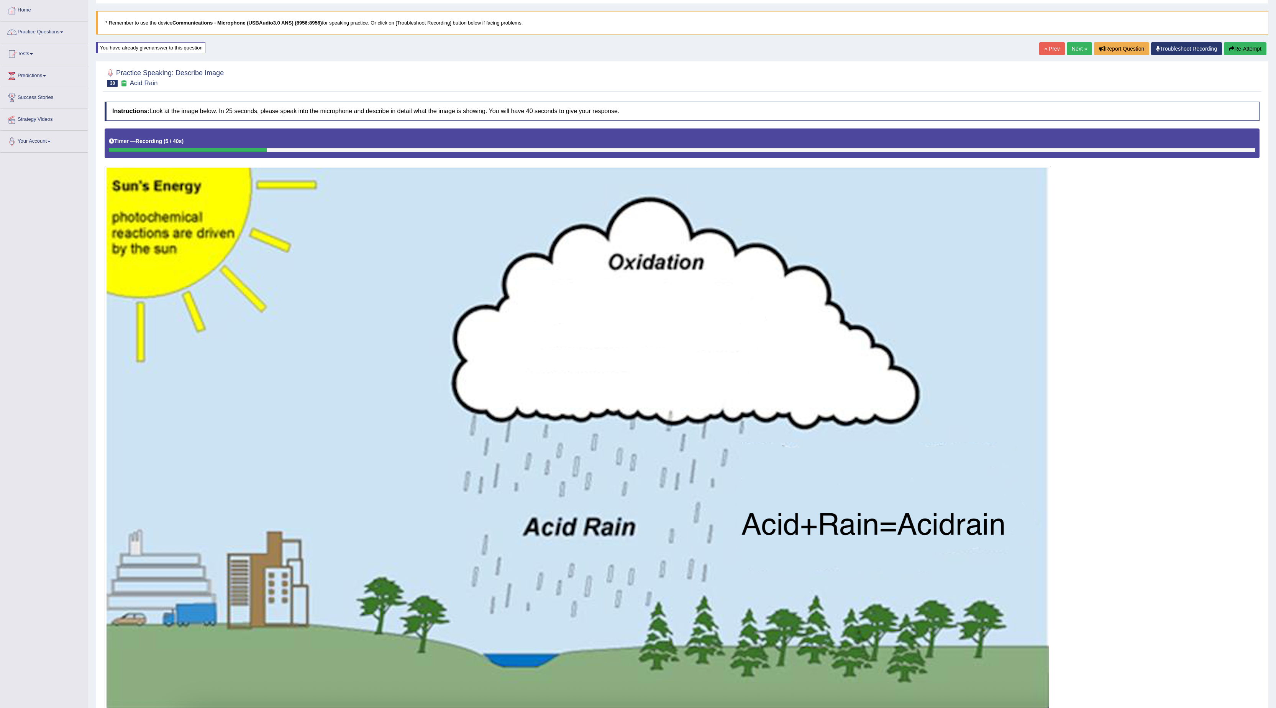
scroll to position [77, 0]
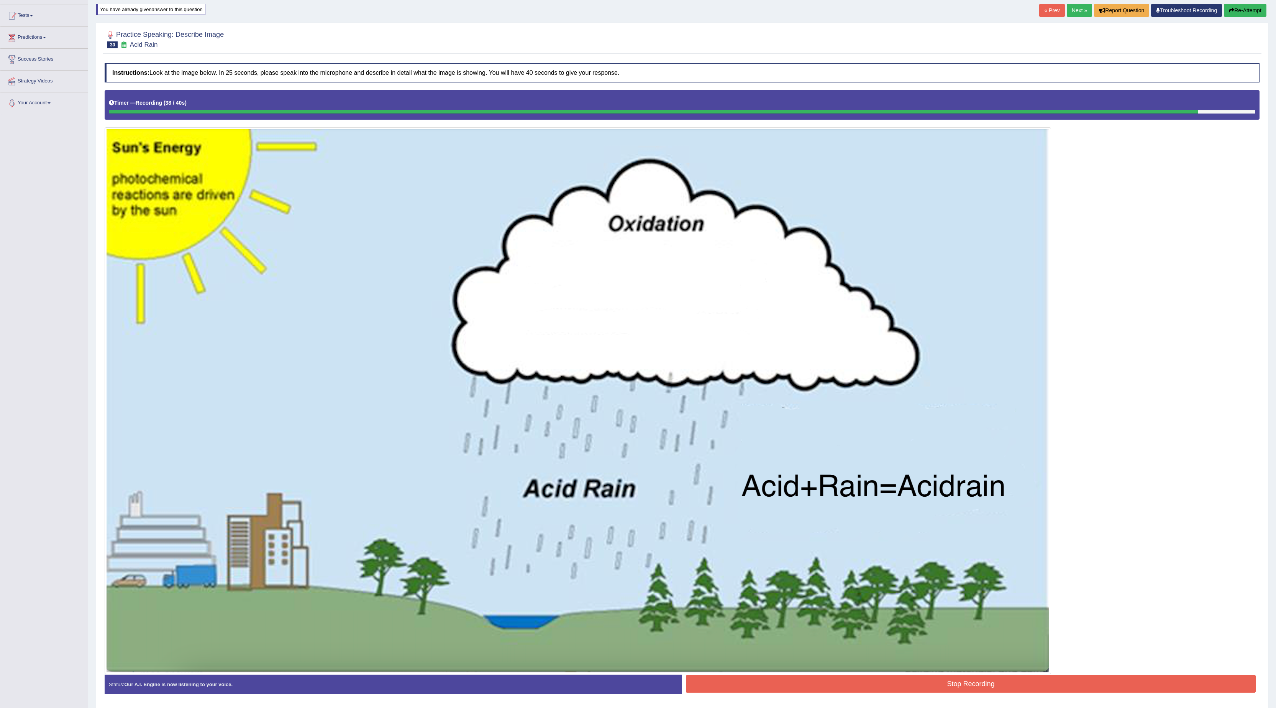
click at [1016, 688] on button "Stop Recording" at bounding box center [971, 684] width 570 height 18
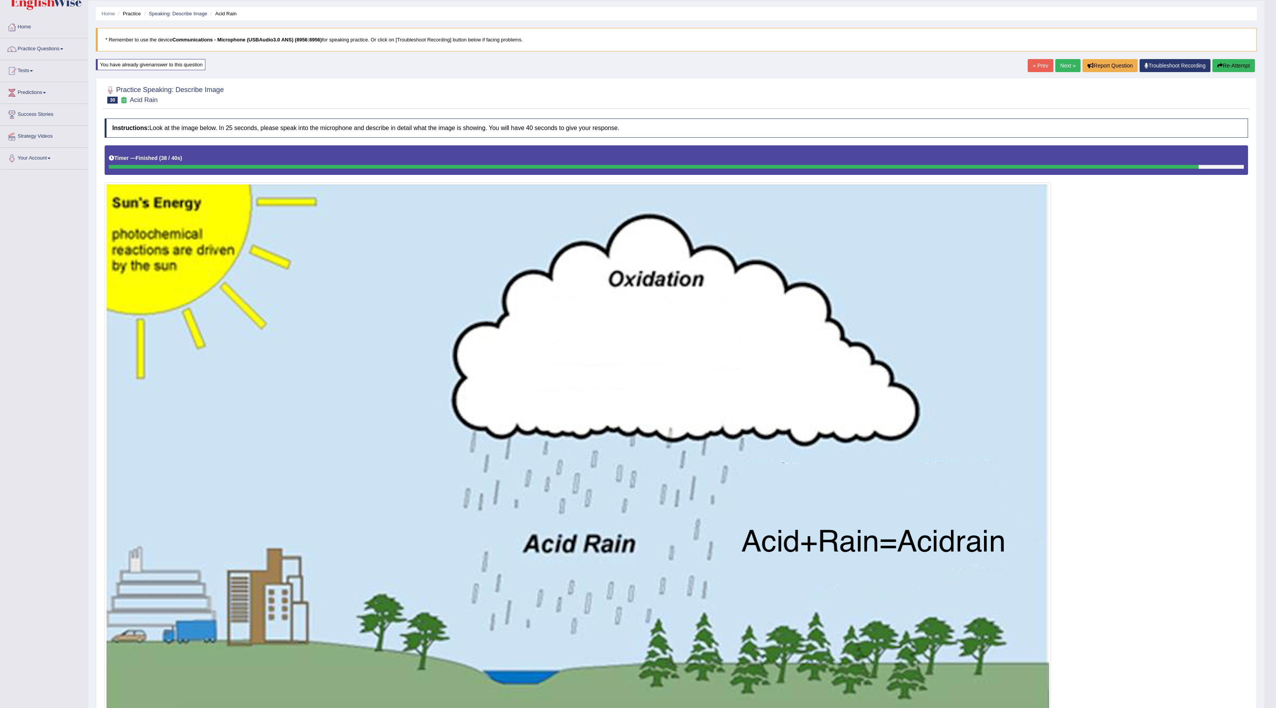
scroll to position [0, 0]
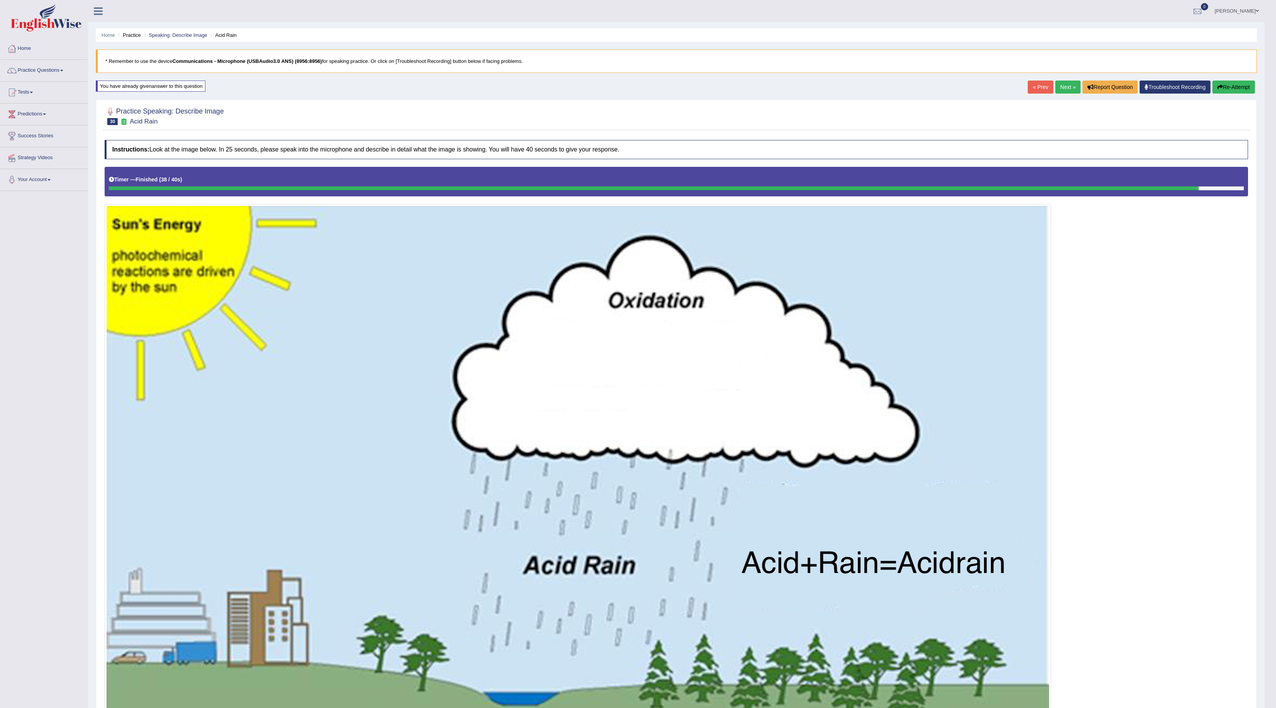
click at [1060, 87] on link "Next »" at bounding box center [1068, 86] width 25 height 13
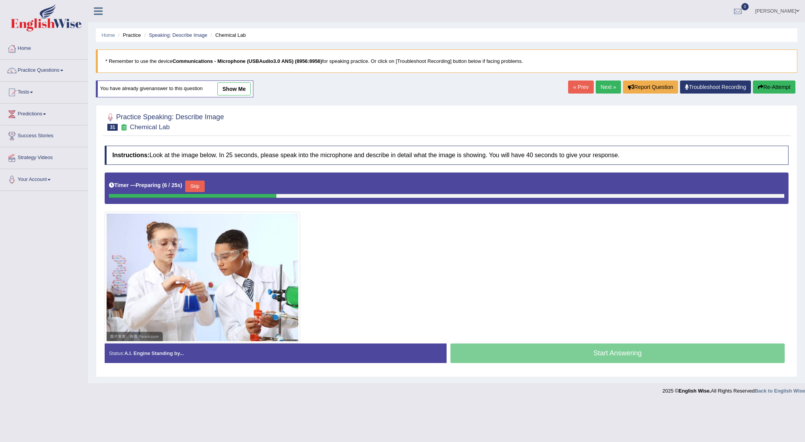
click at [198, 187] on button "Skip" at bounding box center [194, 187] width 19 height 12
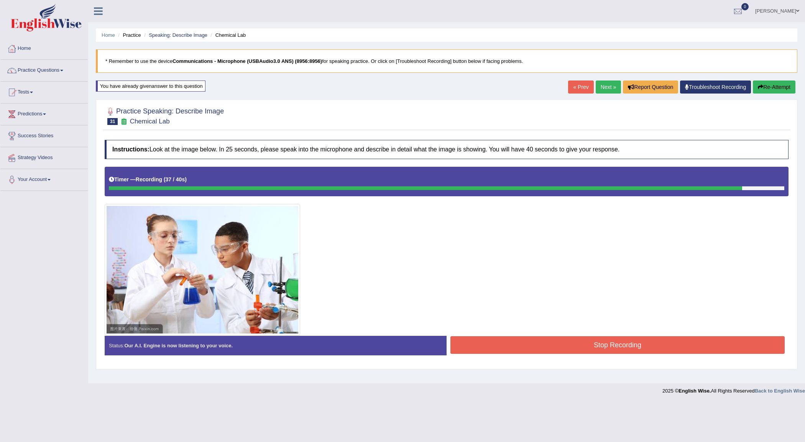
click at [516, 343] on button "Stop Recording" at bounding box center [617, 345] width 334 height 18
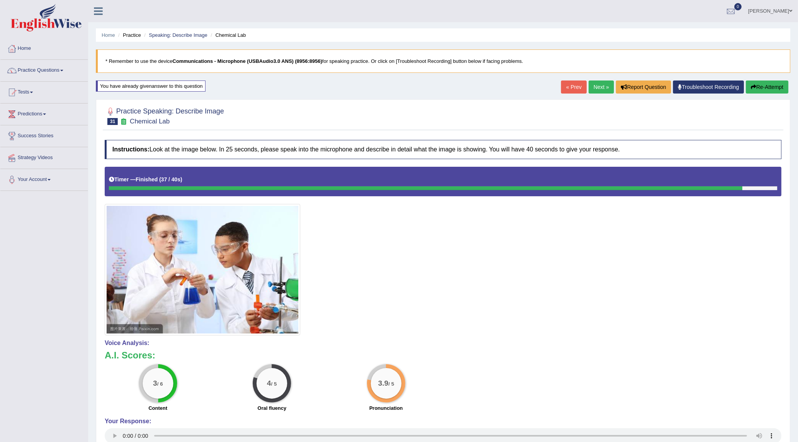
click at [601, 85] on link "Next »" at bounding box center [600, 86] width 25 height 13
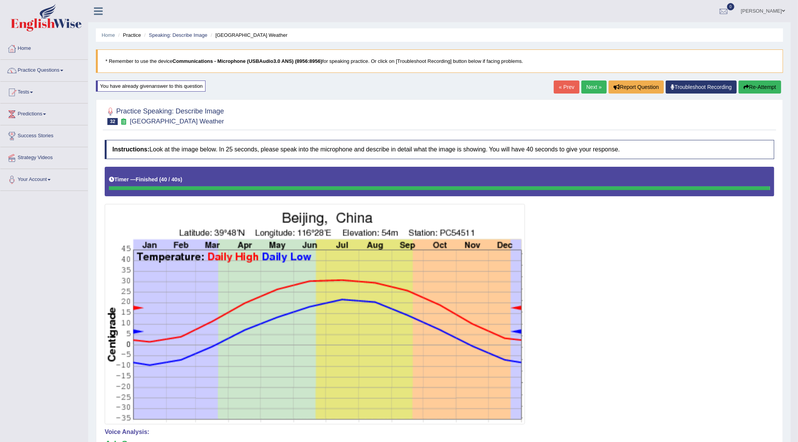
click at [763, 84] on button "Re-Attempt" at bounding box center [759, 86] width 43 height 13
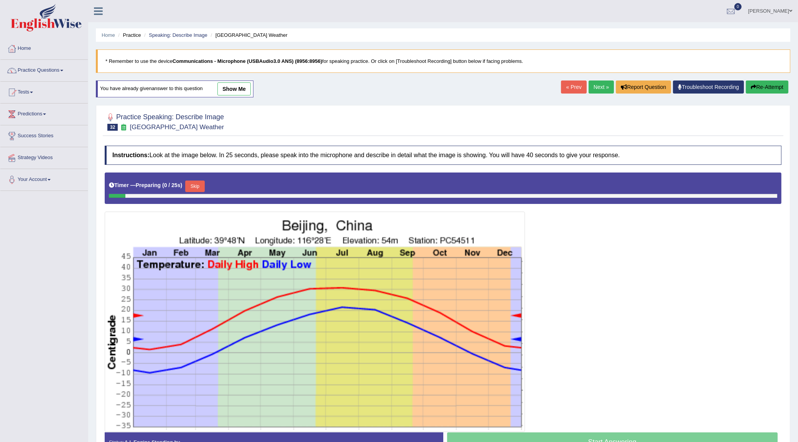
click at [568, 437] on div "Start Answering" at bounding box center [612, 442] width 338 height 21
click at [197, 188] on button "Skip" at bounding box center [194, 187] width 19 height 12
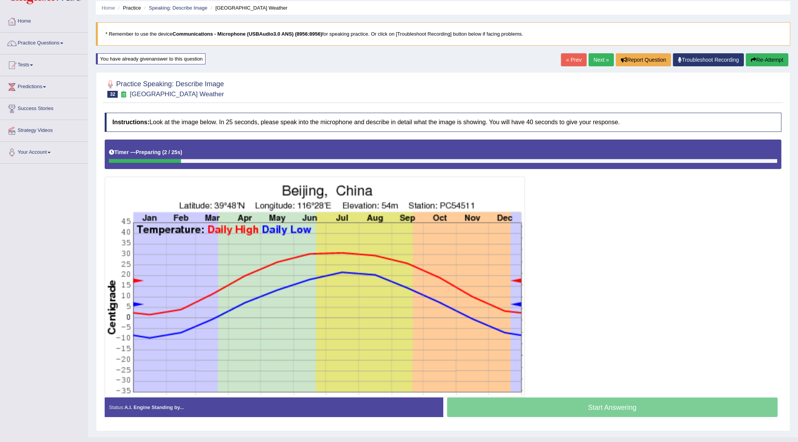
scroll to position [43, 0]
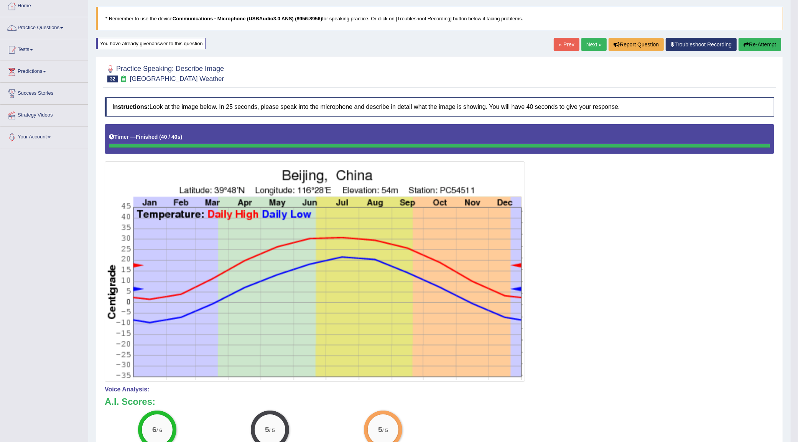
click at [585, 43] on link "Next »" at bounding box center [593, 44] width 25 height 13
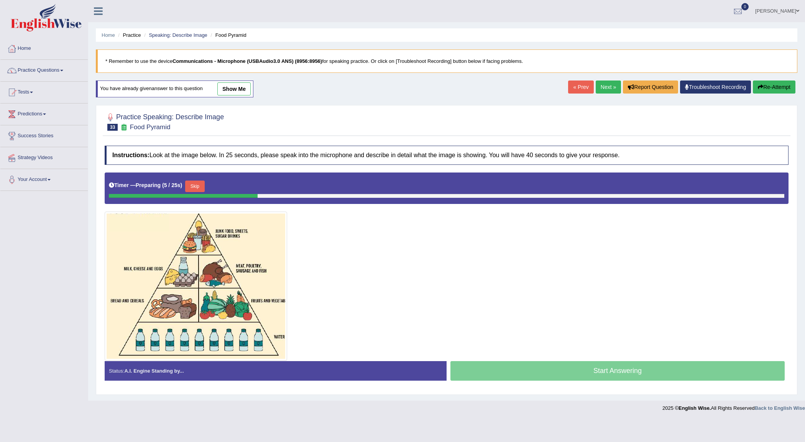
click at [597, 89] on link "Next »" at bounding box center [608, 86] width 25 height 13
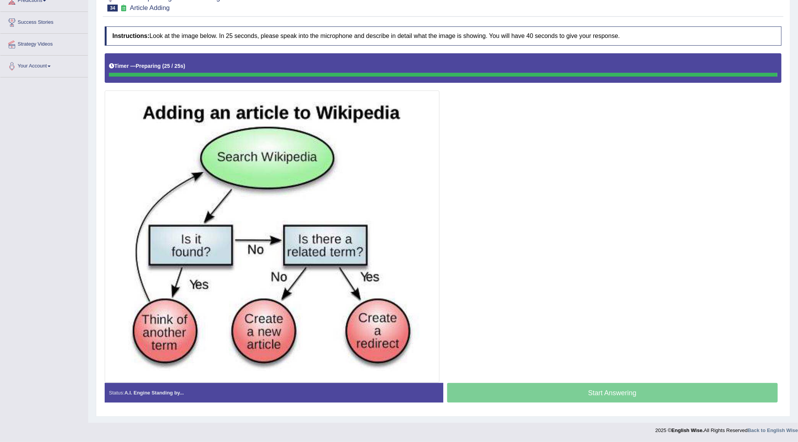
scroll to position [114, 0]
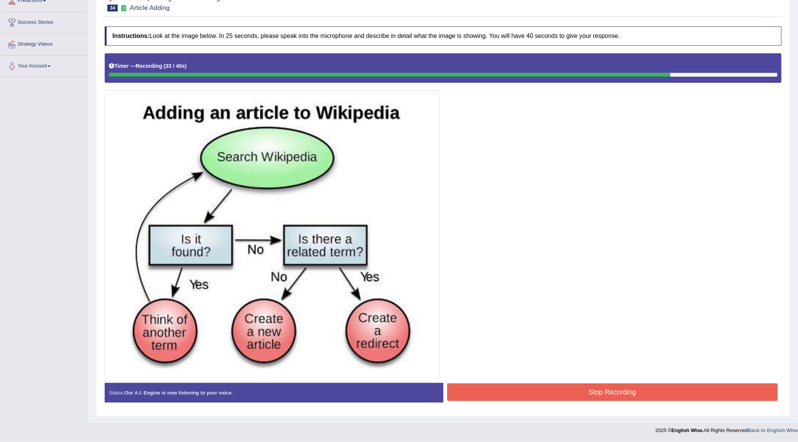
click at [512, 393] on button "Stop Recording" at bounding box center [612, 392] width 331 height 18
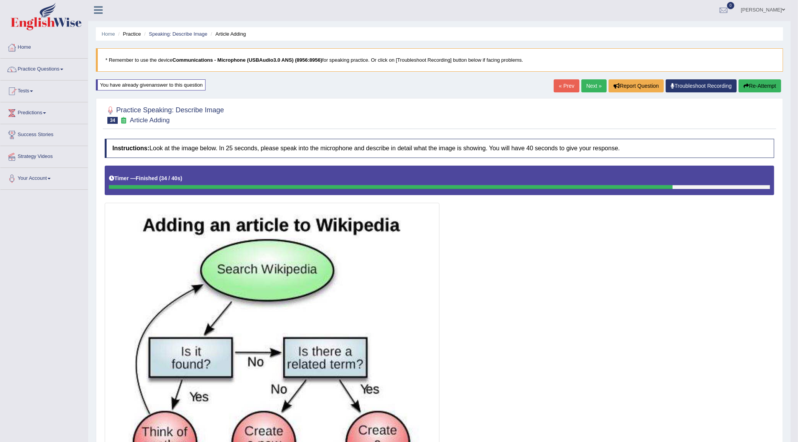
scroll to position [0, 0]
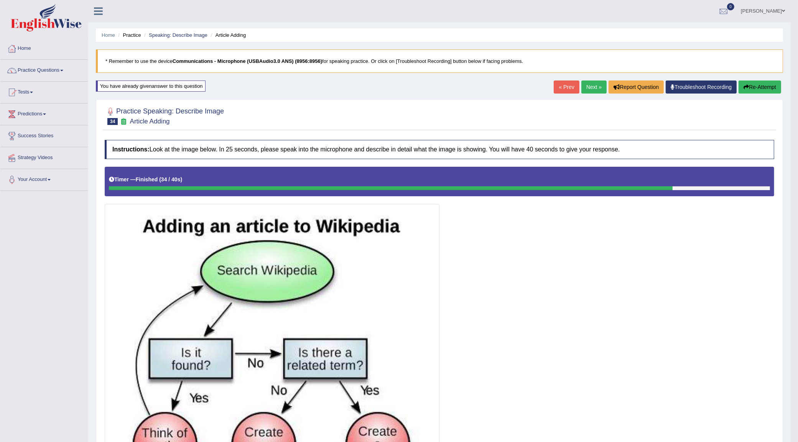
click at [585, 87] on link "Next »" at bounding box center [593, 86] width 25 height 13
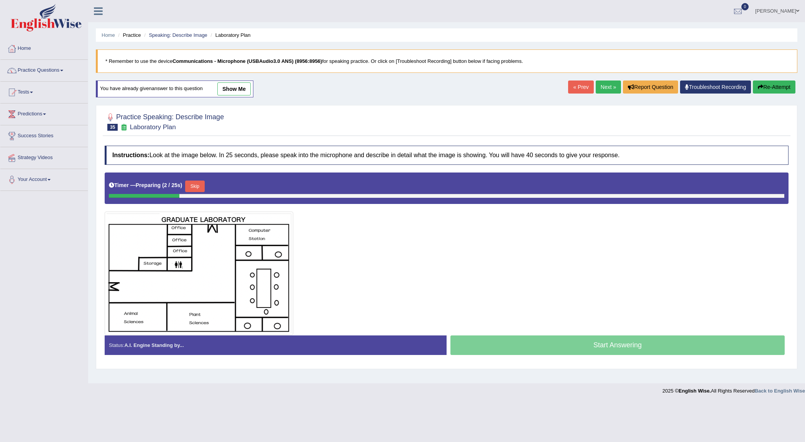
click at [604, 87] on link "Next »" at bounding box center [608, 86] width 25 height 13
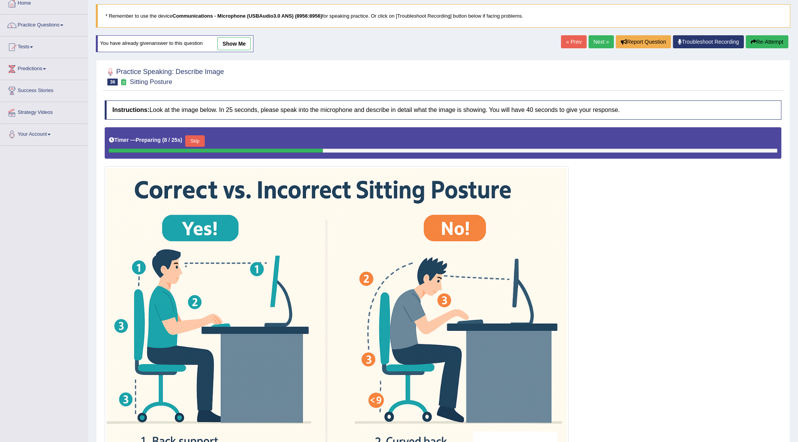
scroll to position [41, 0]
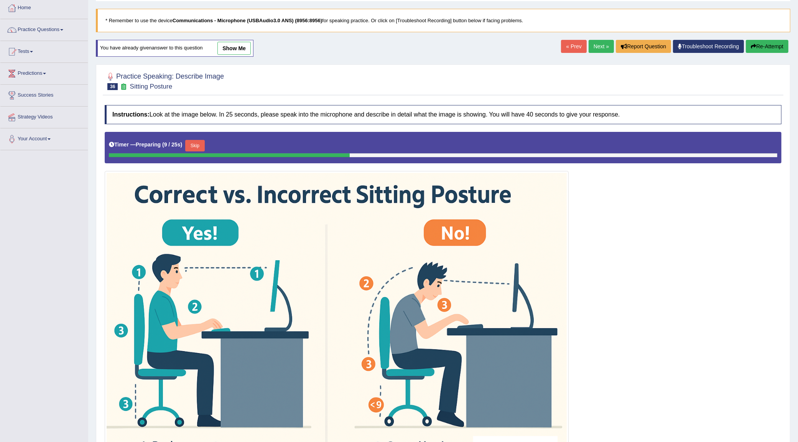
click at [595, 45] on link "Next »" at bounding box center [600, 46] width 25 height 13
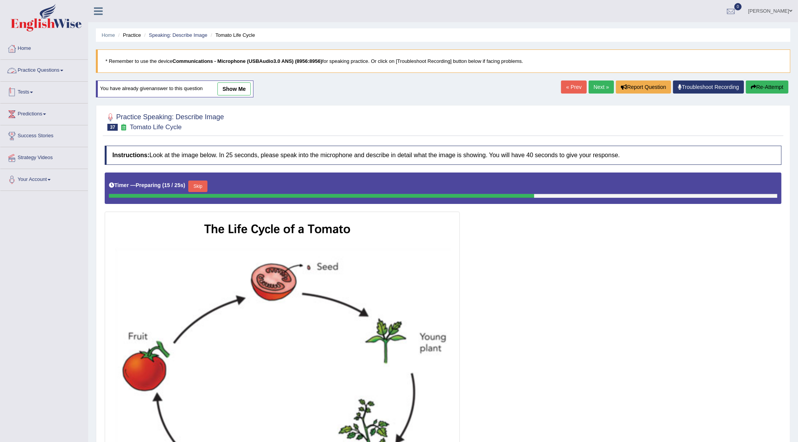
click at [54, 66] on link "Practice Questions" at bounding box center [43, 69] width 87 height 19
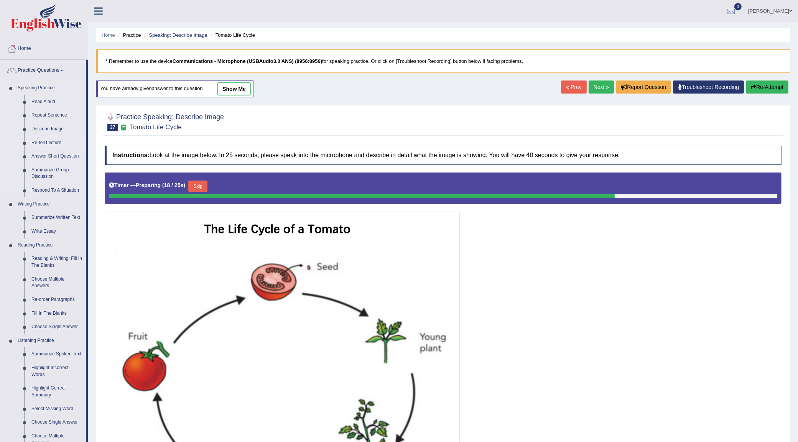
click at [48, 143] on link "Re-tell Lecture" at bounding box center [57, 143] width 58 height 14
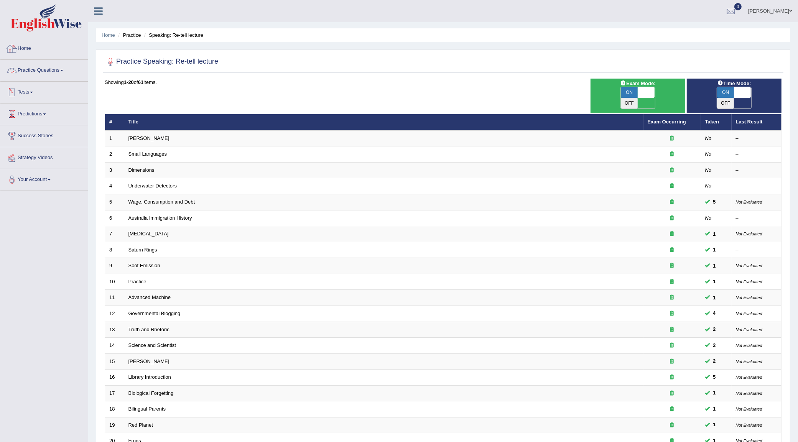
click at [49, 67] on link "Practice Questions" at bounding box center [43, 69] width 87 height 19
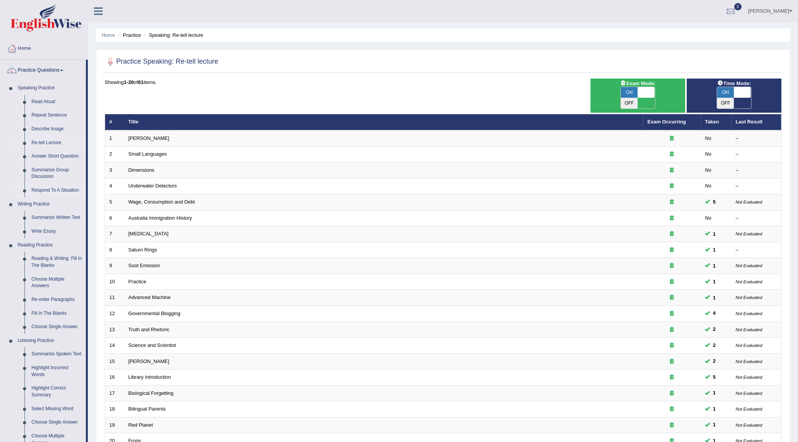
click at [51, 194] on link "Respond To A Situation" at bounding box center [57, 191] width 58 height 14
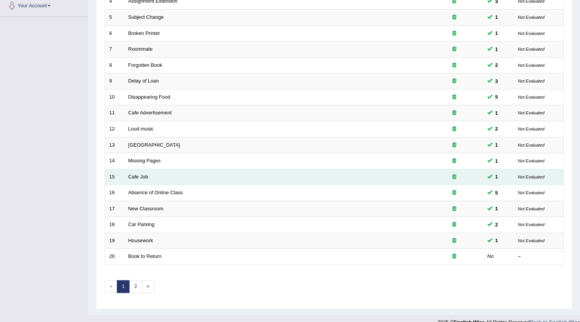
scroll to position [185, 0]
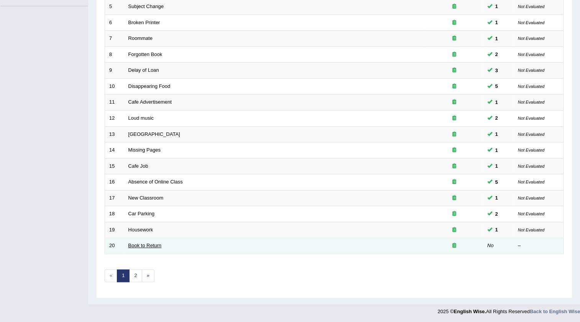
click at [157, 243] on link "Book to Return" at bounding box center [144, 245] width 33 height 6
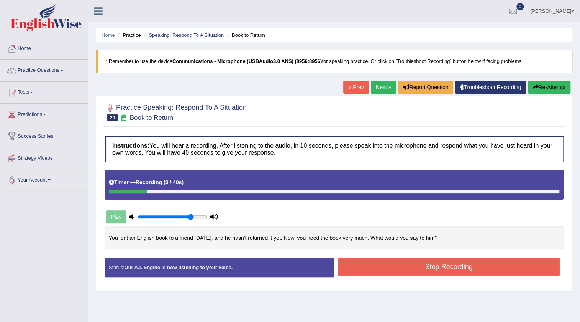
click at [549, 86] on button "Re-Attempt" at bounding box center [549, 86] width 43 height 13
click at [552, 89] on button "Re-Attempt" at bounding box center [549, 86] width 43 height 13
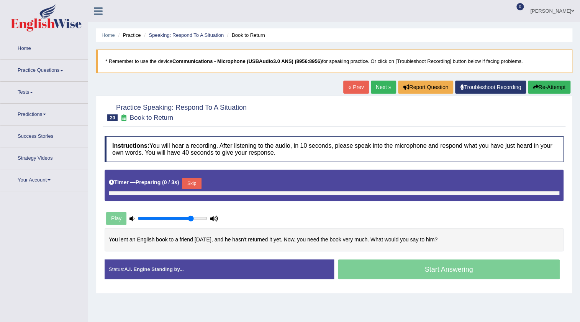
click at [200, 180] on button "Skip" at bounding box center [191, 183] width 19 height 12
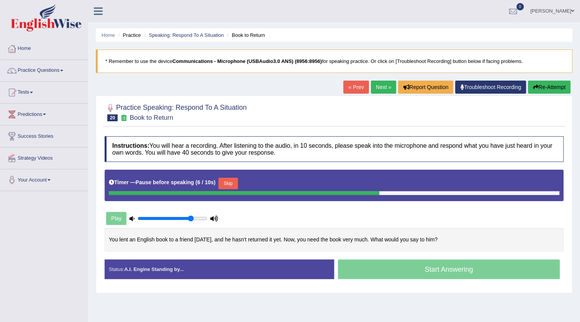
click at [232, 181] on button "Skip" at bounding box center [228, 183] width 19 height 12
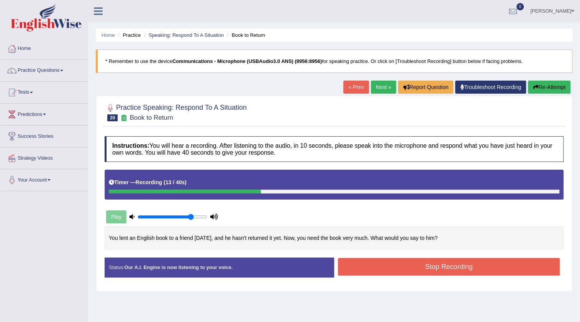
click at [536, 89] on icon "button" at bounding box center [535, 86] width 5 height 5
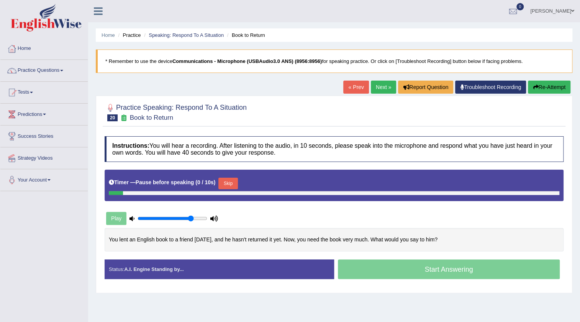
click at [230, 180] on button "Skip" at bounding box center [228, 183] width 19 height 12
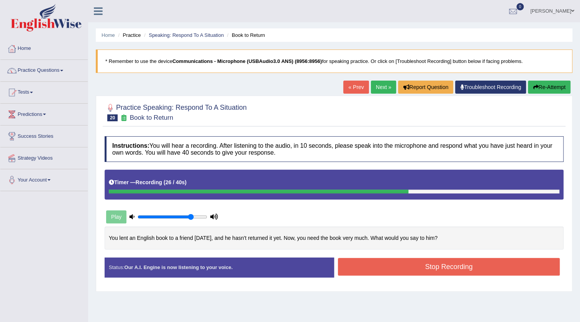
click at [381, 266] on button "Stop Recording" at bounding box center [449, 267] width 222 height 18
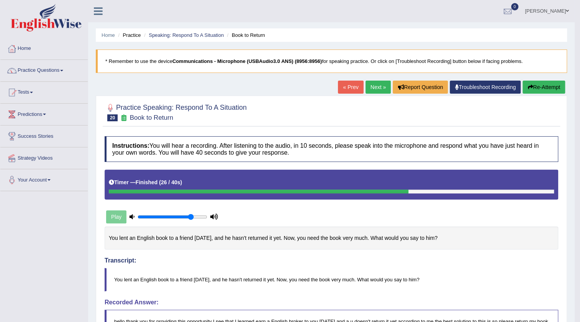
click at [546, 82] on button "Re-Attempt" at bounding box center [544, 86] width 43 height 13
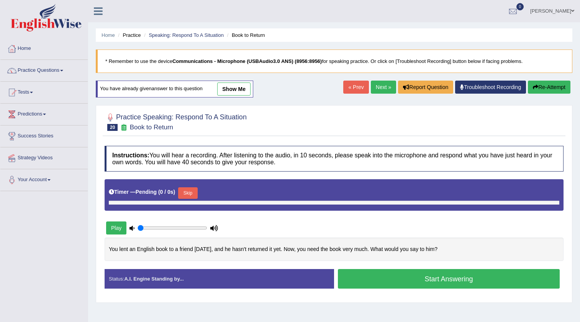
type input "0.8"
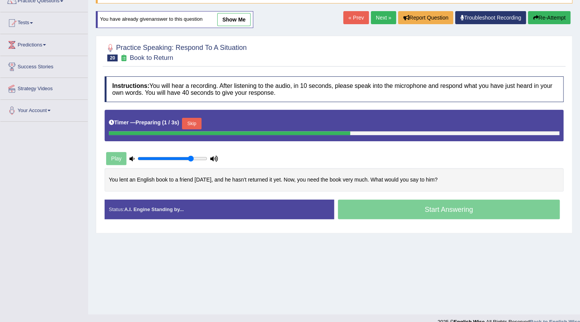
click at [195, 121] on button "Skip" at bounding box center [191, 124] width 19 height 12
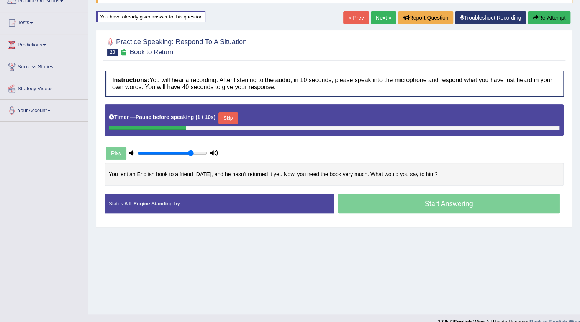
click at [231, 116] on button "Skip" at bounding box center [228, 118] width 19 height 12
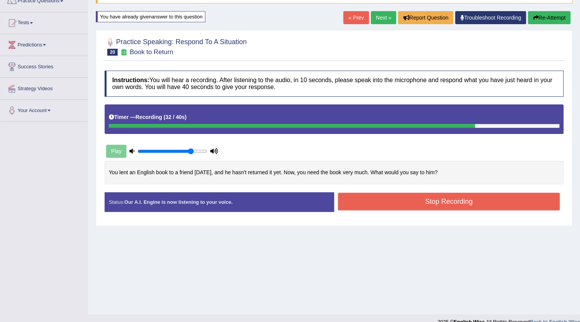
click at [387, 195] on button "Stop Recording" at bounding box center [449, 201] width 222 height 18
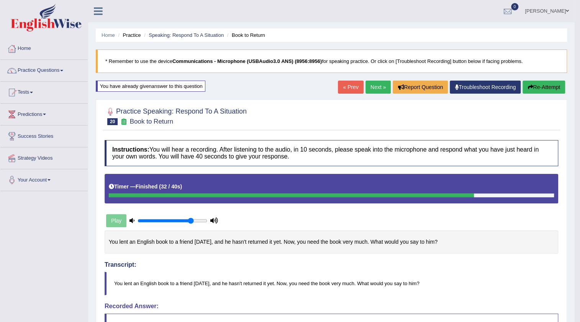
click at [374, 90] on link "Next »" at bounding box center [378, 86] width 25 height 13
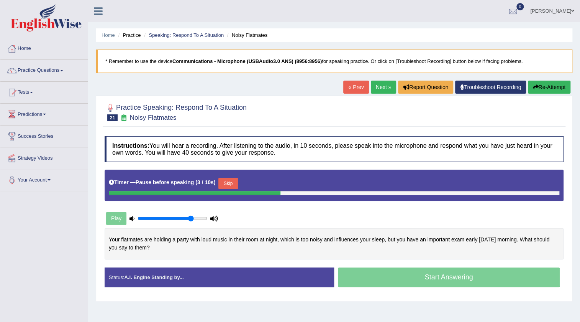
click at [230, 185] on button "Skip" at bounding box center [228, 183] width 19 height 12
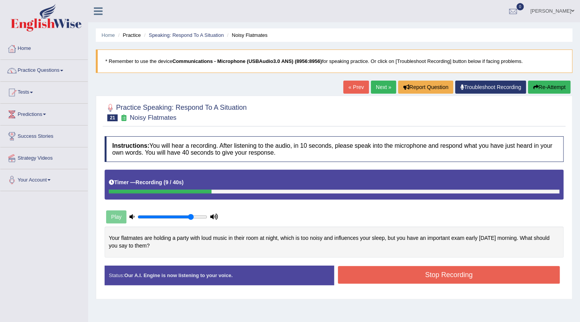
click at [557, 84] on button "Re-Attempt" at bounding box center [549, 86] width 43 height 13
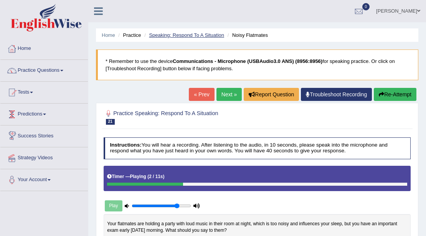
click at [162, 34] on link "Speaking: Respond To A Situation" at bounding box center [186, 35] width 75 height 6
click at [174, 35] on link "Speaking: Respond To A Situation" at bounding box center [186, 35] width 75 height 6
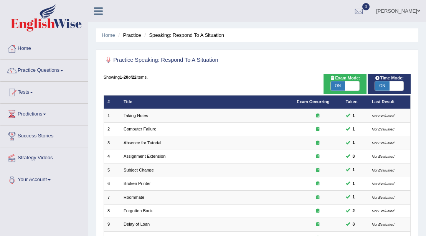
click at [386, 86] on span "ON" at bounding box center [382, 85] width 14 height 9
checkbox input "false"
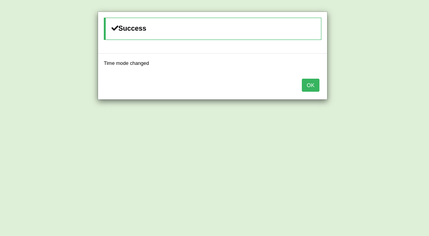
click at [310, 86] on button "OK" at bounding box center [311, 85] width 18 height 13
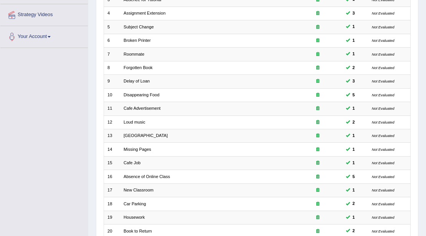
scroll to position [179, 0]
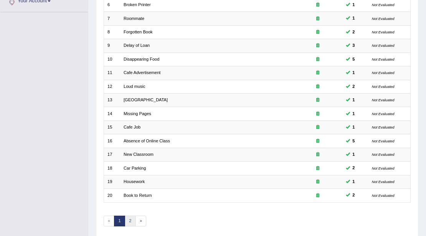
click at [129, 218] on link "2" at bounding box center [130, 220] width 11 height 11
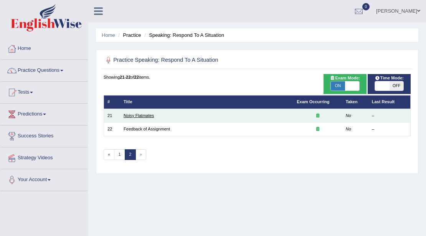
click at [135, 117] on link "Noisy Flatmates" at bounding box center [138, 115] width 30 height 5
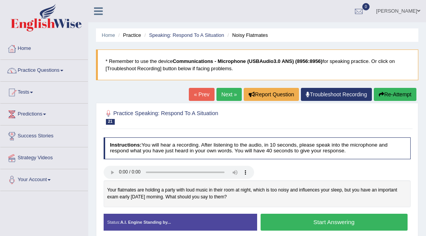
click at [314, 218] on button "Start Answering" at bounding box center [333, 222] width 147 height 16
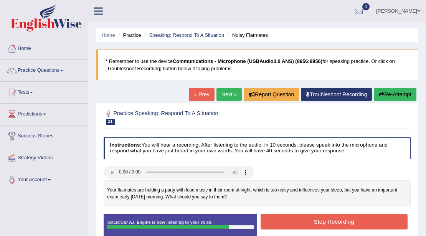
click at [359, 217] on button "Stop Recording" at bounding box center [333, 221] width 147 height 15
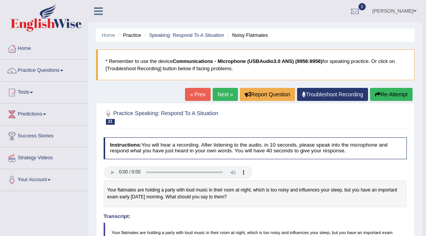
click at [224, 95] on link "Next »" at bounding box center [224, 94] width 25 height 13
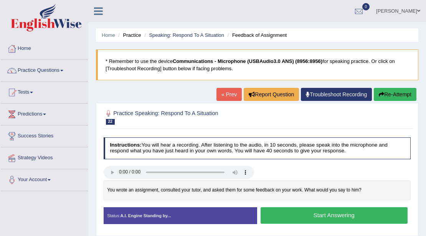
click at [288, 213] on button "Start Answering" at bounding box center [333, 215] width 147 height 16
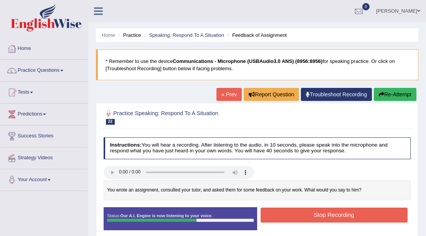
click at [308, 208] on button "Stop Recording" at bounding box center [333, 214] width 147 height 15
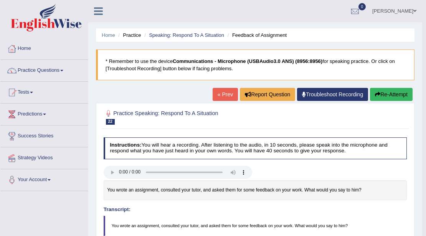
drag, startPoint x: 383, startPoint y: 95, endPoint x: 378, endPoint y: 98, distance: 6.4
click at [383, 95] on button "Re-Attempt" at bounding box center [391, 94] width 43 height 13
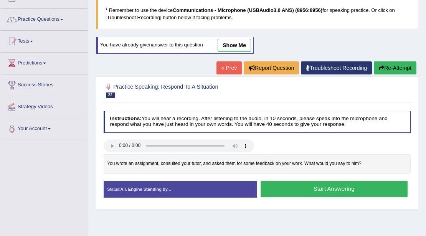
click at [274, 181] on button "Start Answering" at bounding box center [333, 189] width 147 height 16
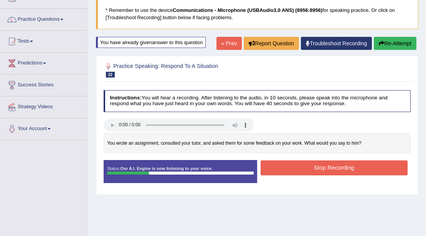
click at [397, 41] on button "Re-Attempt" at bounding box center [394, 43] width 43 height 13
click at [395, 43] on button "Re-Attempt" at bounding box center [394, 43] width 43 height 13
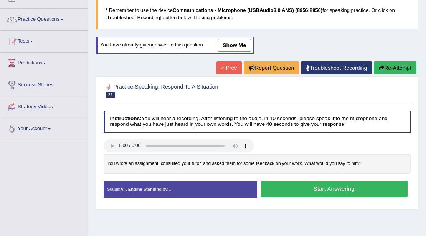
scroll to position [51, 0]
click at [278, 188] on button "Start Answering" at bounding box center [333, 189] width 147 height 16
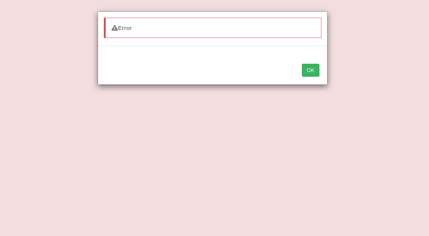
click at [312, 71] on button "OK" at bounding box center [311, 70] width 18 height 13
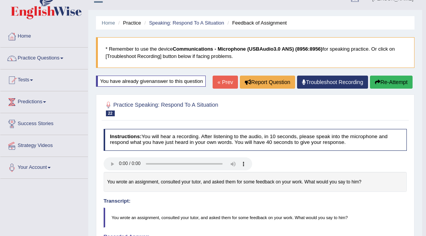
scroll to position [0, 0]
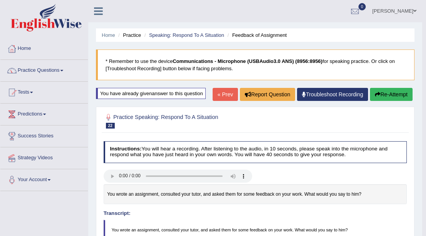
click at [384, 96] on button "Re-Attempt" at bounding box center [391, 94] width 43 height 13
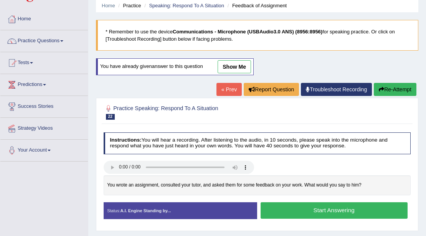
scroll to position [51, 0]
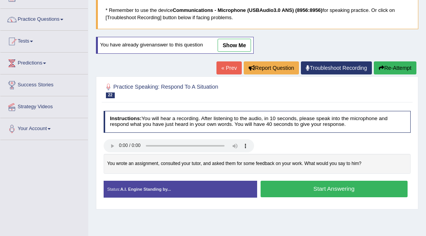
click at [301, 186] on button "Start Answering" at bounding box center [333, 189] width 147 height 16
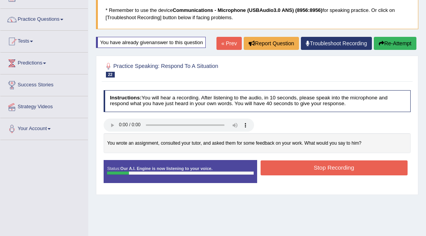
click at [392, 41] on button "Re-Attempt" at bounding box center [394, 43] width 43 height 13
click at [406, 41] on button "Re-Attempt" at bounding box center [394, 43] width 43 height 13
click at [397, 48] on button "Re-Attempt" at bounding box center [394, 43] width 43 height 13
click at [397, 47] on button "Re-Attempt" at bounding box center [394, 43] width 43 height 13
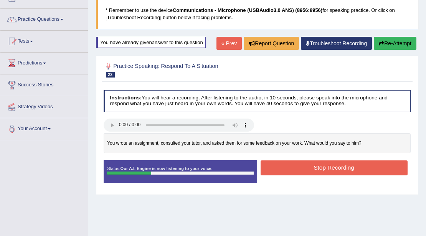
click at [397, 47] on button "Re-Attempt" at bounding box center [394, 43] width 43 height 13
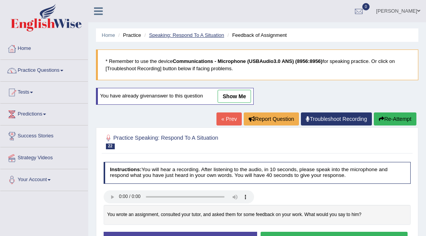
click at [163, 37] on link "Speaking: Respond To A Situation" at bounding box center [186, 35] width 75 height 6
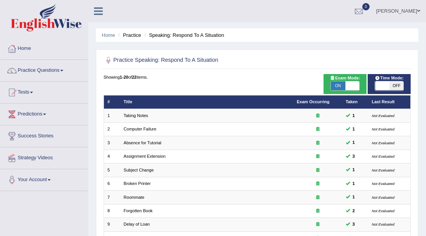
click at [135, 116] on link "Taking Notes" at bounding box center [135, 115] width 25 height 5
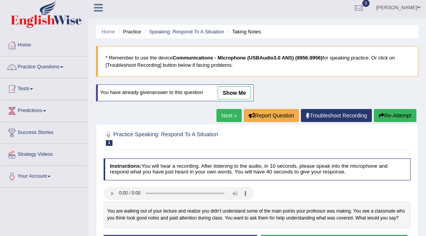
scroll to position [77, 0]
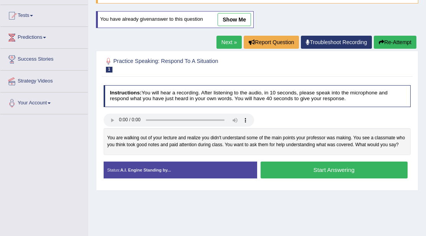
click at [307, 169] on button "Start Answering" at bounding box center [333, 169] width 147 height 16
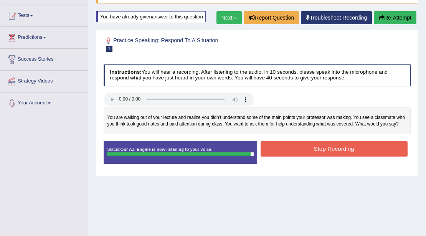
click at [295, 149] on button "Stop Recording" at bounding box center [333, 148] width 147 height 15
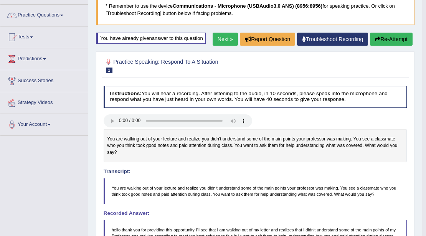
scroll to position [51, 0]
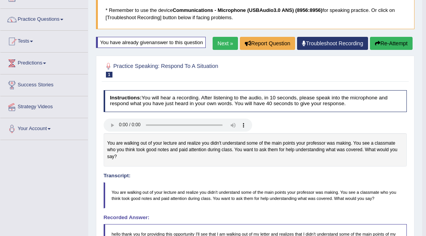
click at [401, 38] on button "Re-Attempt" at bounding box center [391, 43] width 43 height 13
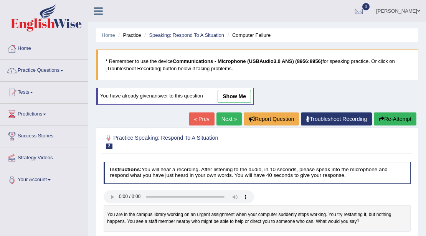
click at [46, 71] on link "Practice Questions" at bounding box center [43, 69] width 87 height 19
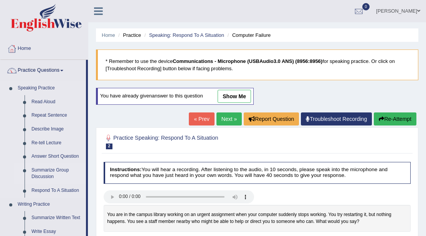
click at [49, 169] on link "Summarize Group Discussion" at bounding box center [57, 173] width 58 height 20
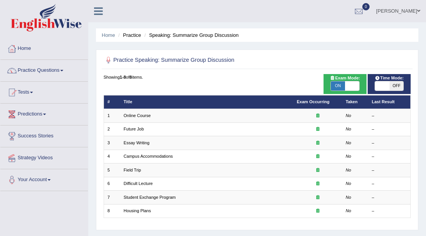
click at [394, 85] on span "OFF" at bounding box center [396, 85] width 14 height 9
checkbox input "true"
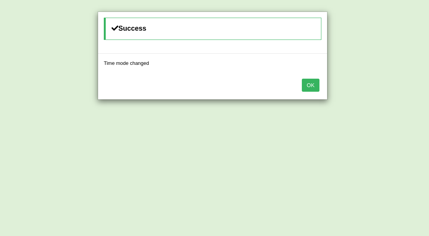
click at [315, 83] on button "OK" at bounding box center [311, 85] width 18 height 13
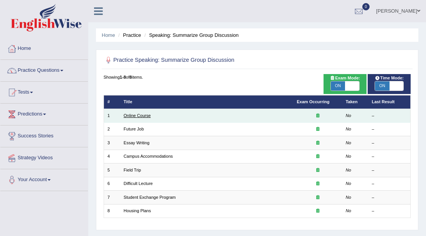
click at [136, 115] on link "Online Course" at bounding box center [136, 115] width 27 height 5
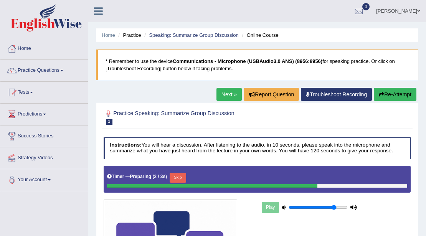
click at [176, 176] on button "Skip" at bounding box center [177, 177] width 16 height 10
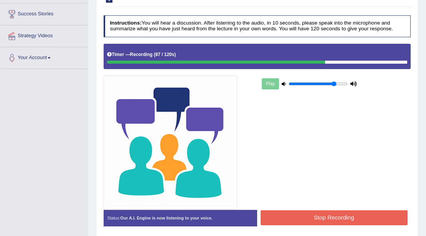
scroll to position [128, 0]
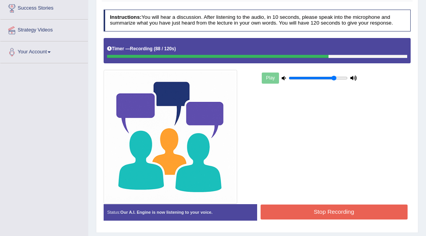
click at [313, 212] on button "Stop Recording" at bounding box center [333, 211] width 147 height 15
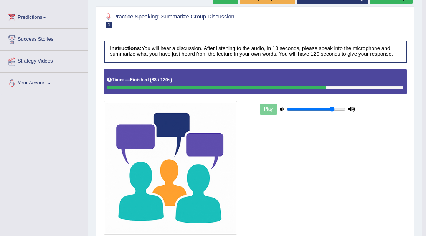
scroll to position [77, 0]
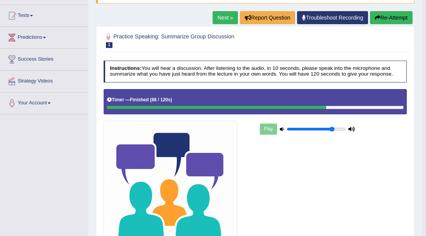
click at [390, 18] on button "Re-Attempt" at bounding box center [391, 17] width 43 height 13
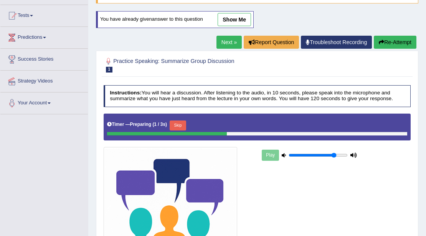
scroll to position [25, 0]
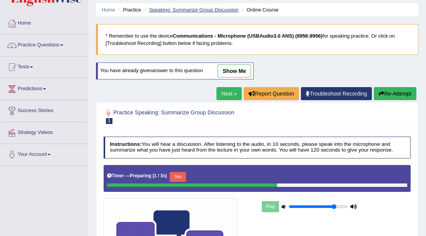
click at [166, 10] on link "Speaking: Summarize Group Discussion" at bounding box center [193, 10] width 89 height 6
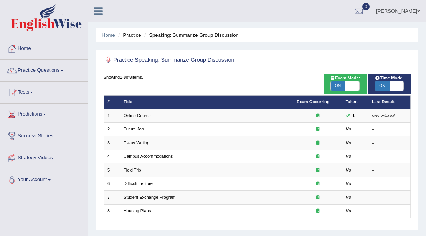
click at [386, 86] on span "ON" at bounding box center [382, 85] width 14 height 9
checkbox input "false"
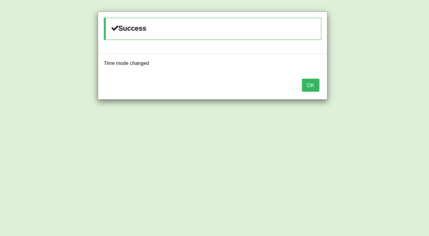
click at [313, 81] on button "OK" at bounding box center [311, 85] width 18 height 13
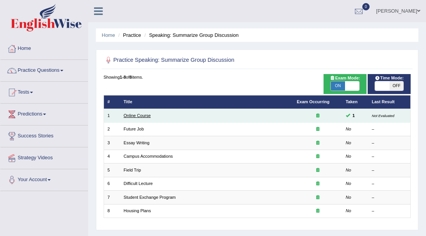
click at [141, 115] on link "Online Course" at bounding box center [136, 115] width 27 height 5
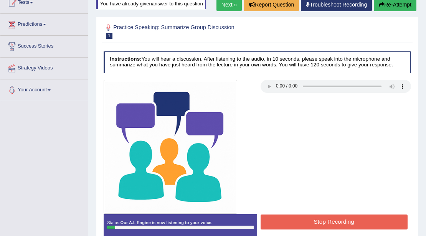
scroll to position [39, 0]
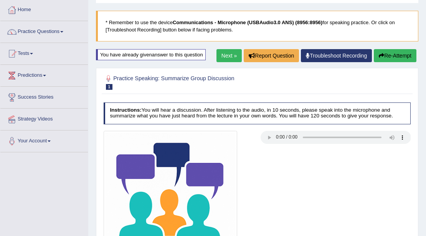
click at [391, 54] on button "Re-Attempt" at bounding box center [394, 55] width 43 height 13
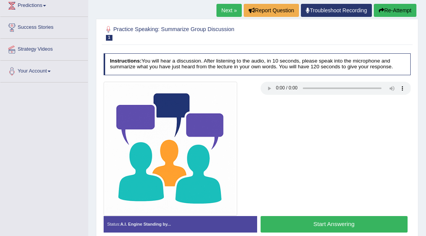
scroll to position [141, 0]
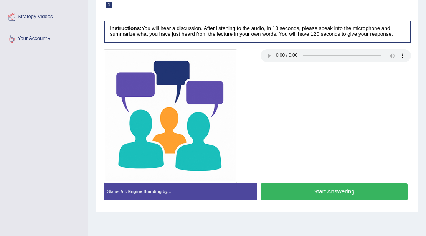
click at [332, 191] on button "Start Answering" at bounding box center [333, 191] width 147 height 16
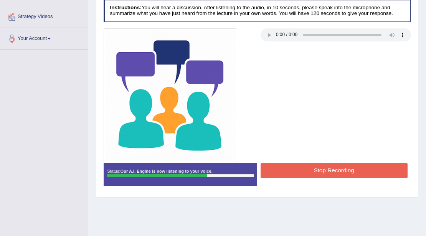
click at [309, 165] on button "Stop Recording" at bounding box center [333, 170] width 147 height 15
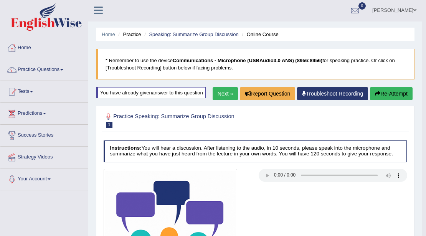
scroll to position [0, 0]
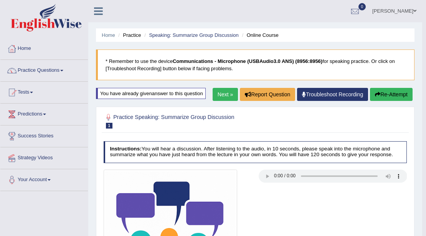
click at [218, 99] on link "Next »" at bounding box center [224, 94] width 25 height 13
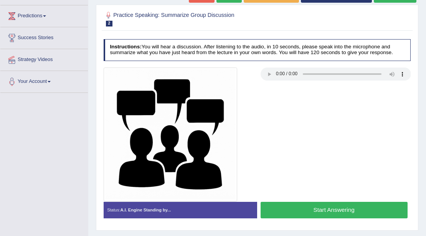
scroll to position [128, 0]
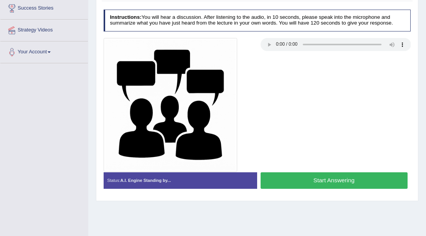
click at [320, 178] on button "Start Answering" at bounding box center [333, 180] width 147 height 16
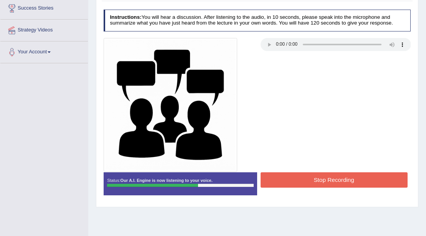
click at [344, 175] on button "Stop Recording" at bounding box center [333, 179] width 147 height 15
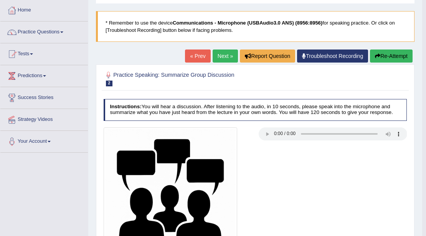
scroll to position [25, 0]
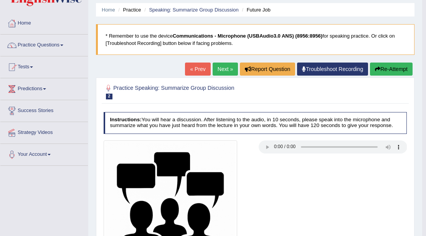
click at [383, 70] on button "Re-Attempt" at bounding box center [391, 68] width 43 height 13
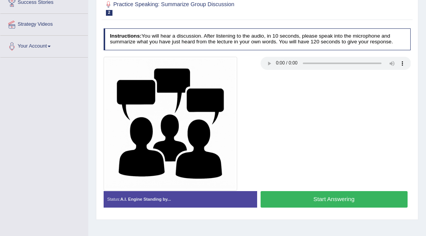
scroll to position [166, 0]
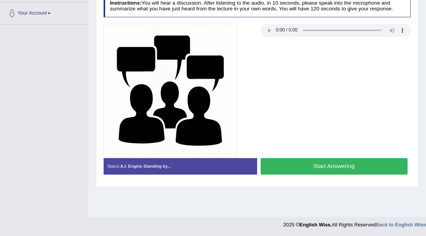
click at [347, 164] on button "Start Answering" at bounding box center [333, 166] width 147 height 16
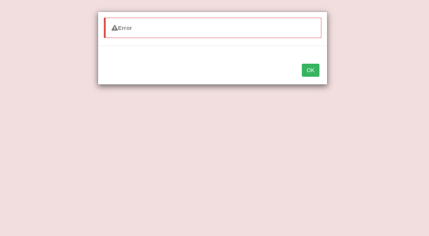
click at [314, 64] on button "OK" at bounding box center [311, 70] width 18 height 13
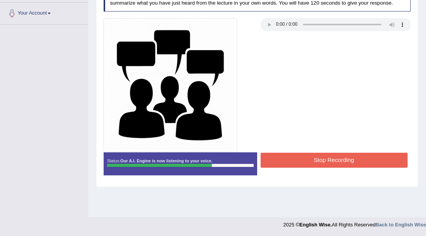
click at [332, 159] on button "Stop Recording" at bounding box center [333, 160] width 147 height 15
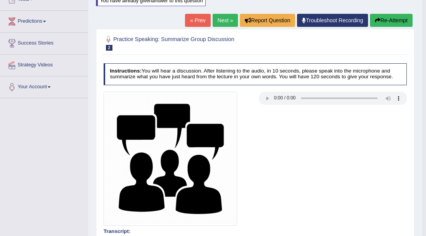
scroll to position [90, 0]
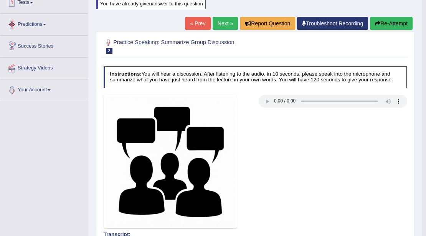
click at [220, 21] on link "Next »" at bounding box center [224, 23] width 25 height 13
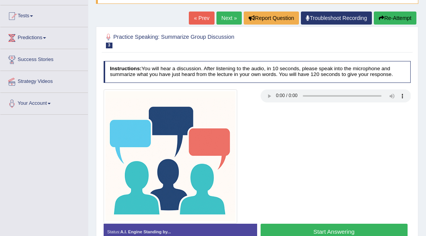
scroll to position [77, 0]
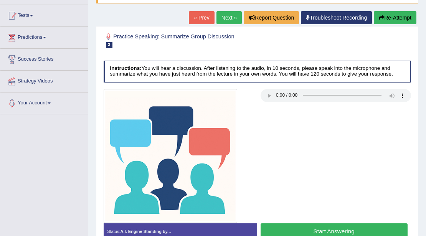
click at [346, 225] on button "Start Answering" at bounding box center [333, 231] width 147 height 16
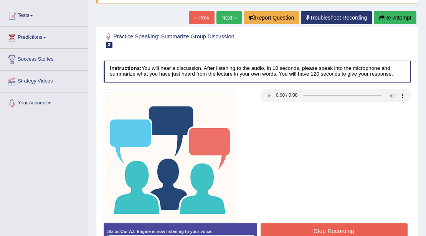
click at [405, 17] on button "Re-Attempt" at bounding box center [394, 17] width 43 height 13
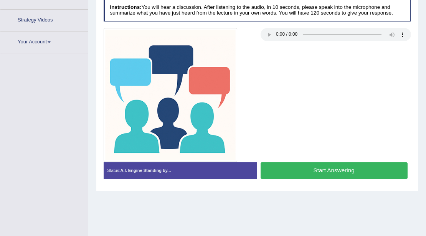
click at [300, 168] on button "Start Answering" at bounding box center [333, 170] width 147 height 16
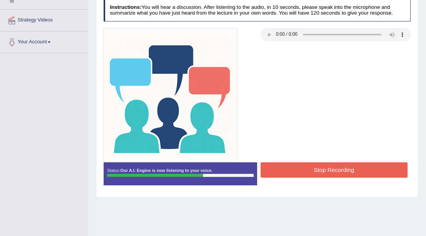
click at [310, 167] on button "Stop Recording" at bounding box center [333, 169] width 147 height 15
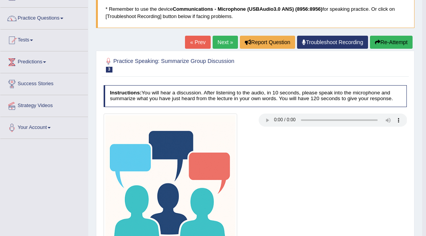
scroll to position [35, 0]
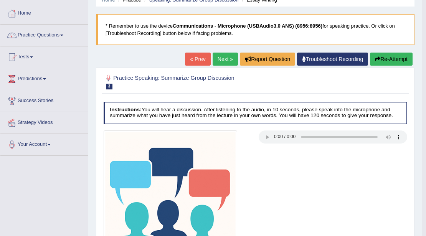
click at [389, 59] on button "Re-Attempt" at bounding box center [391, 59] width 43 height 13
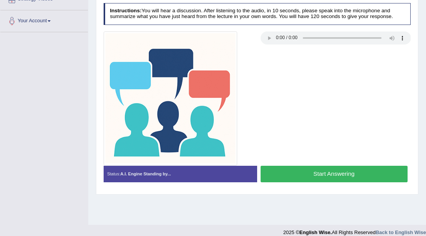
click at [326, 178] on button "Start Answering" at bounding box center [333, 174] width 147 height 16
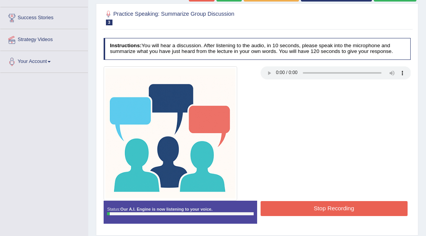
scroll to position [82, 0]
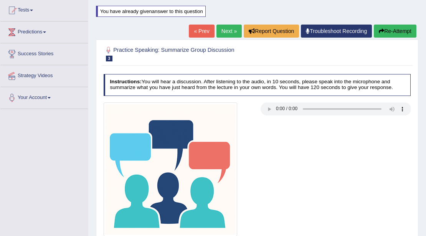
click at [398, 26] on button "Re-Attempt" at bounding box center [394, 31] width 43 height 13
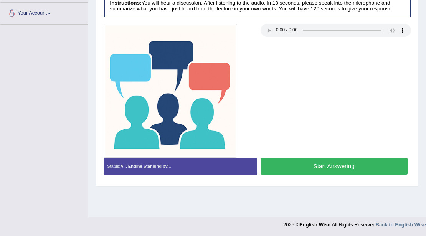
scroll to position [166, 0]
click at [331, 162] on button "Start Answering" at bounding box center [333, 166] width 147 height 16
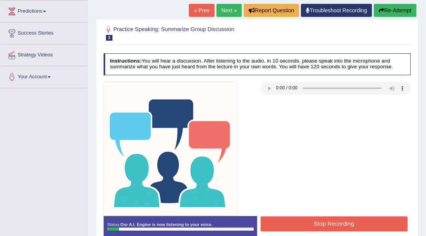
scroll to position [90, 0]
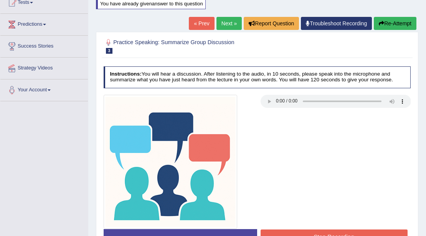
click at [412, 15] on div "Home Practice Speaking: Summarize Group Discussion Essay Writing * Remember to …" at bounding box center [256, 101] width 337 height 383
click at [408, 20] on button "Re-Attempt" at bounding box center [394, 23] width 43 height 13
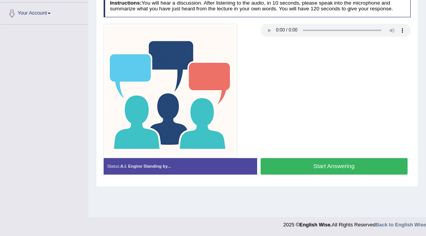
click at [290, 160] on button "Start Answering" at bounding box center [333, 166] width 147 height 16
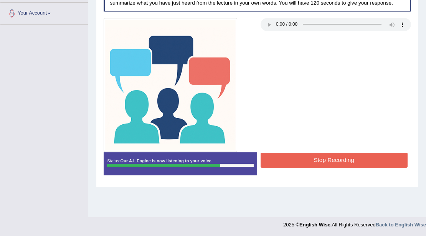
click at [290, 160] on button "Stop Recording" at bounding box center [333, 160] width 147 height 15
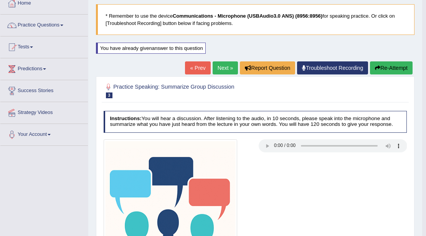
scroll to position [39, 0]
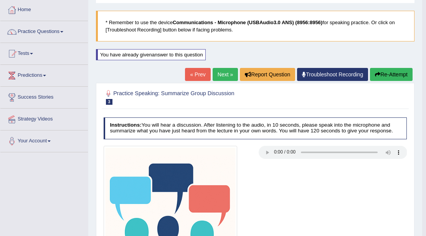
click at [384, 73] on button "Re-Attempt" at bounding box center [391, 74] width 43 height 13
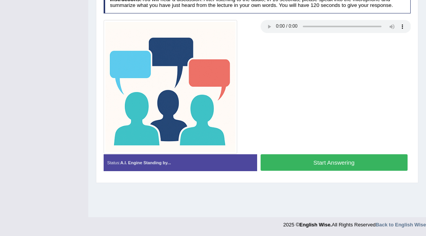
click at [313, 161] on button "Start Answering" at bounding box center [333, 162] width 147 height 16
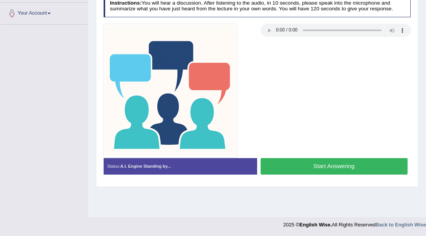
click at [314, 164] on button "Start Answering" at bounding box center [333, 166] width 147 height 16
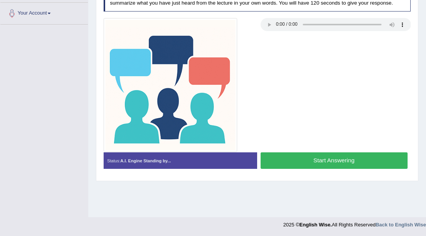
scroll to position [165, 0]
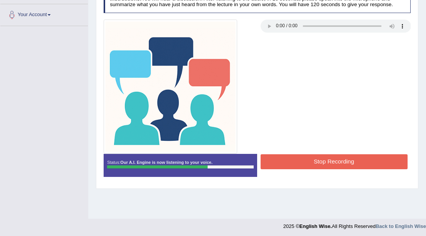
click at [338, 158] on button "Stop Recording" at bounding box center [333, 161] width 147 height 15
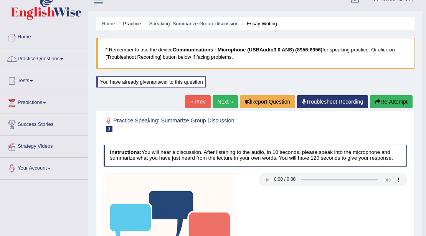
scroll to position [12, 0]
click at [48, 60] on link "Practice Questions" at bounding box center [43, 57] width 87 height 19
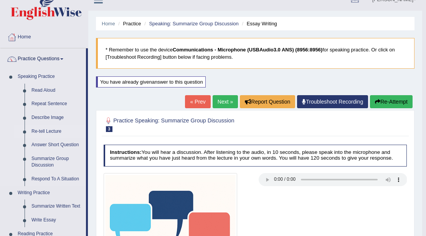
click at [45, 130] on link "Re-tell Lecture" at bounding box center [57, 132] width 58 height 14
click at [39, 130] on link "Re-tell Lecture" at bounding box center [57, 132] width 58 height 14
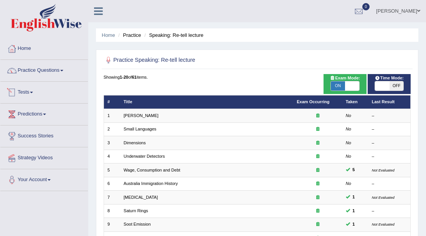
click at [388, 85] on span at bounding box center [382, 85] width 14 height 9
checkbox input "true"
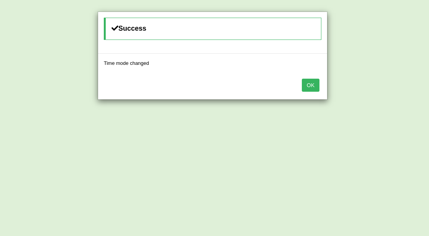
click at [306, 84] on button "OK" at bounding box center [311, 85] width 18 height 13
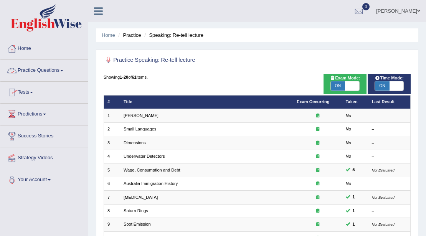
click at [58, 72] on link "Practice Questions" at bounding box center [43, 69] width 87 height 19
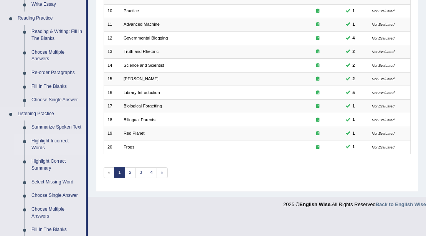
scroll to position [230, 0]
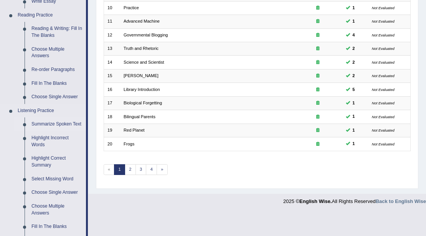
click at [62, 124] on link "Summarize Spoken Text" at bounding box center [57, 124] width 58 height 14
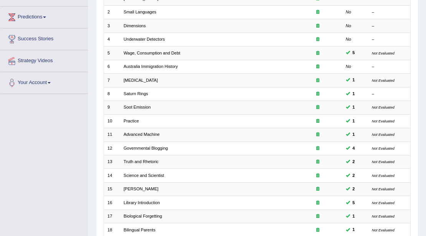
scroll to position [204, 0]
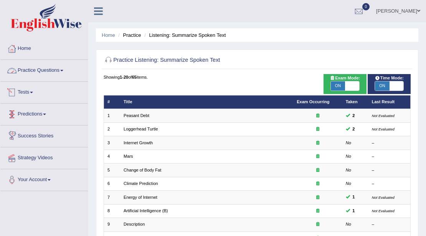
click at [47, 69] on link "Practice Questions" at bounding box center [43, 69] width 87 height 19
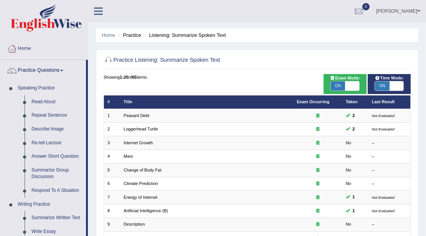
click at [48, 71] on link "Practice Questions" at bounding box center [42, 69] width 85 height 19
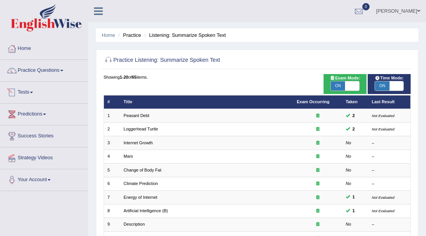
click at [32, 92] on link "Tests" at bounding box center [43, 91] width 87 height 19
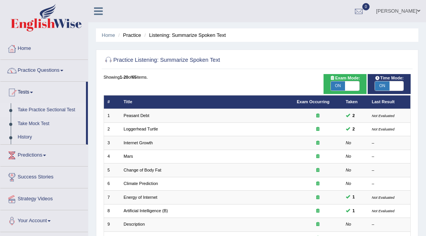
click at [41, 110] on link "Take Practice Sectional Test" at bounding box center [50, 110] width 72 height 14
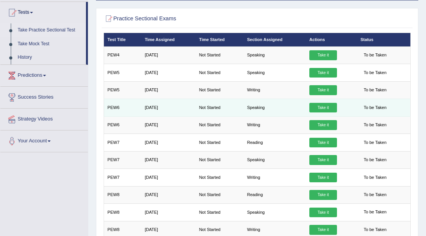
scroll to position [67, 0]
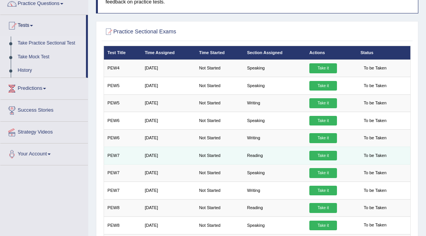
click at [317, 151] on link "Take it" at bounding box center [323, 156] width 28 height 10
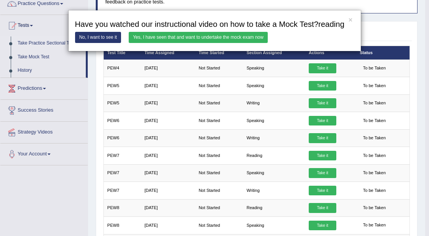
click at [113, 34] on link "No, I want to see it" at bounding box center [98, 37] width 46 height 11
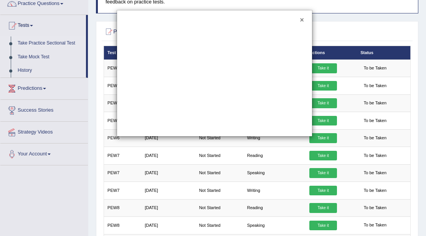
click at [301, 21] on button "×" at bounding box center [302, 20] width 4 height 7
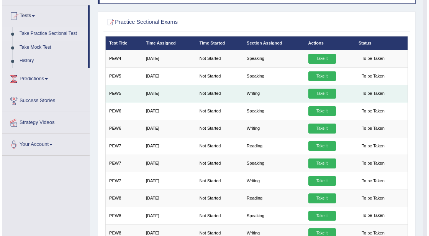
scroll to position [77, 0]
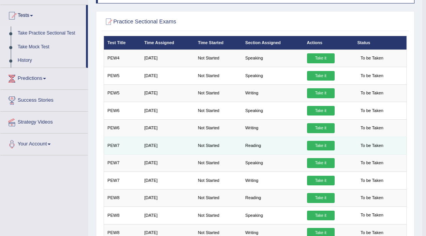
click at [319, 141] on link "Take it" at bounding box center [321, 146] width 28 height 10
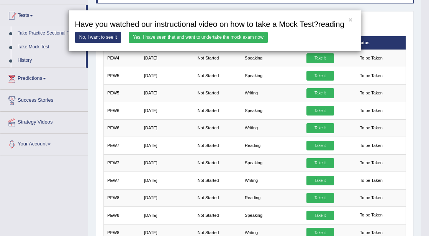
click at [233, 38] on link "Yes, I have seen that and want to undertake the mock exam now" at bounding box center [198, 37] width 139 height 11
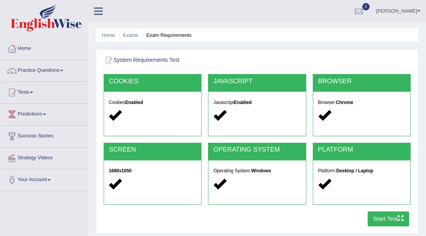
click at [385, 220] on button "Start Test" at bounding box center [388, 218] width 42 height 15
click at [376, 215] on button "Resume Test" at bounding box center [383, 218] width 51 height 15
click at [369, 220] on button "Resume Test" at bounding box center [383, 218] width 51 height 15
click at [381, 218] on button "Resume Test" at bounding box center [383, 218] width 51 height 15
click at [380, 220] on button "Resume Test" at bounding box center [383, 218] width 51 height 15
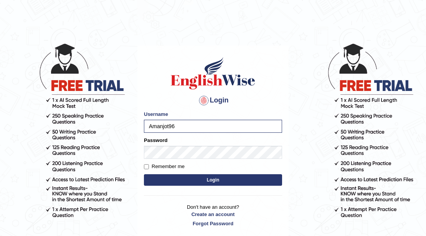
click at [243, 181] on button "Login" at bounding box center [213, 180] width 138 height 12
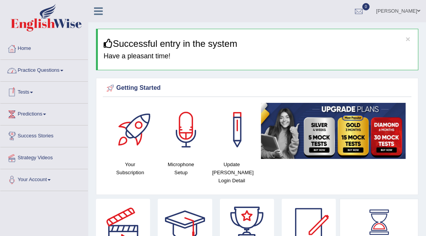
click at [27, 92] on link "Tests" at bounding box center [43, 91] width 87 height 19
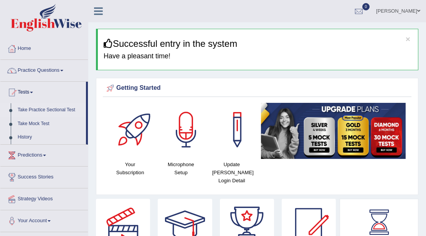
click at [32, 110] on link "Take Practice Sectional Test" at bounding box center [50, 110] width 72 height 14
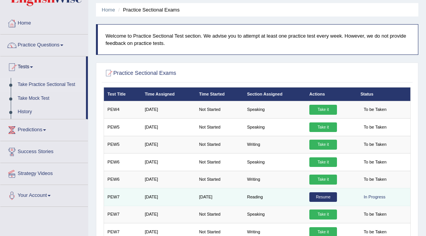
click at [329, 196] on link "Resume" at bounding box center [323, 197] width 28 height 10
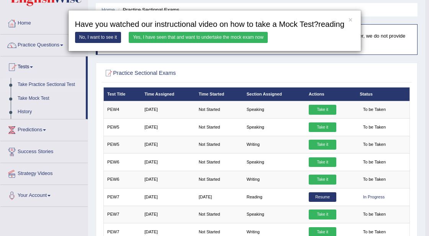
click at [204, 37] on link "Yes, I have seen that and want to undertake the mock exam now" at bounding box center [198, 37] width 139 height 11
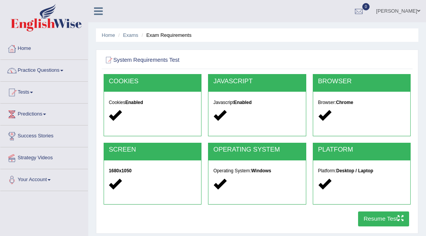
click at [377, 221] on button "Resume Test" at bounding box center [383, 218] width 51 height 15
